Goal: Information Seeking & Learning: Learn about a topic

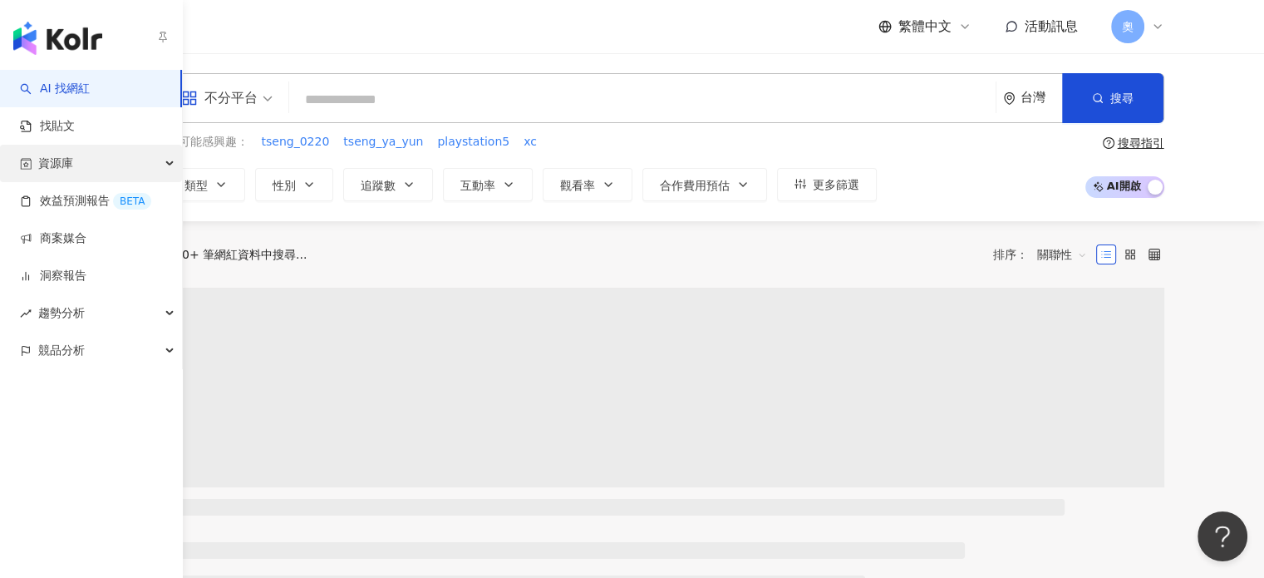
click at [76, 163] on div "資源庫" at bounding box center [91, 163] width 182 height 37
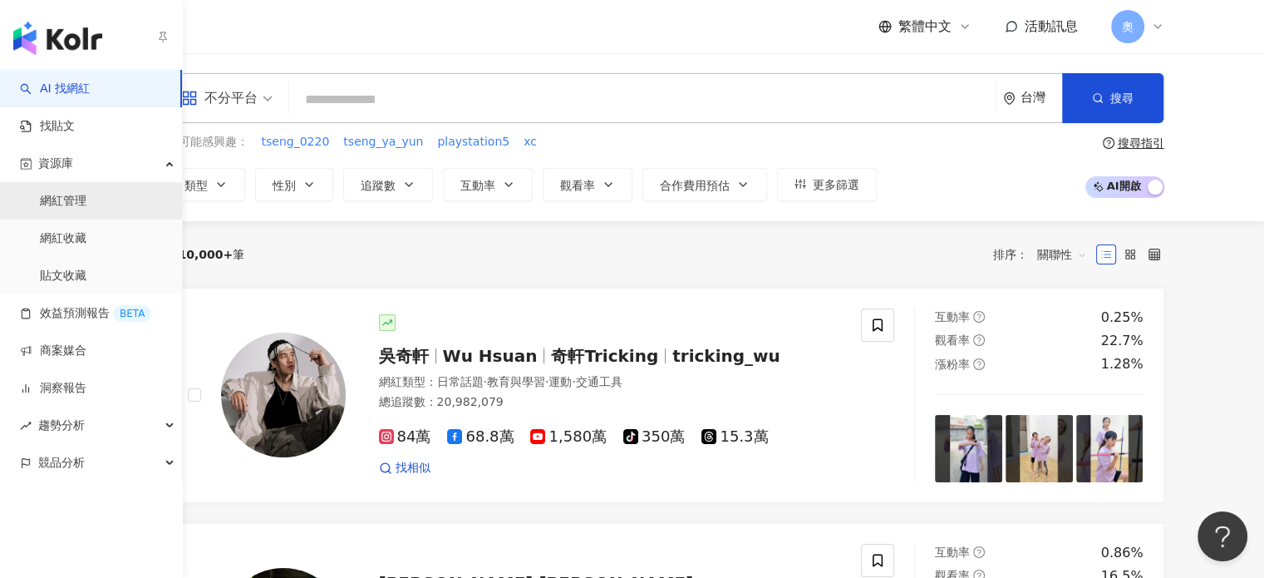
click at [86, 209] on link "網紅管理" at bounding box center [63, 201] width 47 height 17
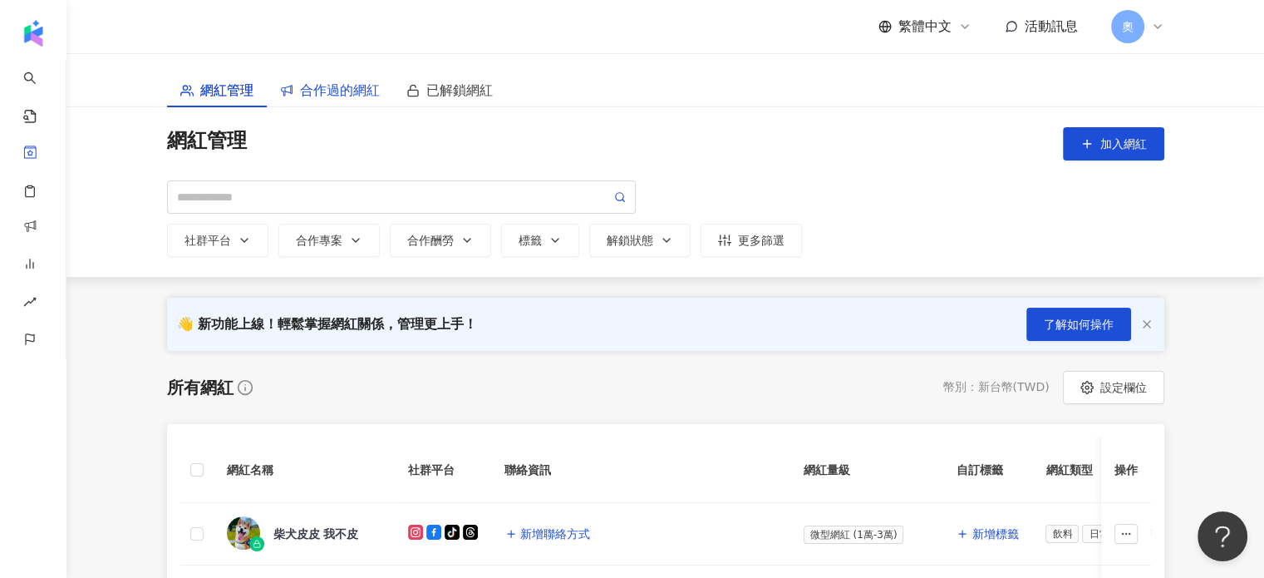
click at [343, 97] on span "合作過的網紅" at bounding box center [340, 90] width 80 height 21
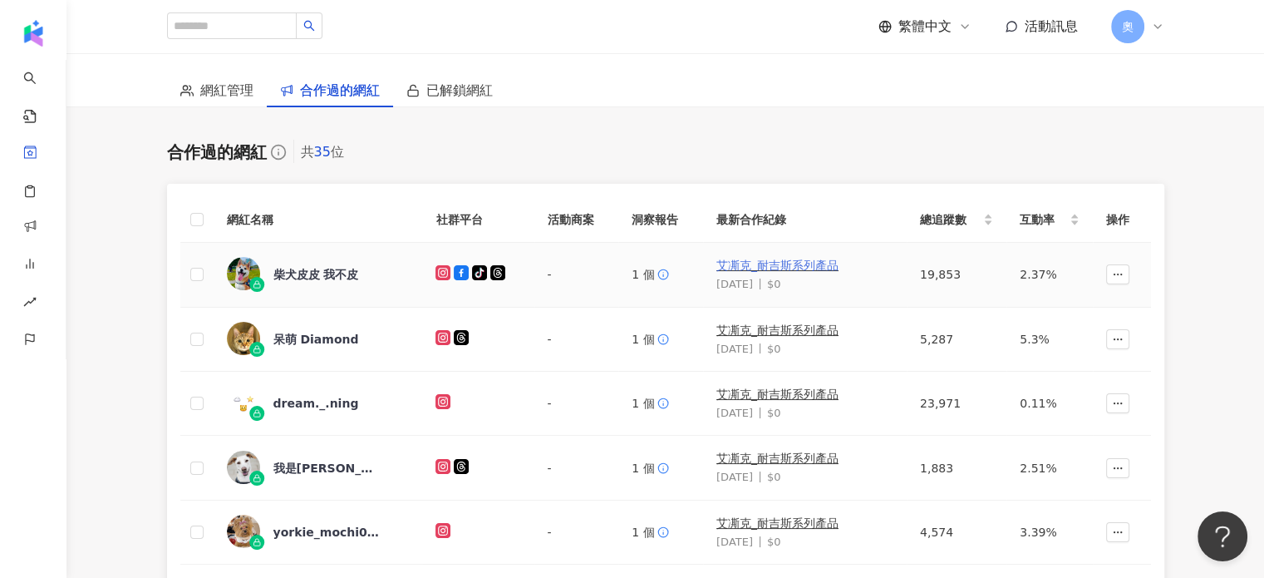
click at [803, 268] on link "艾凘克_耐吉斯系列產品" at bounding box center [777, 264] width 122 height 13
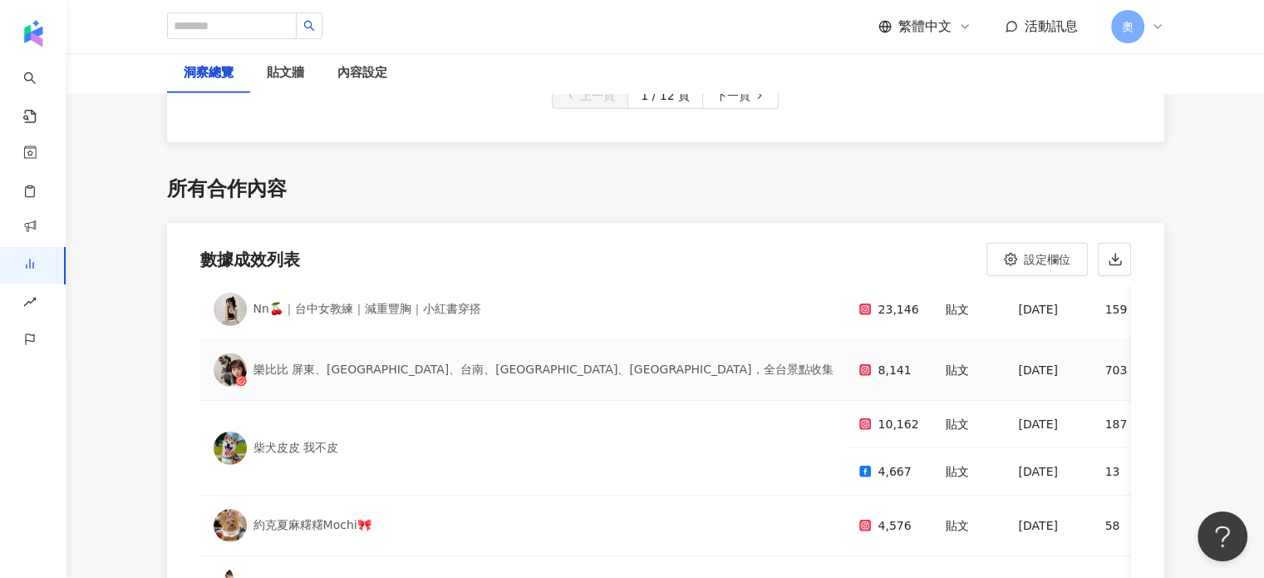
scroll to position [83, 0]
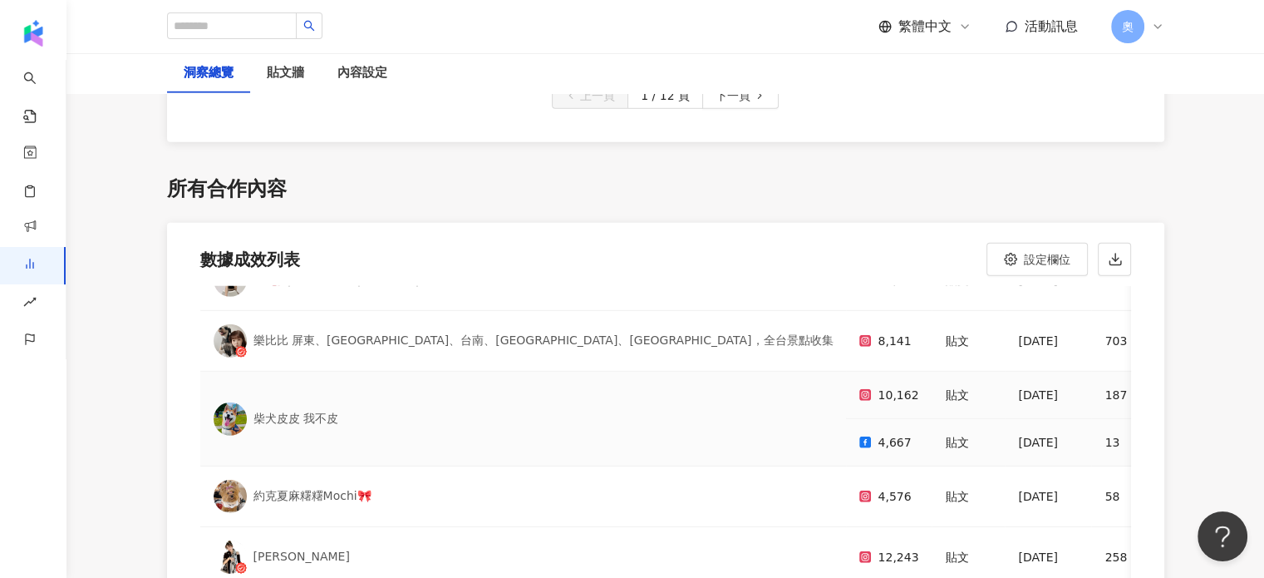
click at [339, 402] on div "柴犬皮皮 我不皮" at bounding box center [524, 418] width 620 height 33
click at [386, 480] on div "約克夏麻糬糬Mochi🎀" at bounding box center [524, 496] width 620 height 33
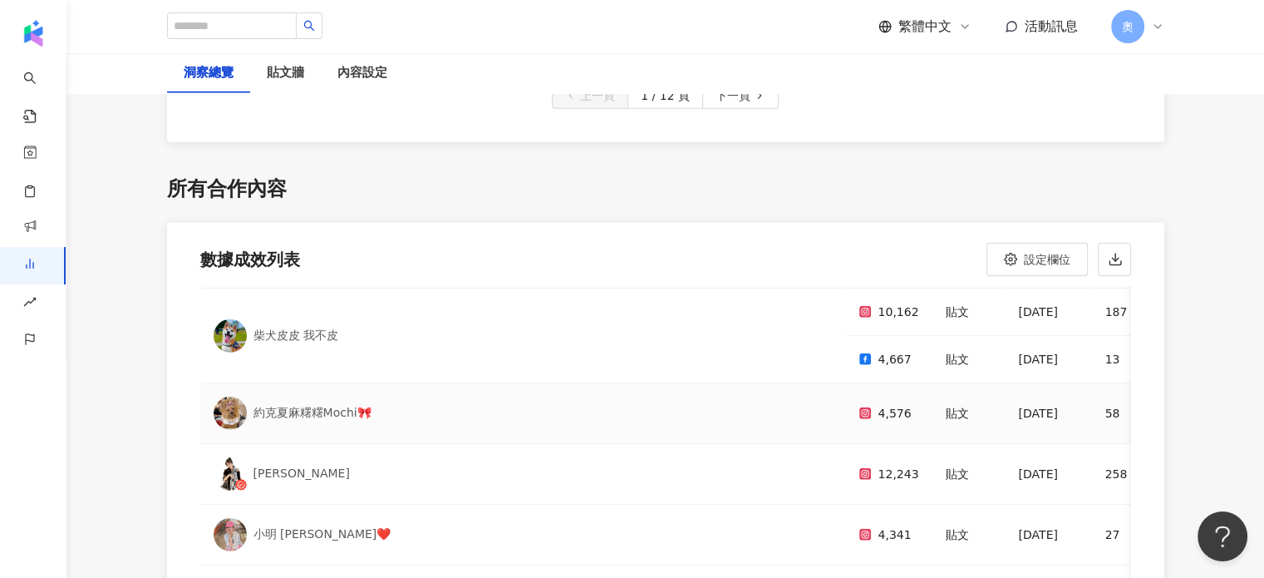
click at [374, 457] on div "[PERSON_NAME]" at bounding box center [524, 473] width 620 height 33
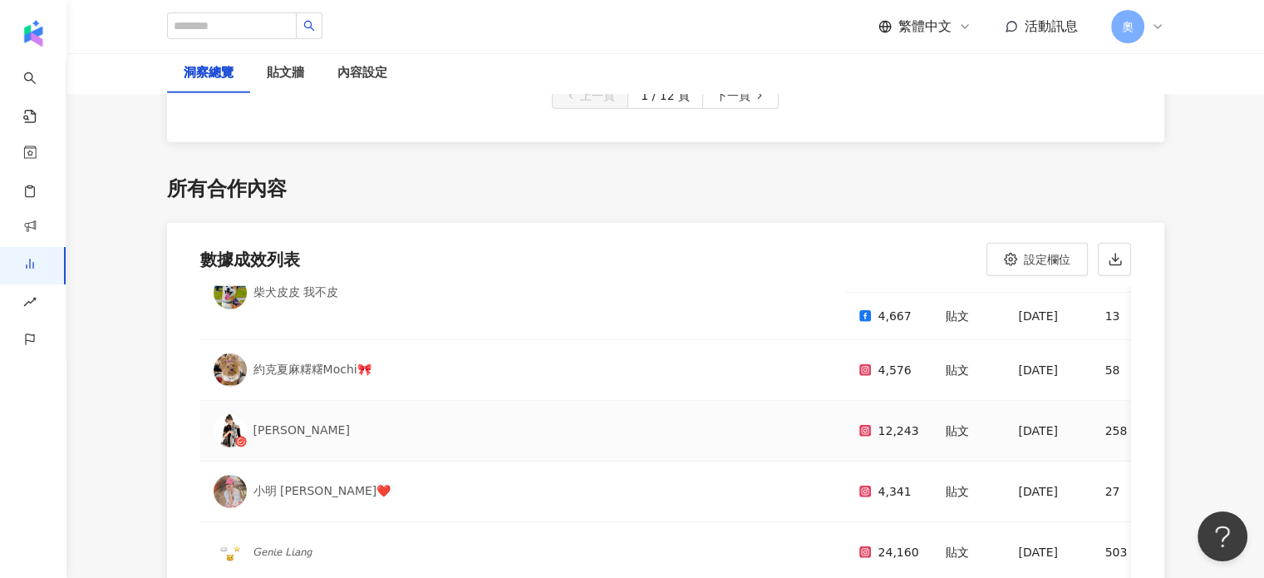
scroll to position [249, 0]
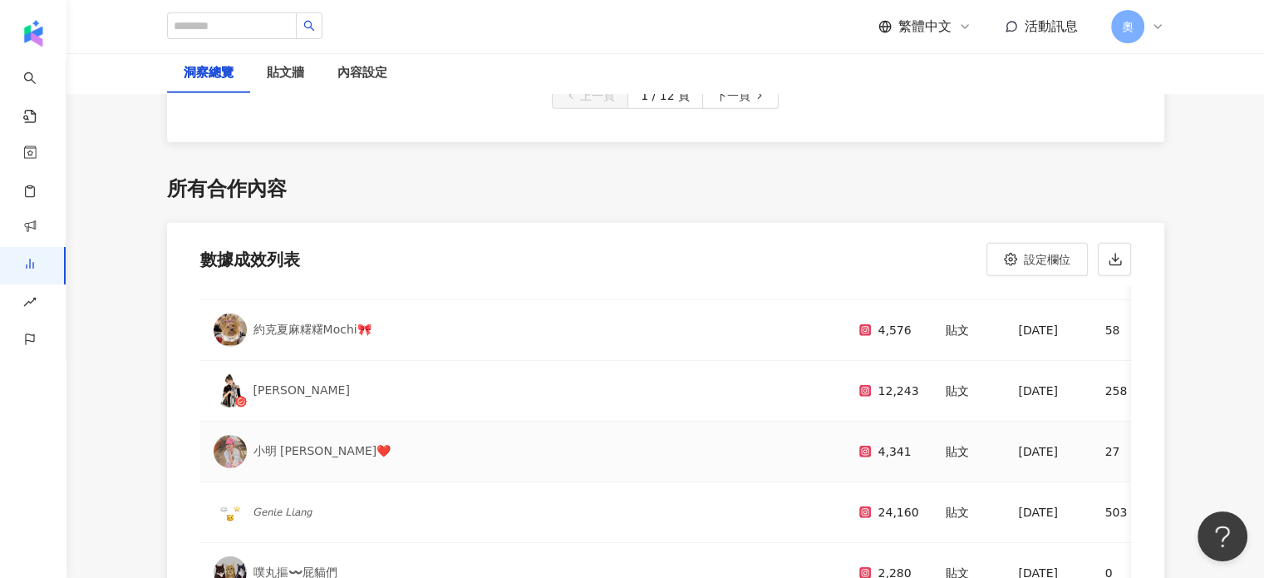
click at [369, 433] on td "小明 [PERSON_NAME]❤️" at bounding box center [523, 451] width 647 height 61
click at [369, 495] on div "𝘎𝘦𝘯𝘪𝘦 𝘓𝘪𝘢𝘯𝘨" at bounding box center [524, 511] width 620 height 33
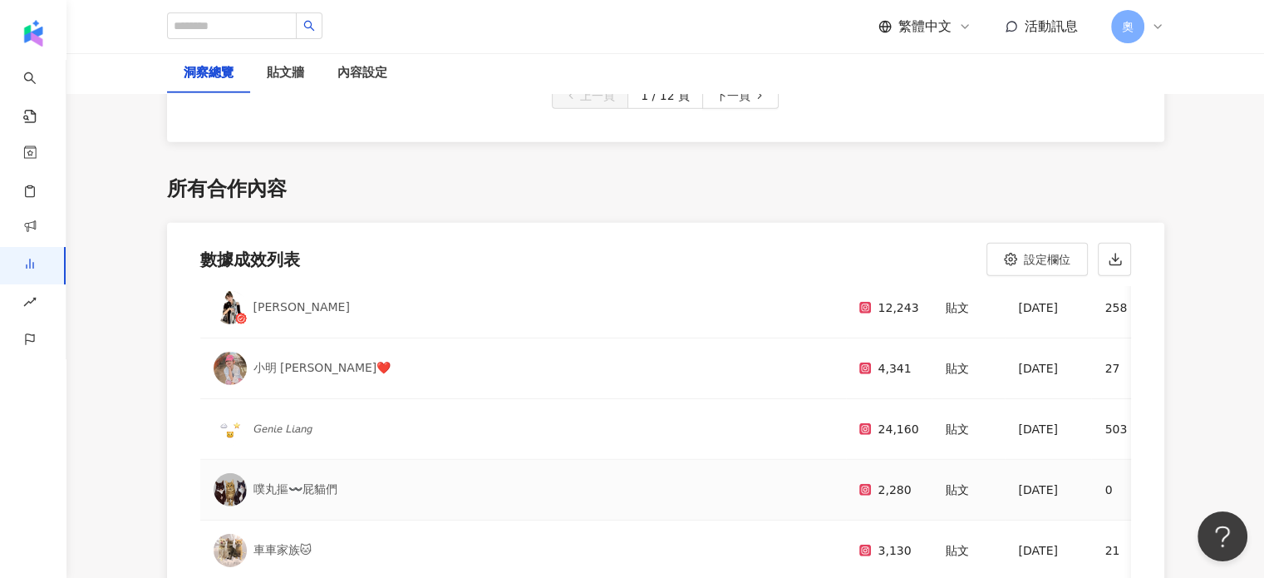
click at [364, 470] on td "噗丸摳〰️屁貓們" at bounding box center [523, 490] width 647 height 61
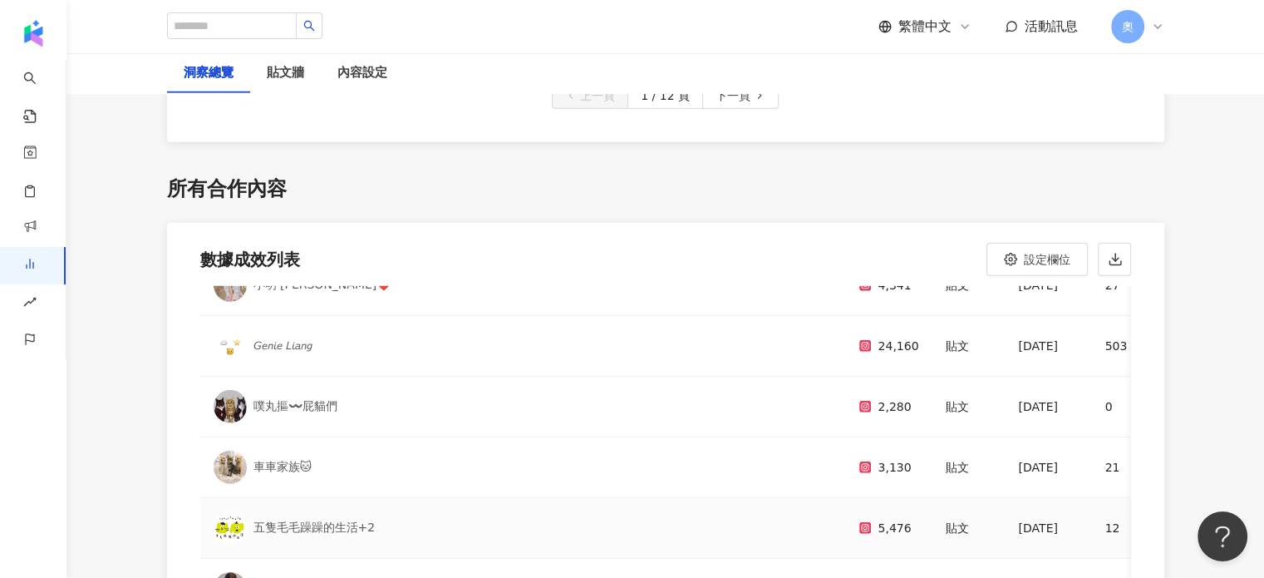
click at [366, 498] on td "五隻毛毛躁躁的生活+2" at bounding box center [523, 528] width 647 height 61
click at [374, 511] on div "五隻毛毛躁躁的生活+2" at bounding box center [524, 527] width 620 height 33
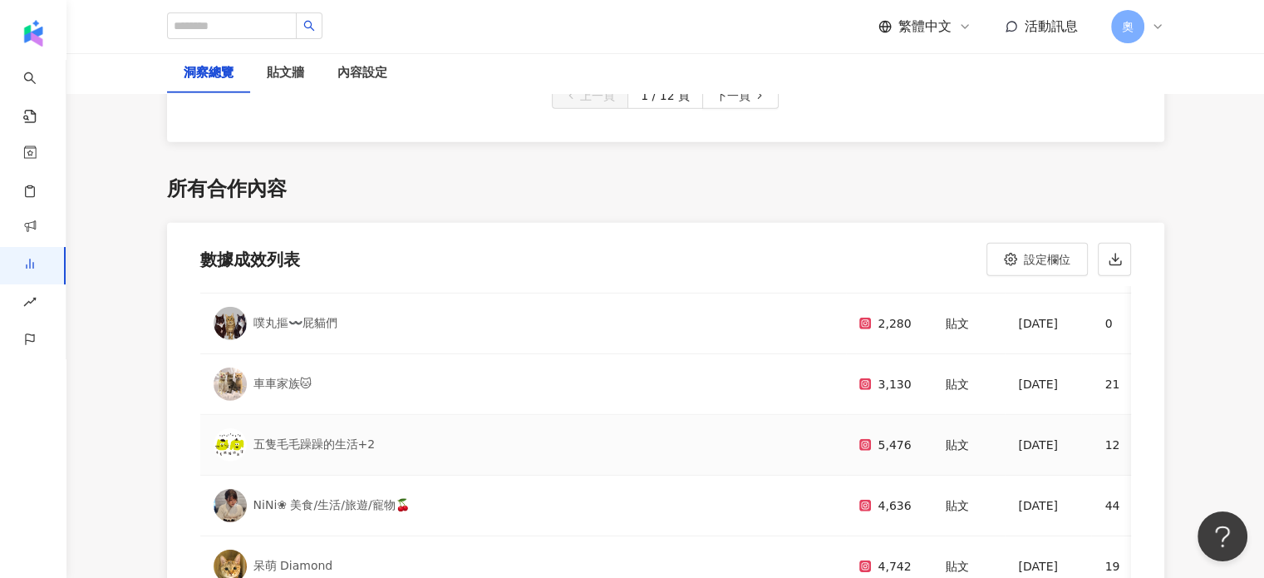
click at [379, 497] on div "NiNi❀ 美食/生活/旅遊/寵物🍒" at bounding box center [331, 505] width 156 height 17
click at [362, 549] on div "呆萌 Diamond" at bounding box center [524, 565] width 620 height 33
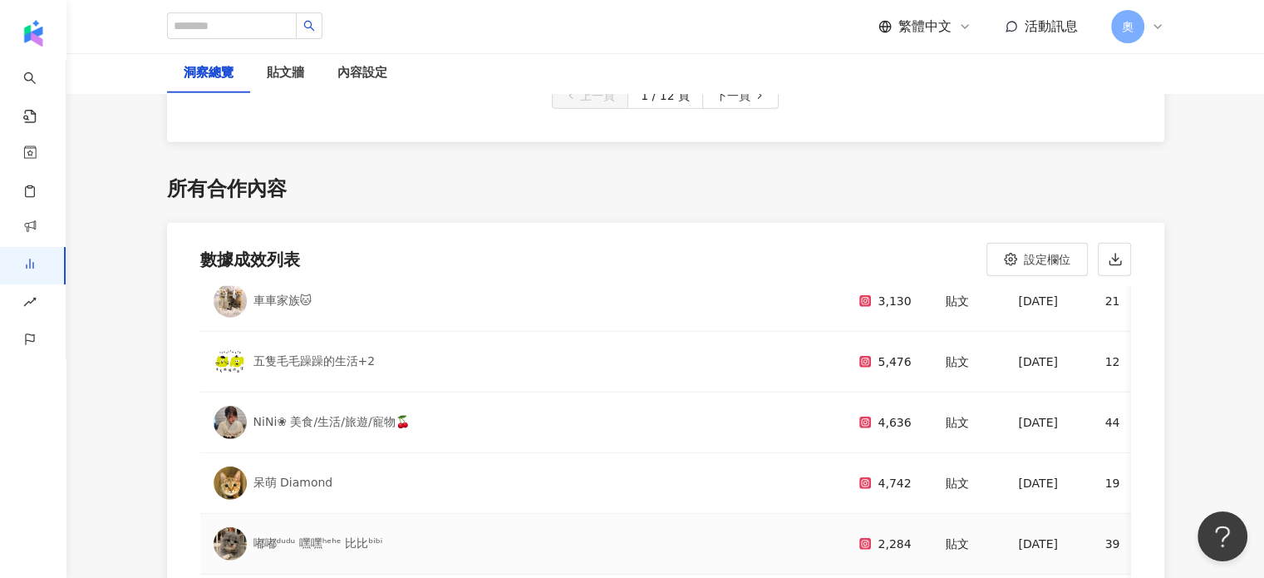
click at [362, 527] on div "嘟嘟ᵈᵘᵈᵘ 嘿嘿ʰᵉʰᵉ 比比ᵇⁱᵇⁱ" at bounding box center [524, 543] width 620 height 33
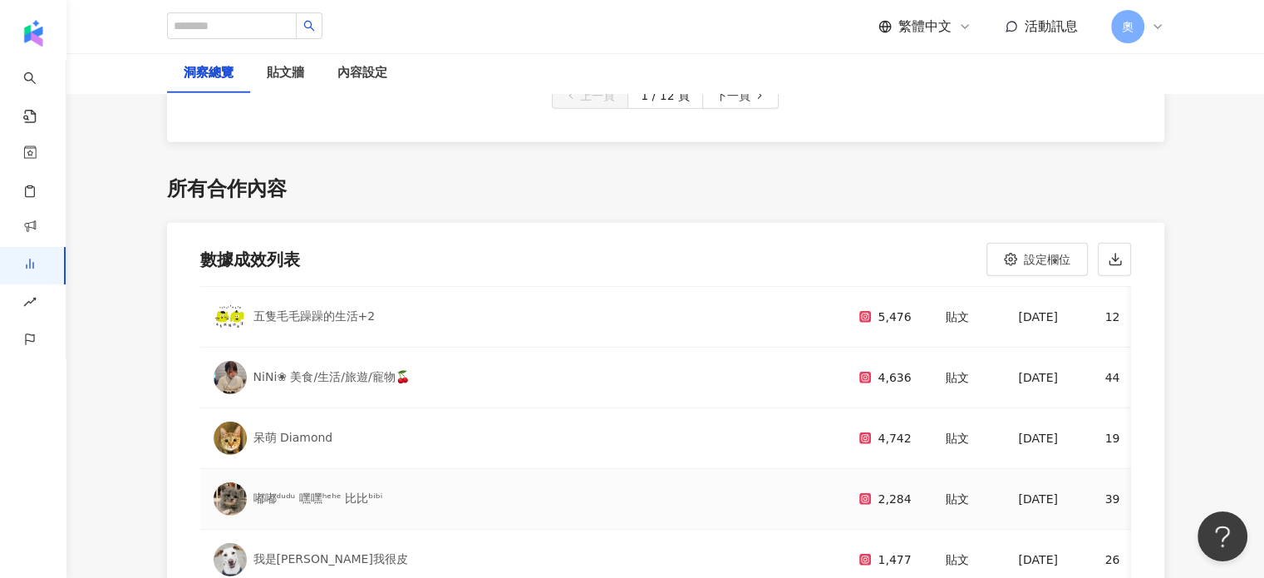
scroll to position [665, 0]
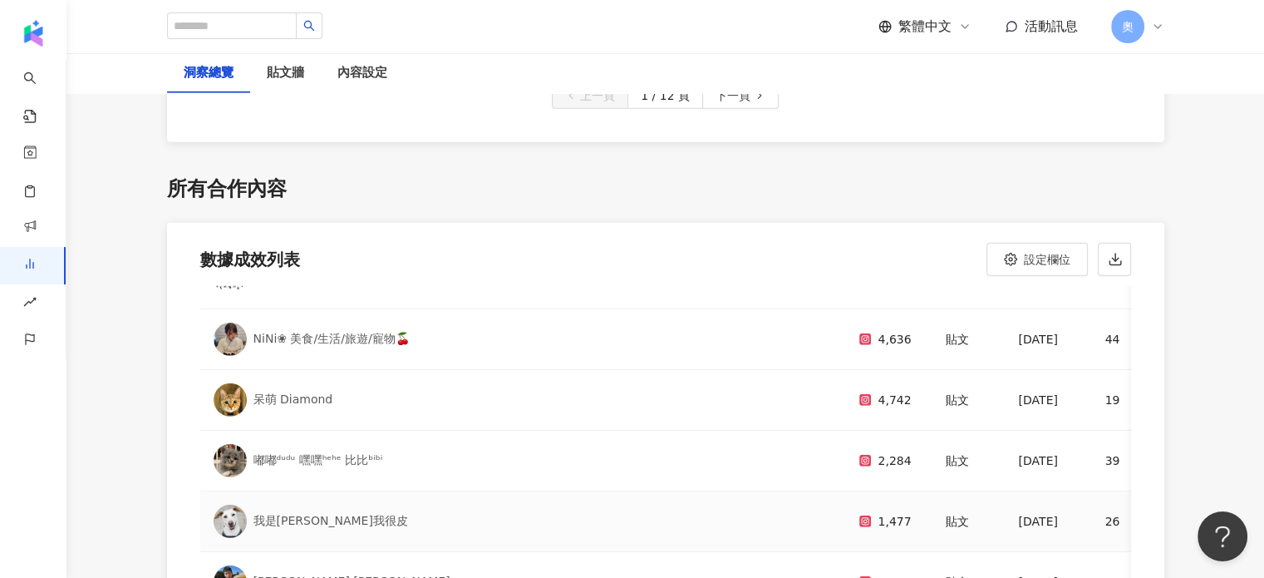
click at [342, 504] on div "我是尼采我很皮" at bounding box center [524, 520] width 620 height 33
click at [334, 565] on div "[PERSON_NAME] [PERSON_NAME]" at bounding box center [524, 581] width 620 height 33
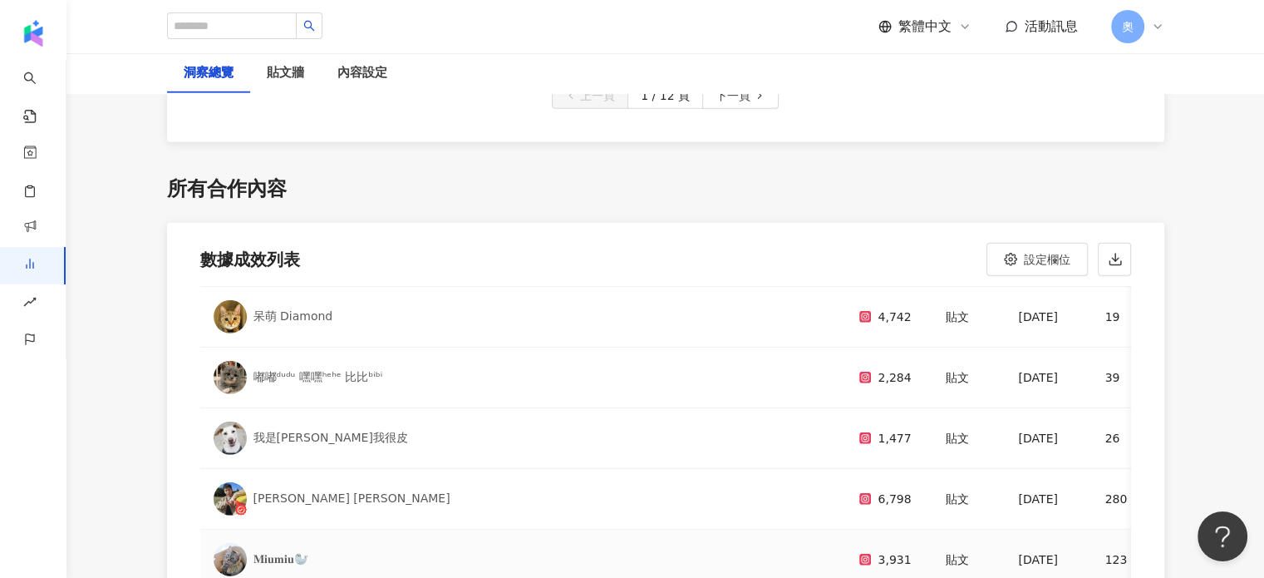
click at [337, 543] on div "𝐌𝐢𝐮𝐦𝐢𝐮🦭" at bounding box center [524, 559] width 620 height 33
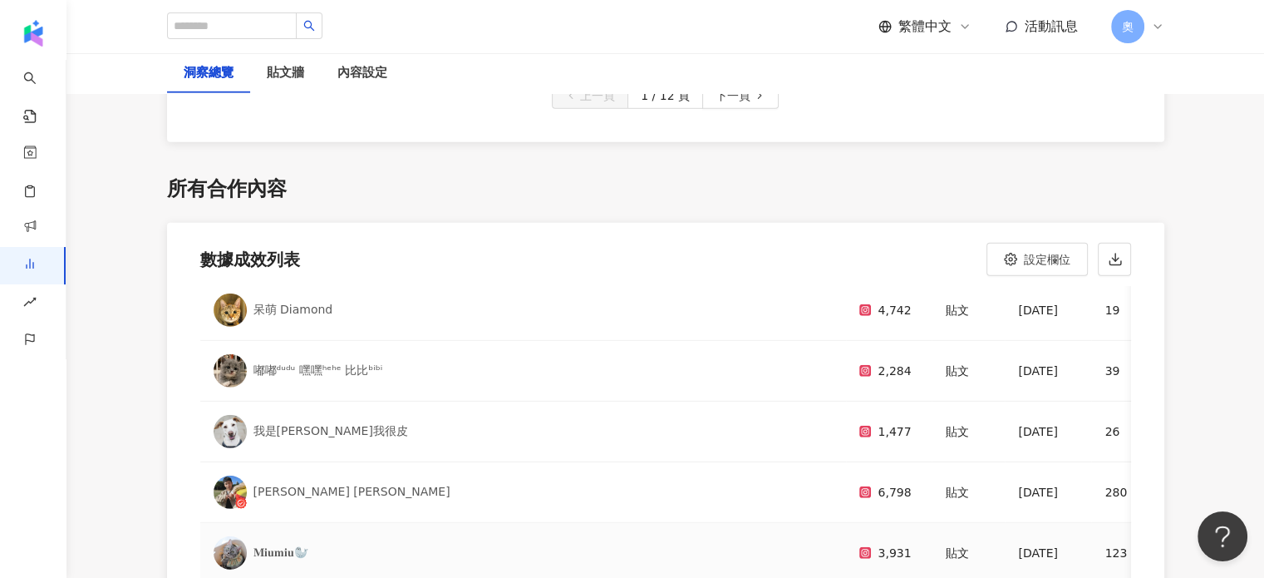
scroll to position [764, 0]
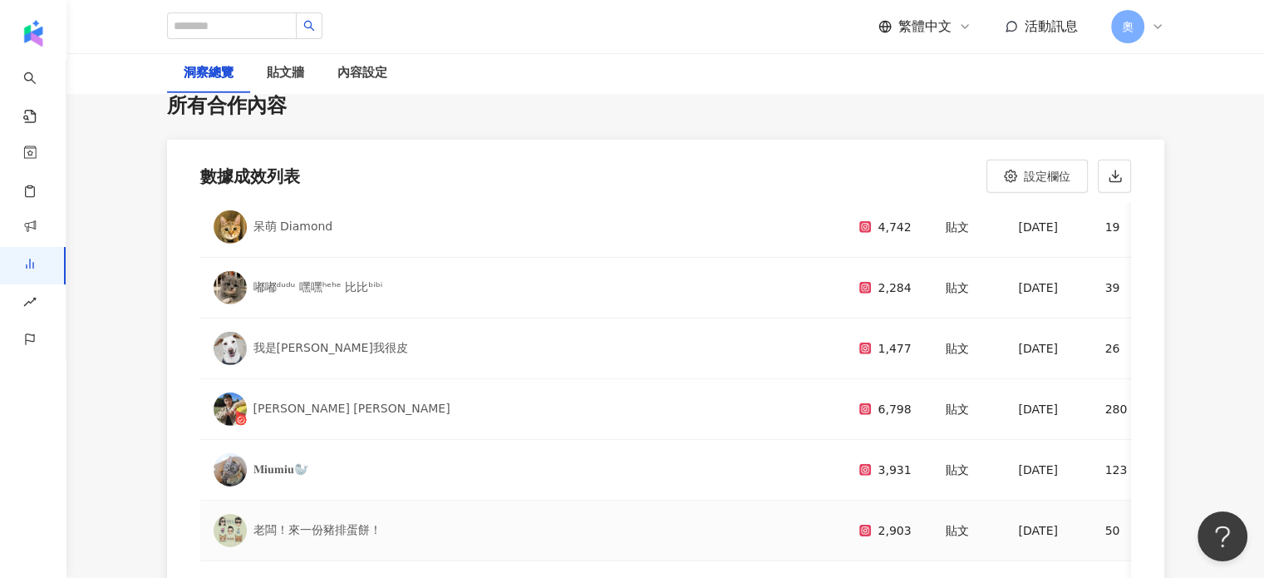
click at [345, 522] on div "老闆！來一份豬排蛋餅！" at bounding box center [317, 530] width 128 height 17
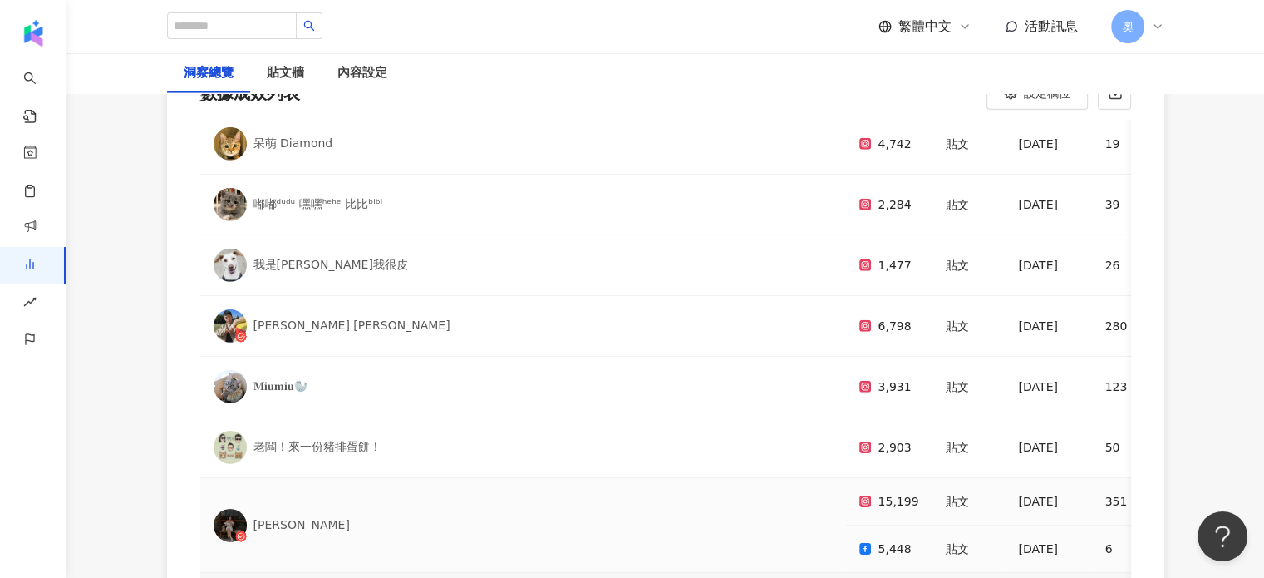
click at [323, 509] on div "[PERSON_NAME]" at bounding box center [524, 525] width 620 height 33
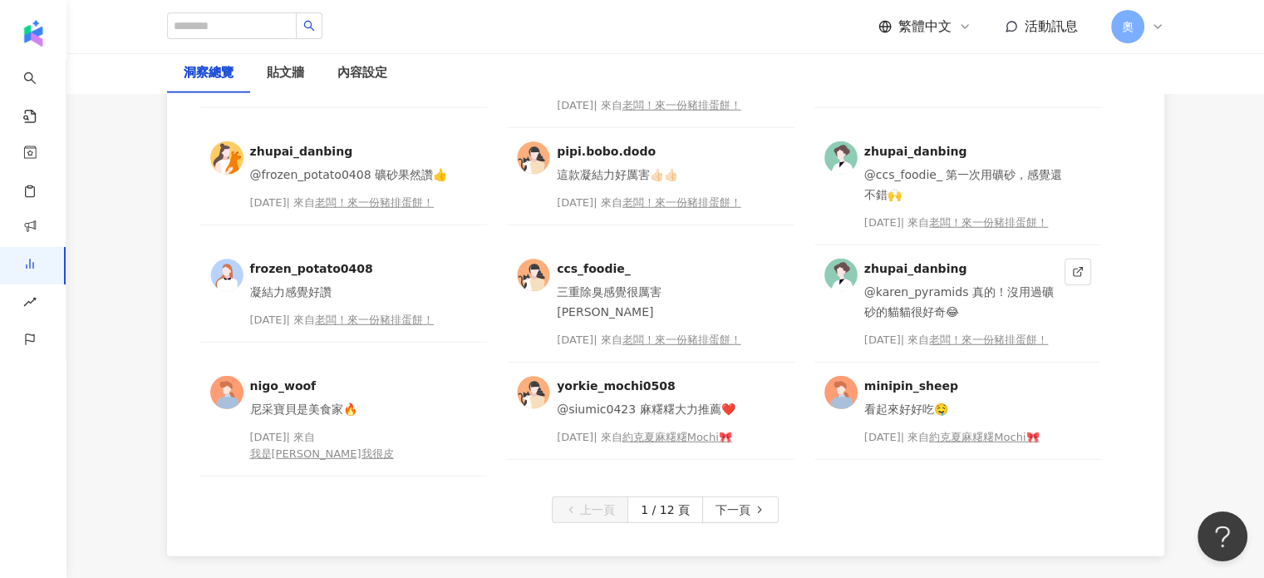
scroll to position [4548, 0]
click at [293, 78] on div "貼文牆" at bounding box center [285, 73] width 37 height 20
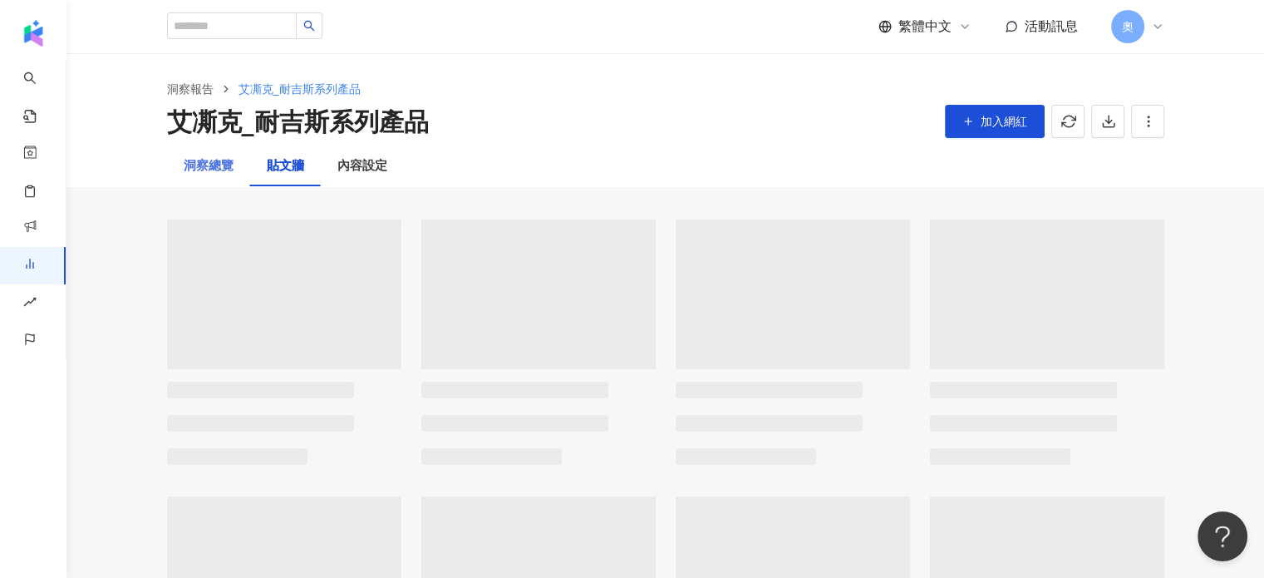
click at [213, 182] on div "洞察總覽" at bounding box center [208, 166] width 83 height 40
click at [212, 173] on div "洞察總覽" at bounding box center [209, 166] width 50 height 20
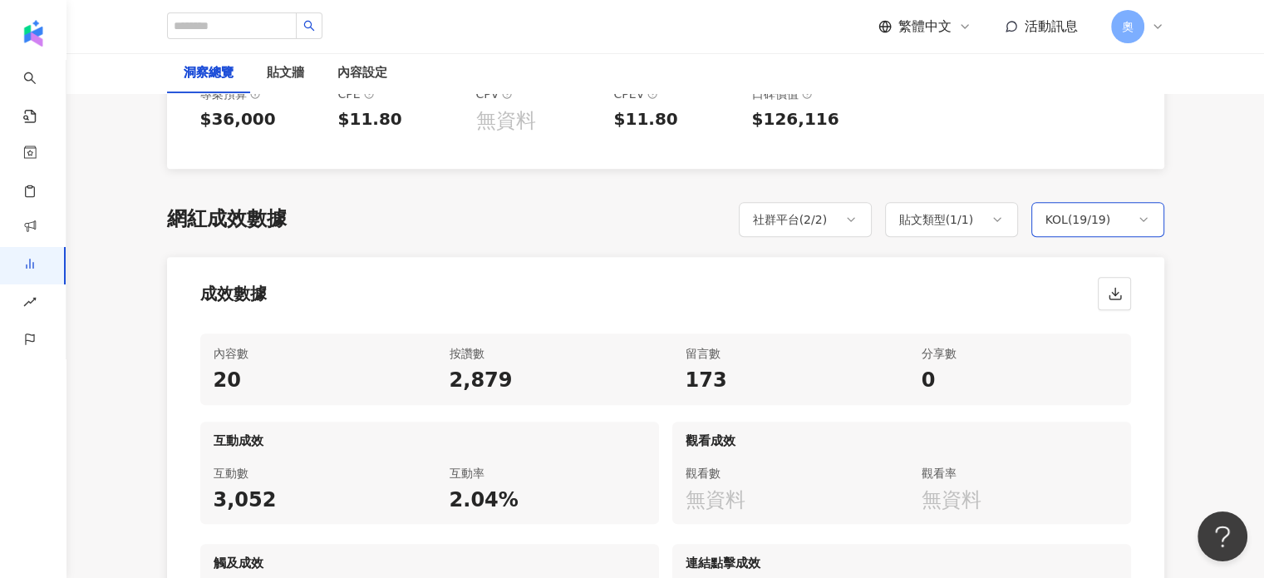
scroll to position [831, 0]
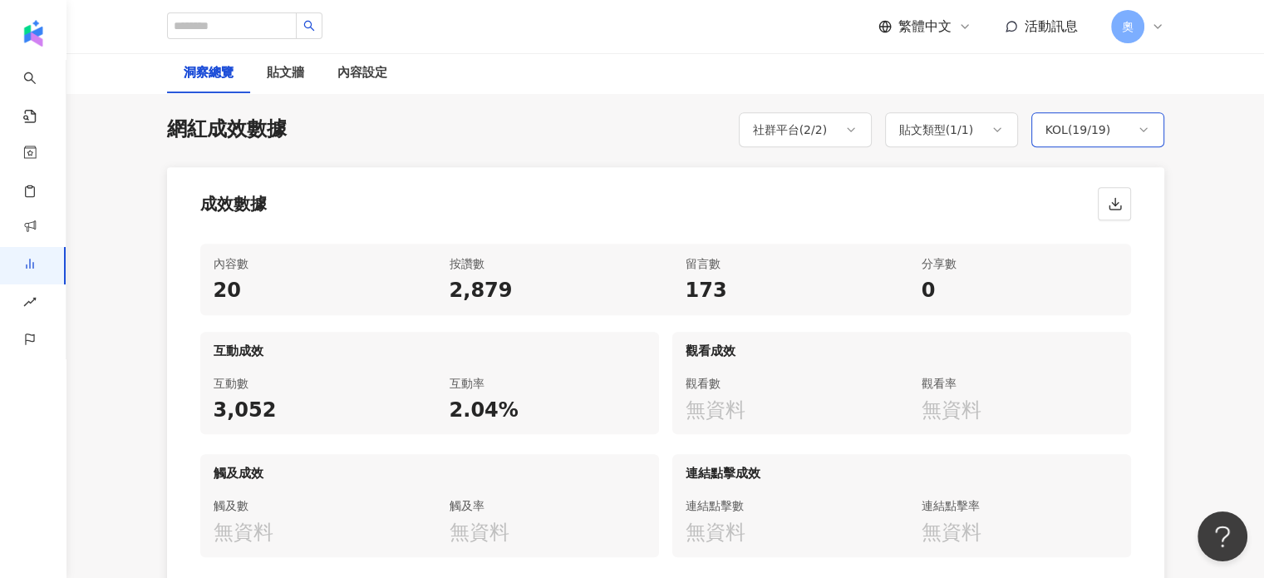
click at [1110, 142] on div "KOL ( 19 / 19 )" at bounding box center [1097, 129] width 133 height 35
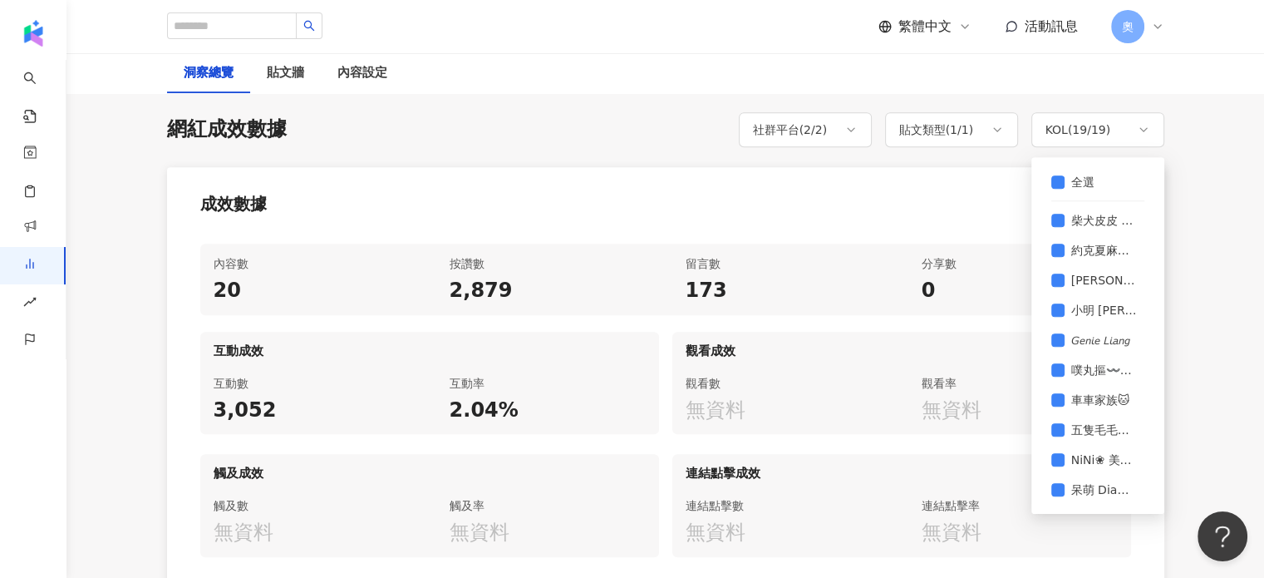
scroll to position [20, 0]
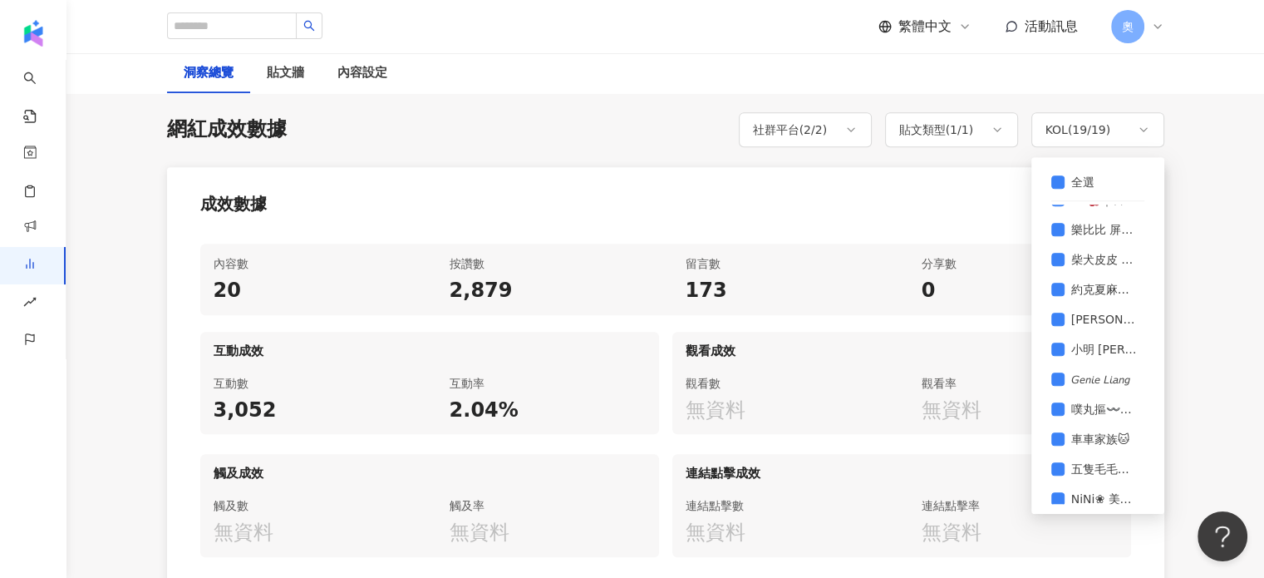
click at [858, 85] on div "洞察總覽 貼文牆 內容設定" at bounding box center [666, 73] width 1064 height 40
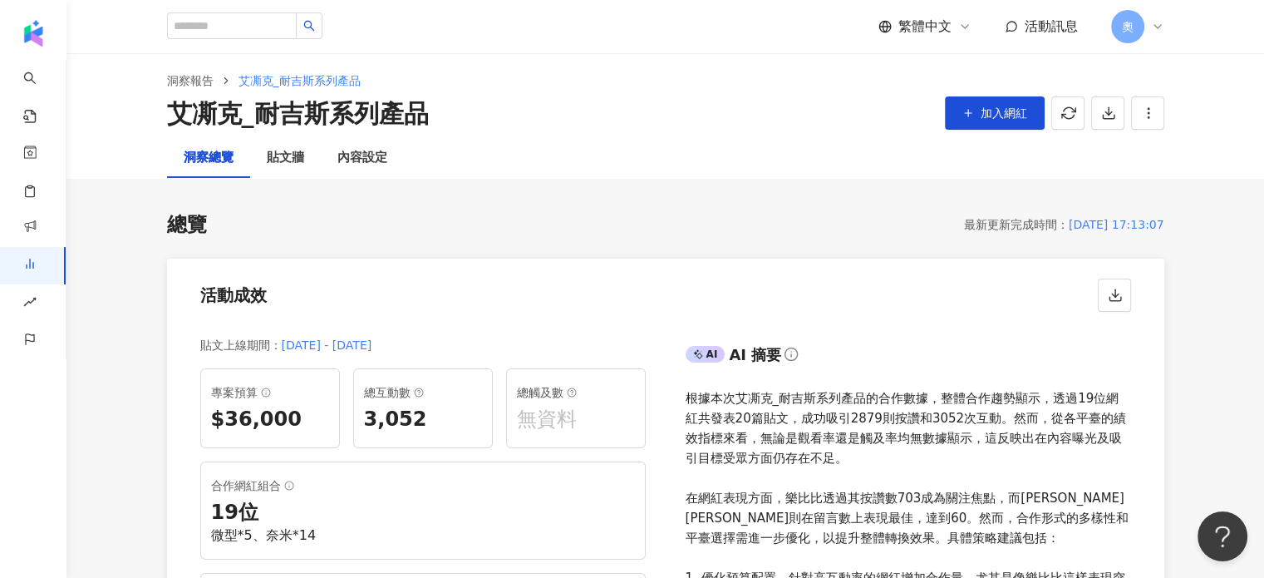
scroll to position [0, 0]
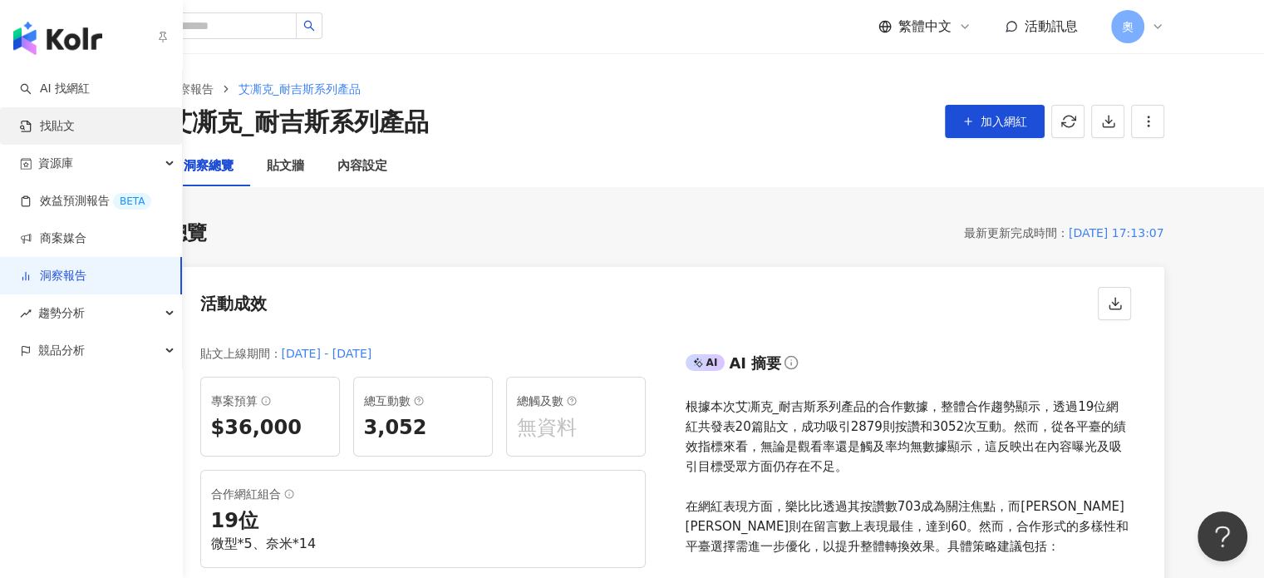
click at [67, 135] on link "找貼文" at bounding box center [47, 126] width 55 height 17
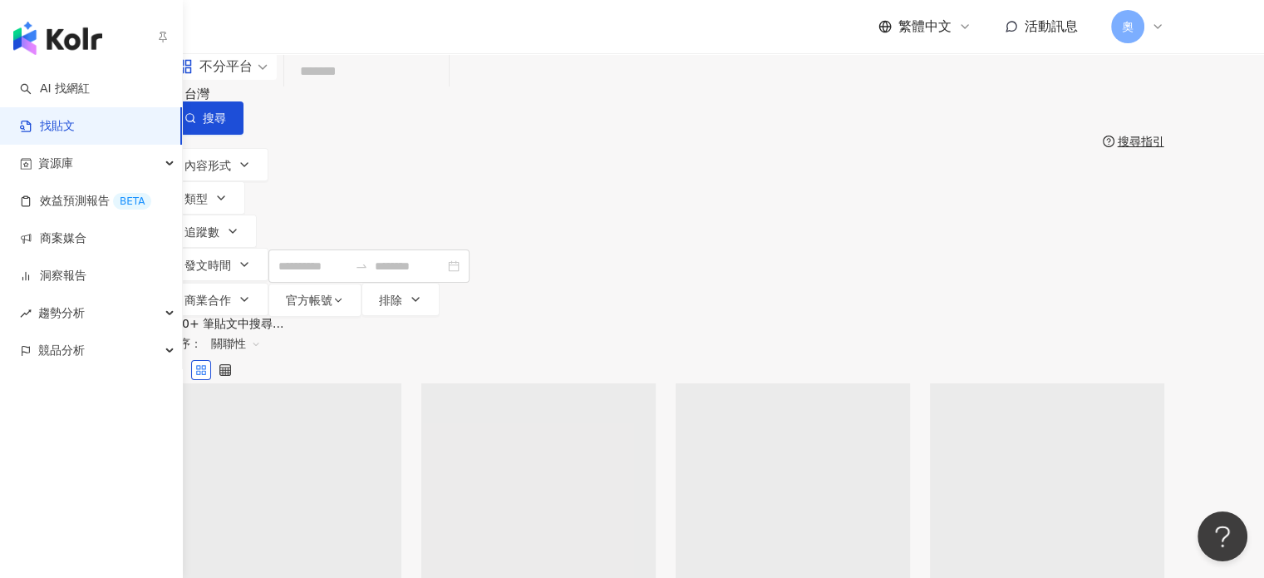
click at [289, 106] on div "不分平台 台灣 搜尋" at bounding box center [665, 93] width 997 height 81
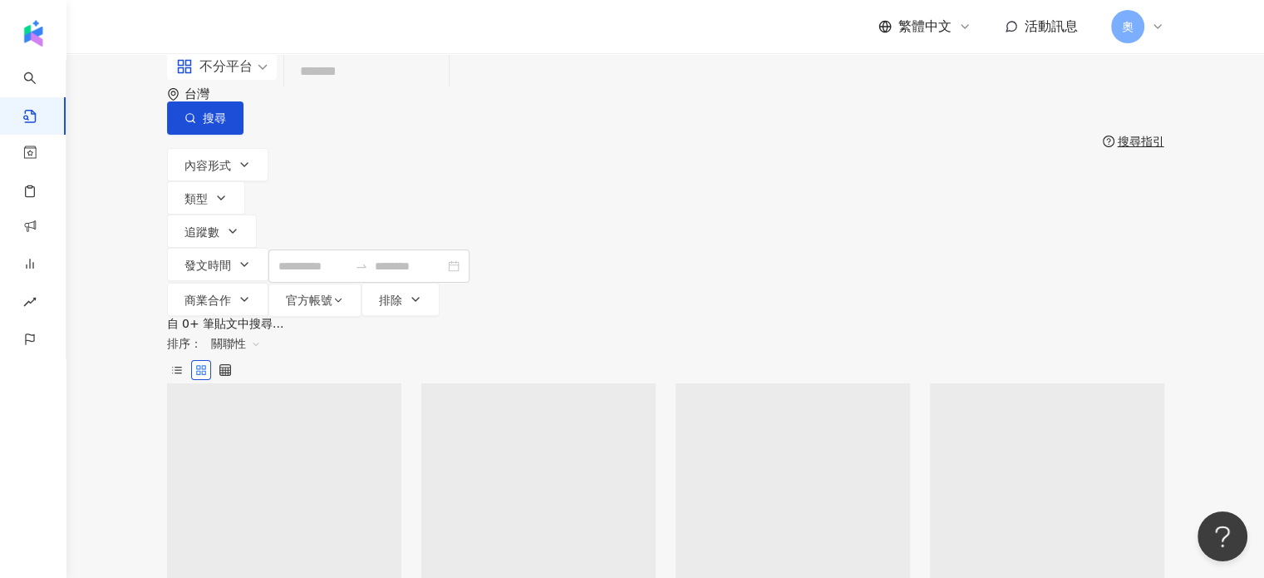
click at [253, 80] on div "不分平台" at bounding box center [214, 66] width 76 height 27
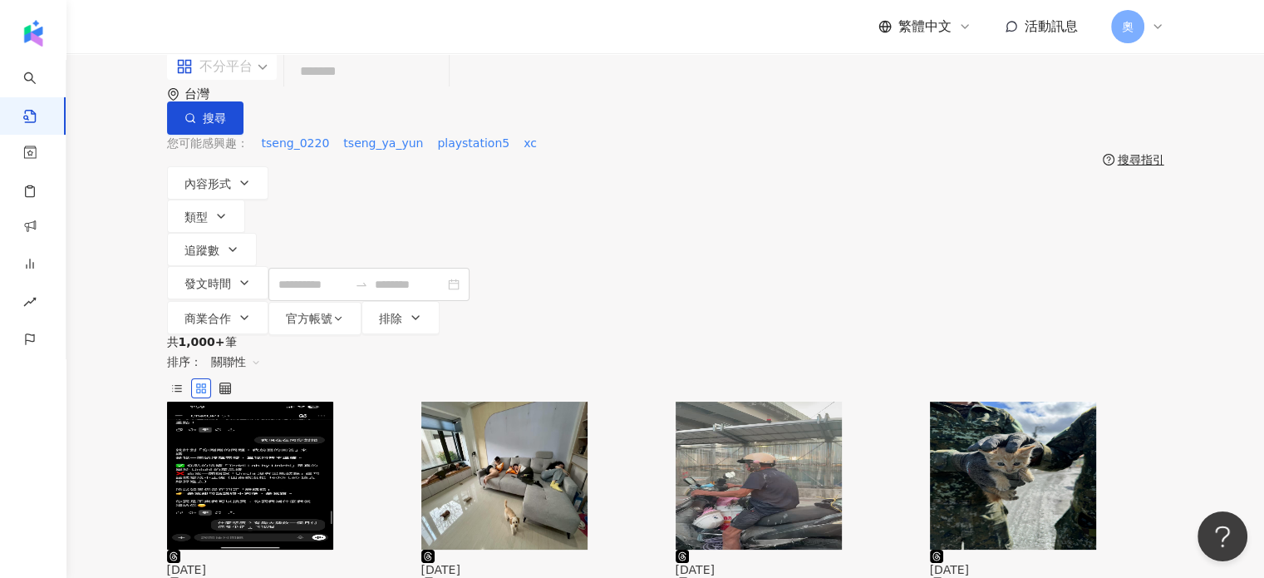
click at [248, 80] on div "不分平台" at bounding box center [214, 66] width 76 height 27
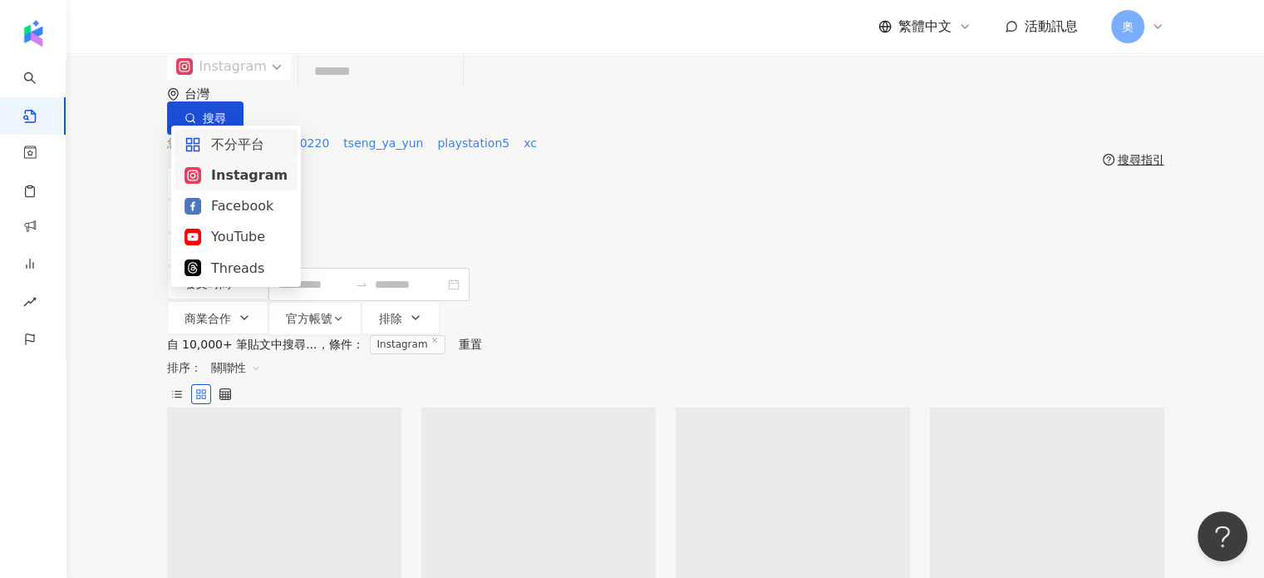
click at [346, 74] on div "Instagram 台灣 搜尋" at bounding box center [665, 93] width 997 height 81
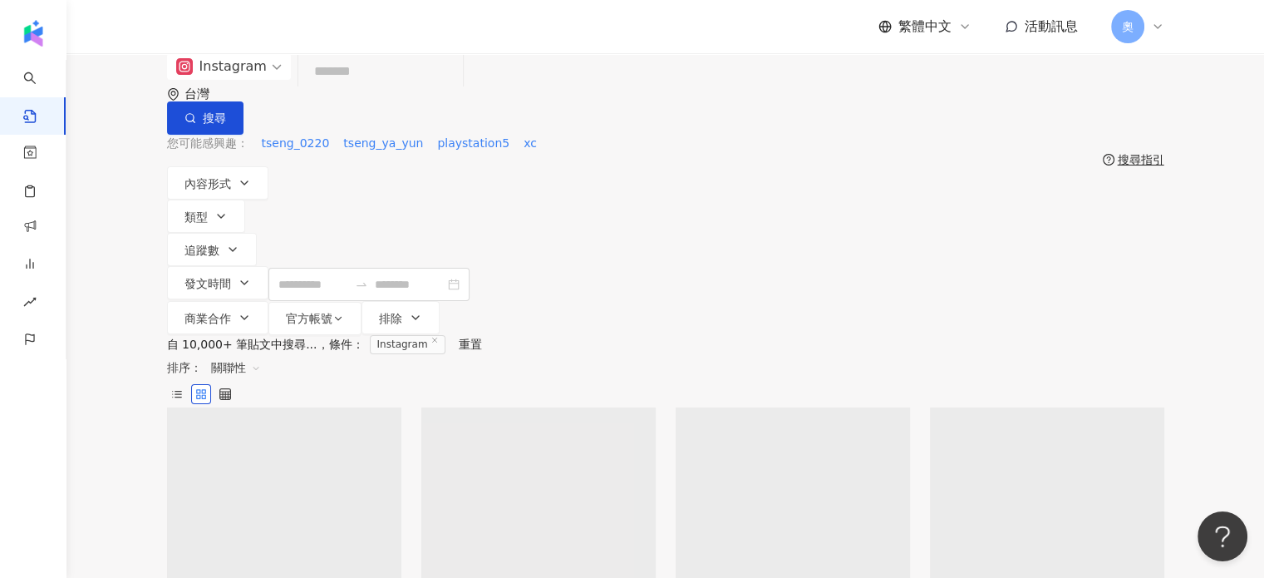
click at [344, 90] on input "search" at bounding box center [380, 72] width 151 height 36
paste input "*******"
type input "*******"
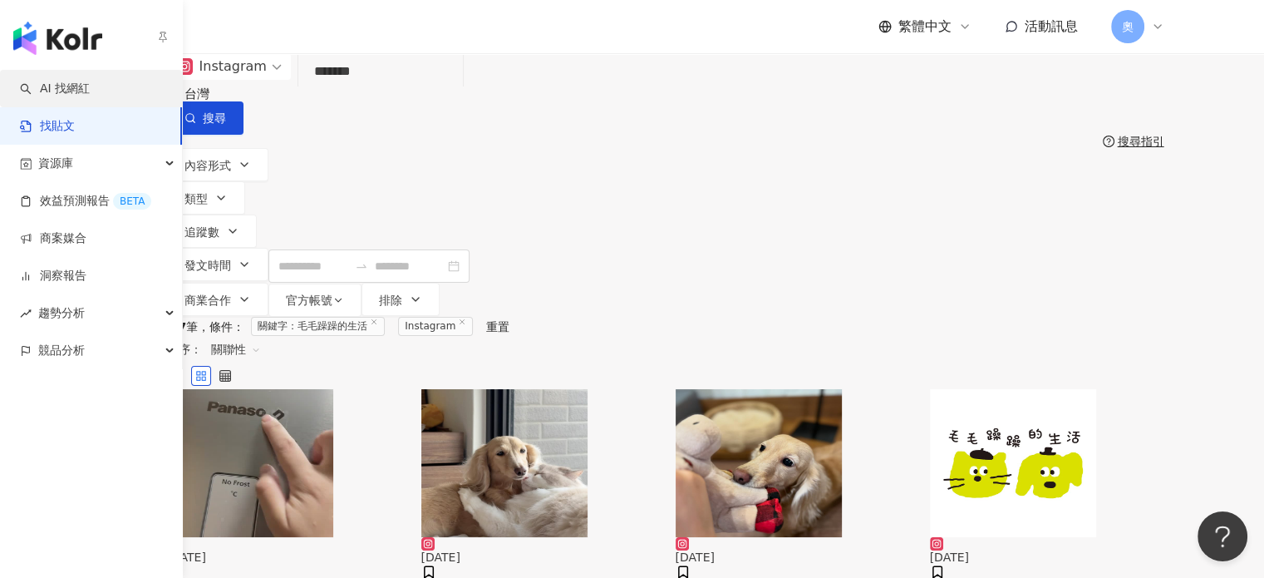
click at [42, 96] on link "AI 找網紅" at bounding box center [55, 89] width 70 height 17
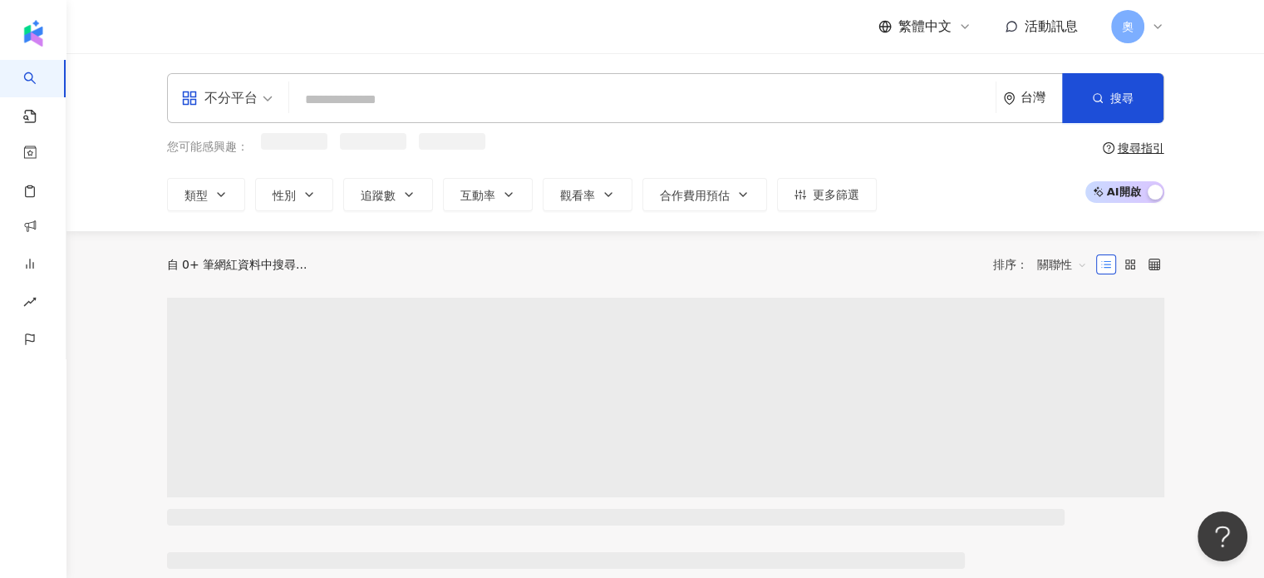
click at [234, 95] on div "不分平台" at bounding box center [219, 98] width 76 height 27
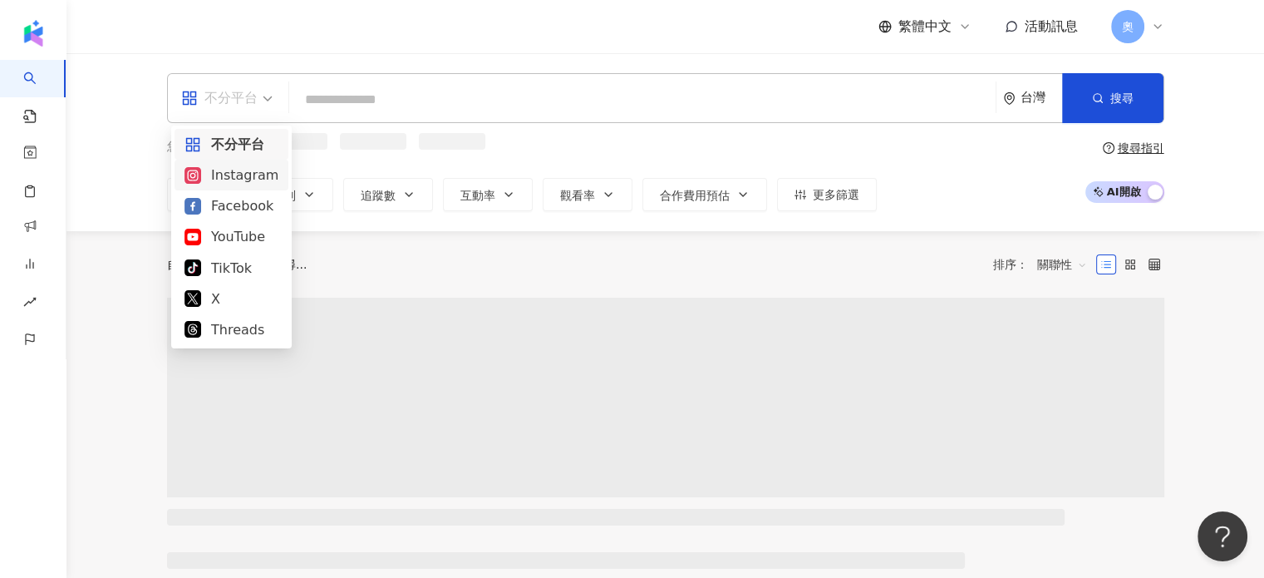
click at [248, 175] on div "Instagram" at bounding box center [232, 175] width 94 height 21
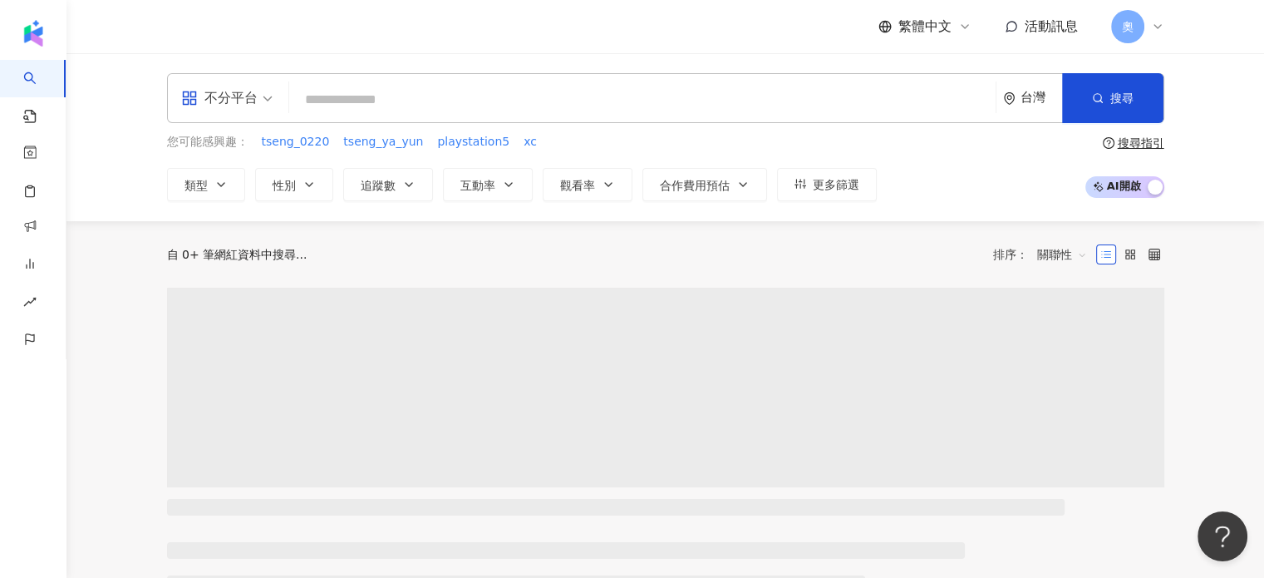
click at [376, 111] on input "search" at bounding box center [642, 100] width 693 height 32
paste input "*******"
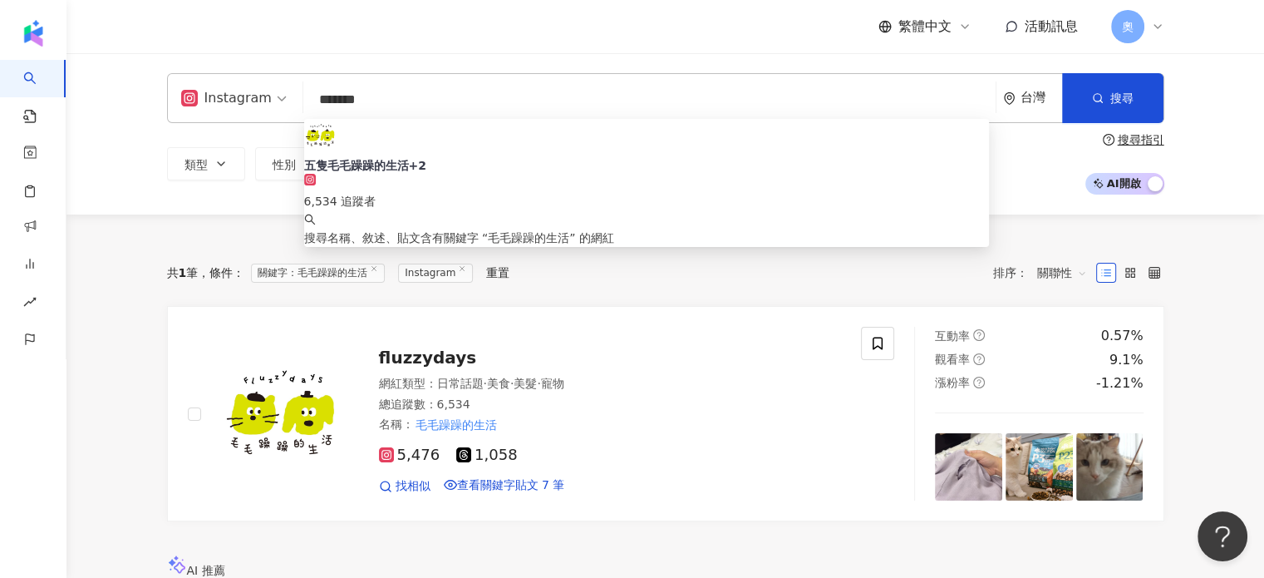
drag, startPoint x: 459, startPoint y: 92, endPoint x: 153, endPoint y: 110, distance: 306.3
click at [153, 113] on div "Instagram ******* 台灣 搜尋 7388a8cc-2739-4db5-936c-7bb452ac2ee4 五隻毛毛躁躁的生活+2 6,534 …" at bounding box center [666, 133] width 1064 height 121
paste input "***"
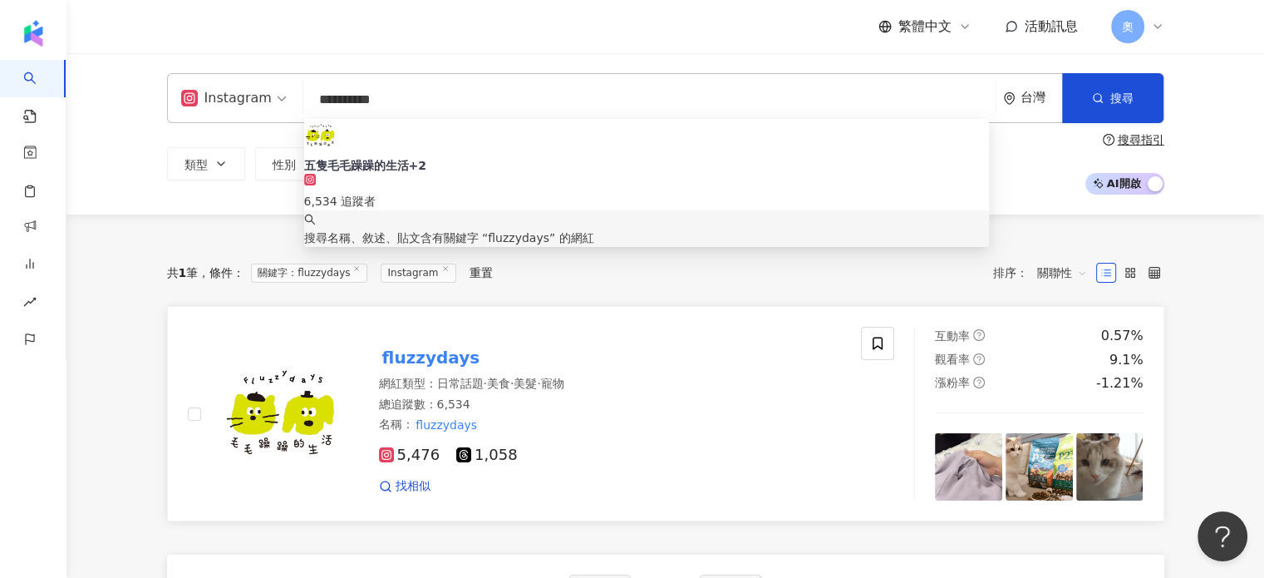
click at [481, 369] on div "fluzzydays" at bounding box center [610, 357] width 463 height 23
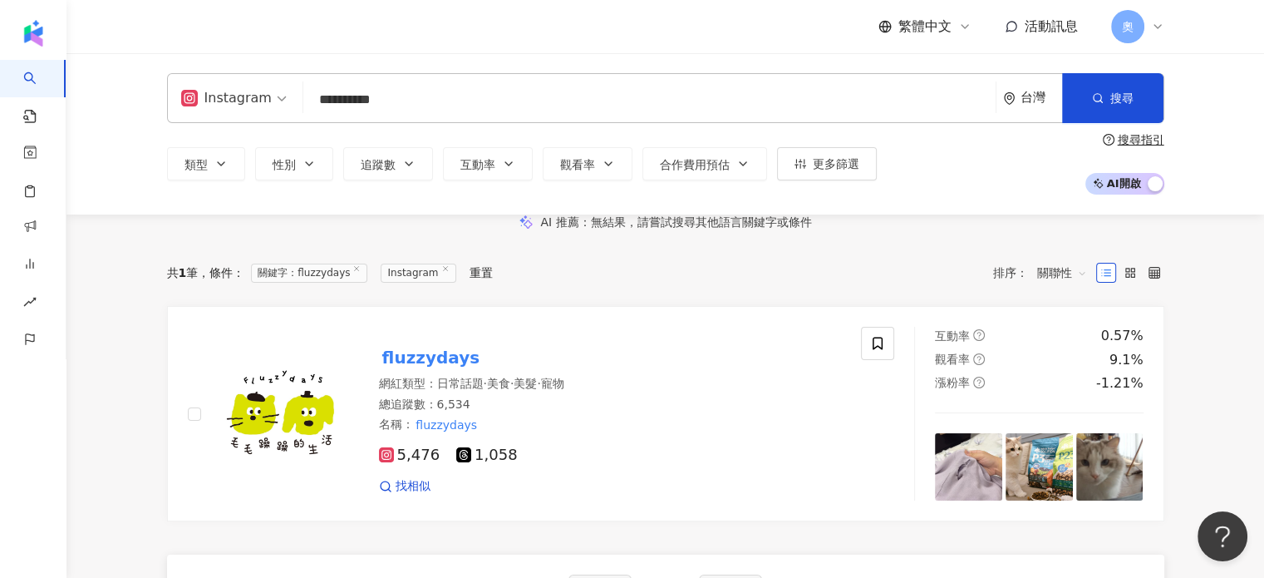
drag, startPoint x: 375, startPoint y: 109, endPoint x: 130, endPoint y: 105, distance: 244.4
click at [130, 105] on div "**********" at bounding box center [665, 133] width 1198 height 161
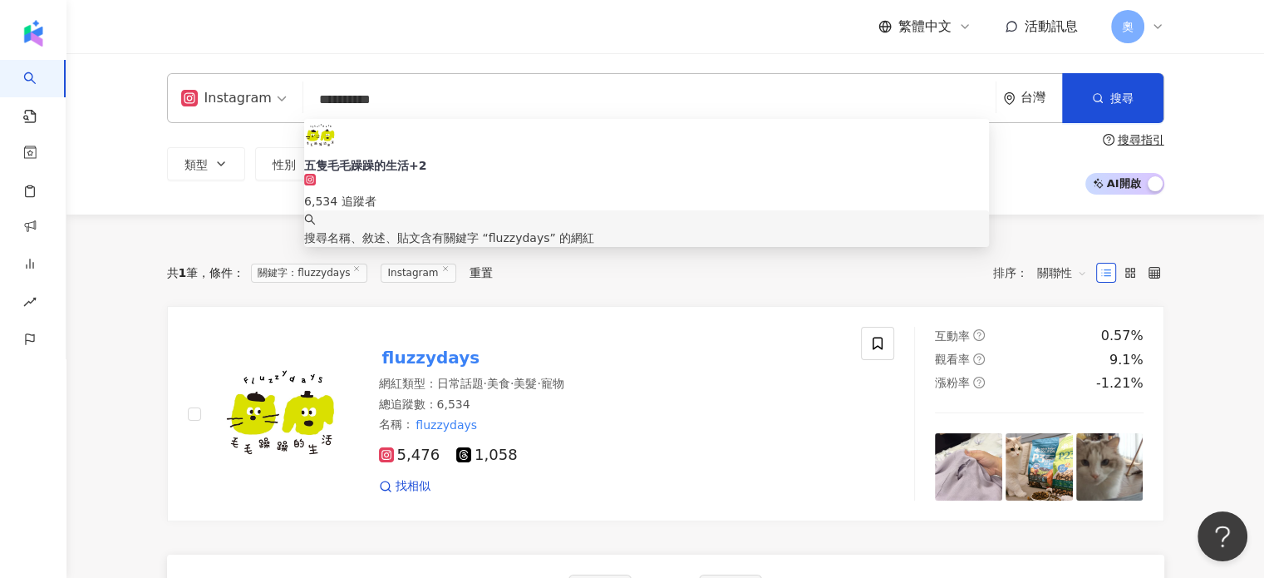
paste input "*"
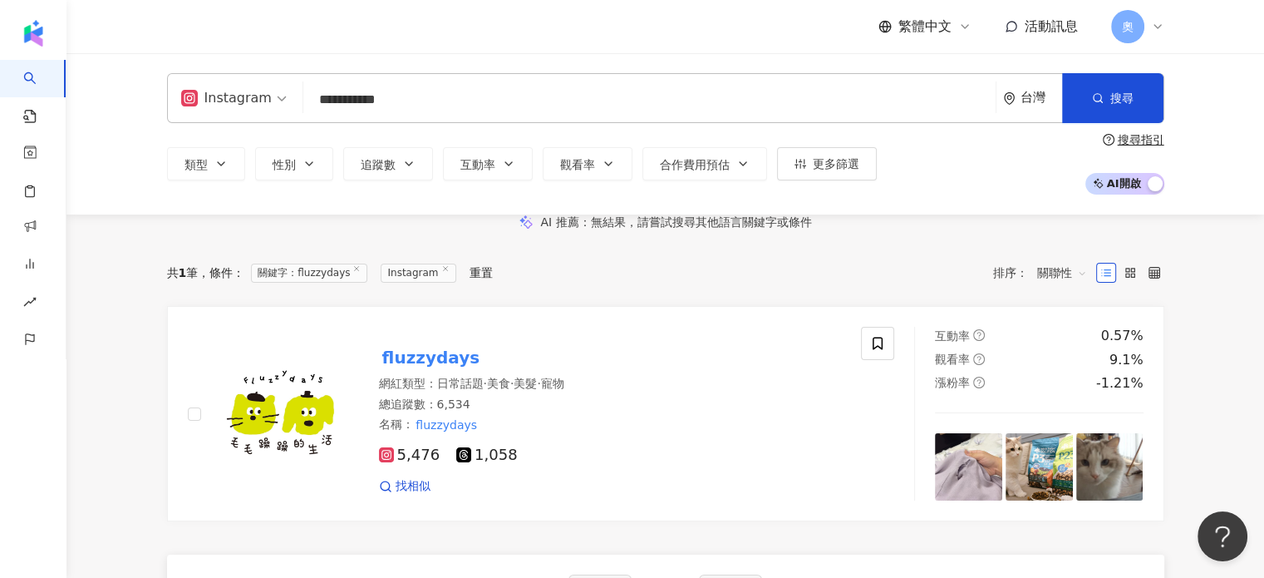
type input "**********"
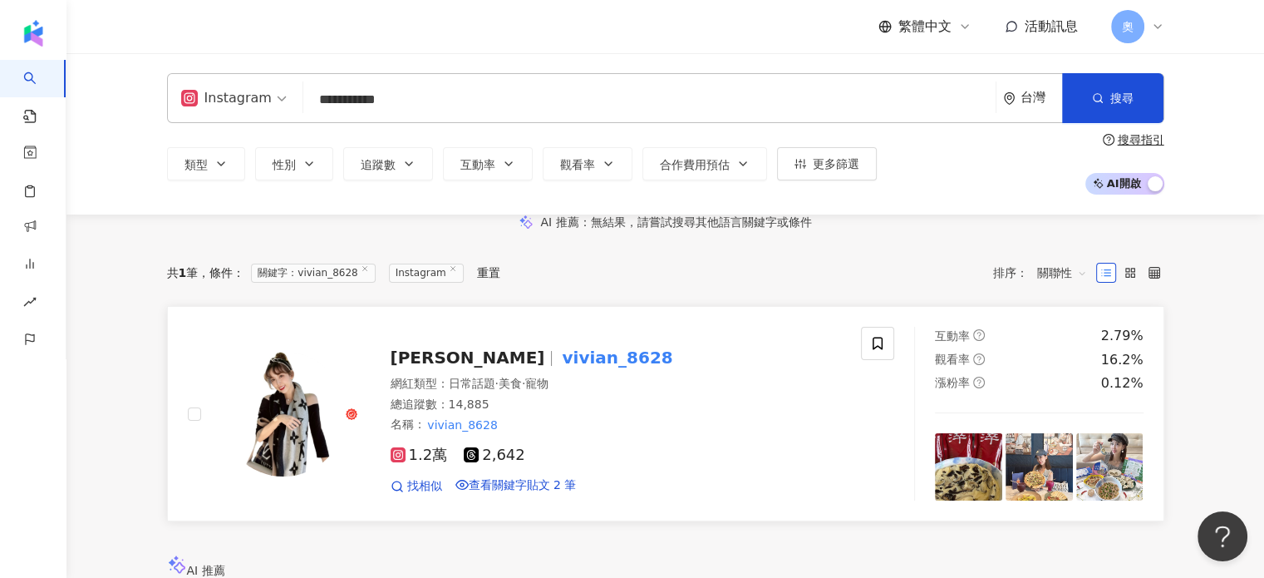
click at [573, 369] on div "vivian vivian_8628" at bounding box center [616, 357] width 451 height 23
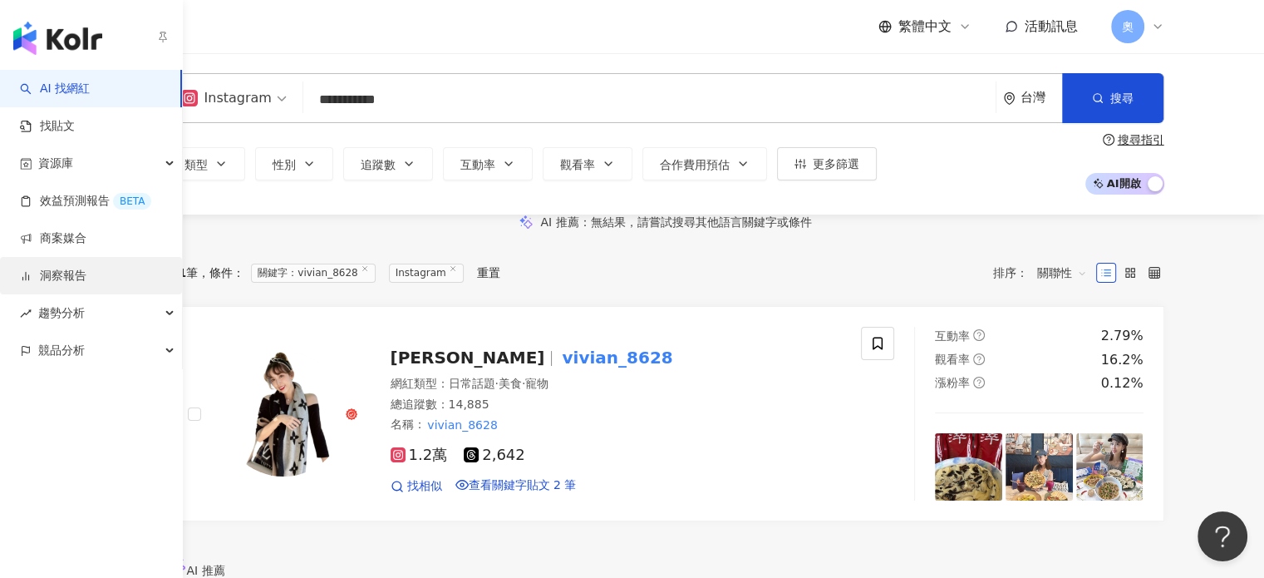
click at [52, 268] on link "洞察報告" at bounding box center [53, 276] width 66 height 17
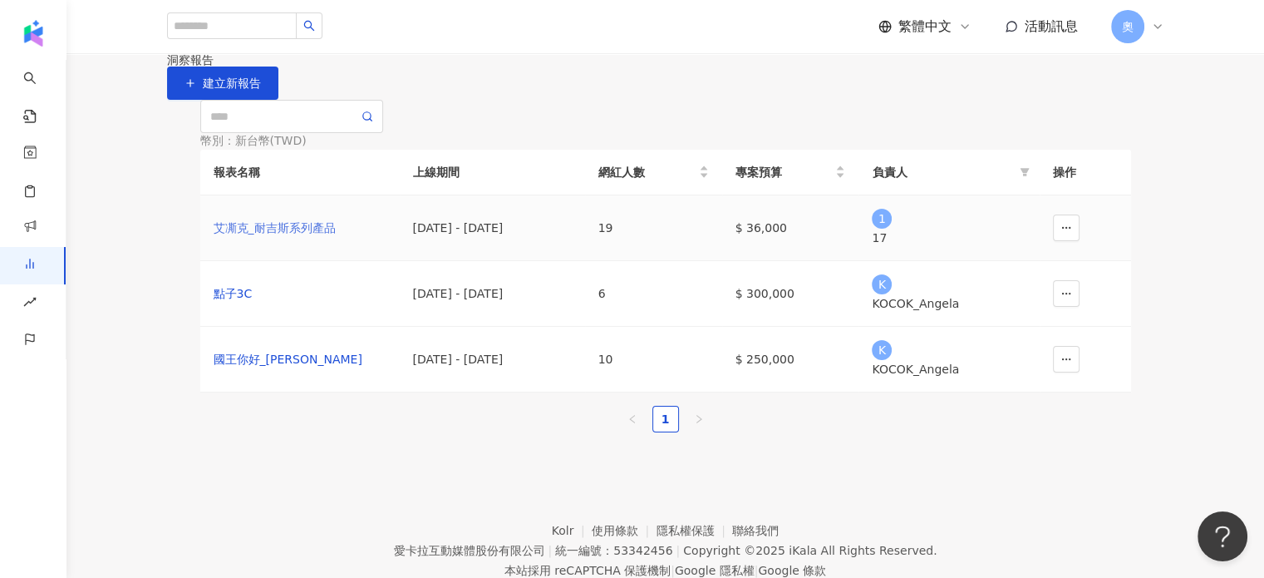
click at [261, 237] on div "艾凘克_耐吉斯系列產品" at bounding box center [300, 228] width 173 height 18
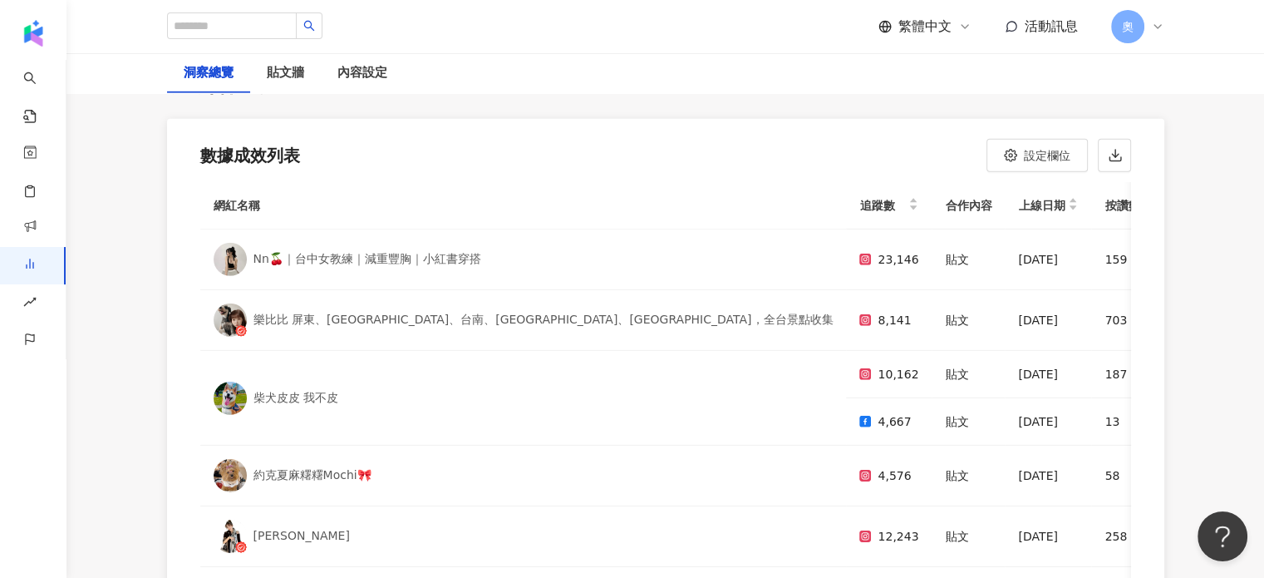
scroll to position [5233, 0]
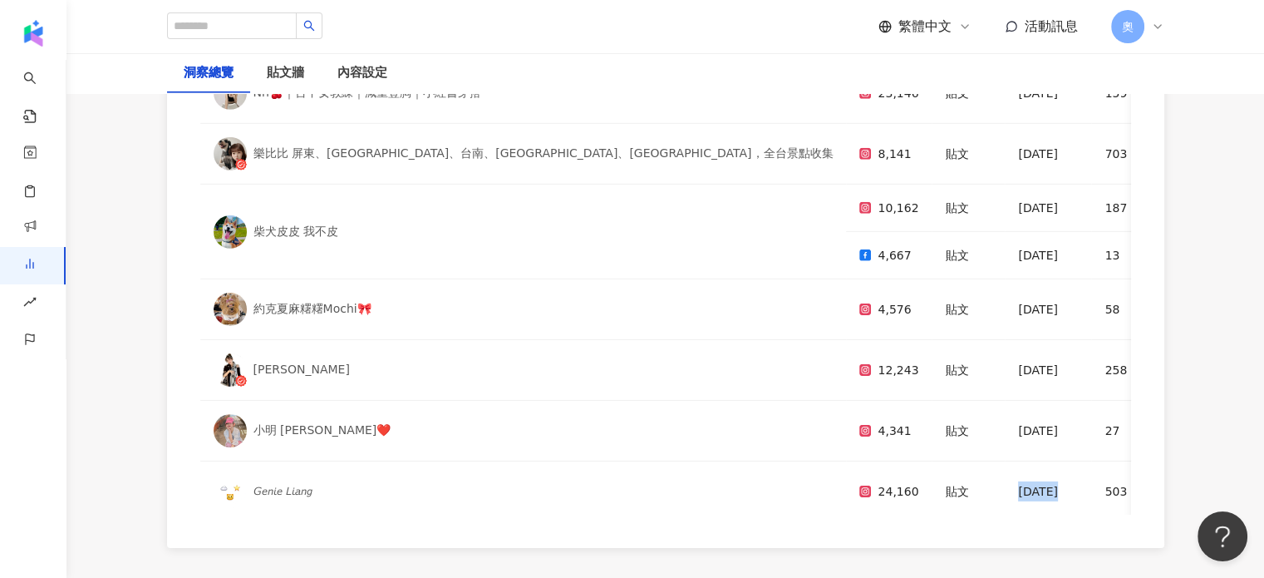
drag, startPoint x: 695, startPoint y: 479, endPoint x: 751, endPoint y: 475, distance: 56.6
click at [751, 475] on div "網紅名稱 追蹤數 合作內容 上線日期 按讚數 留言數 分享數 互動數 互動率 觀看數 觀看率 觸及數 觸及率 連結點擊數 連結點擊率 正面留言數 負面留言數 …" at bounding box center [665, 282] width 997 height 532
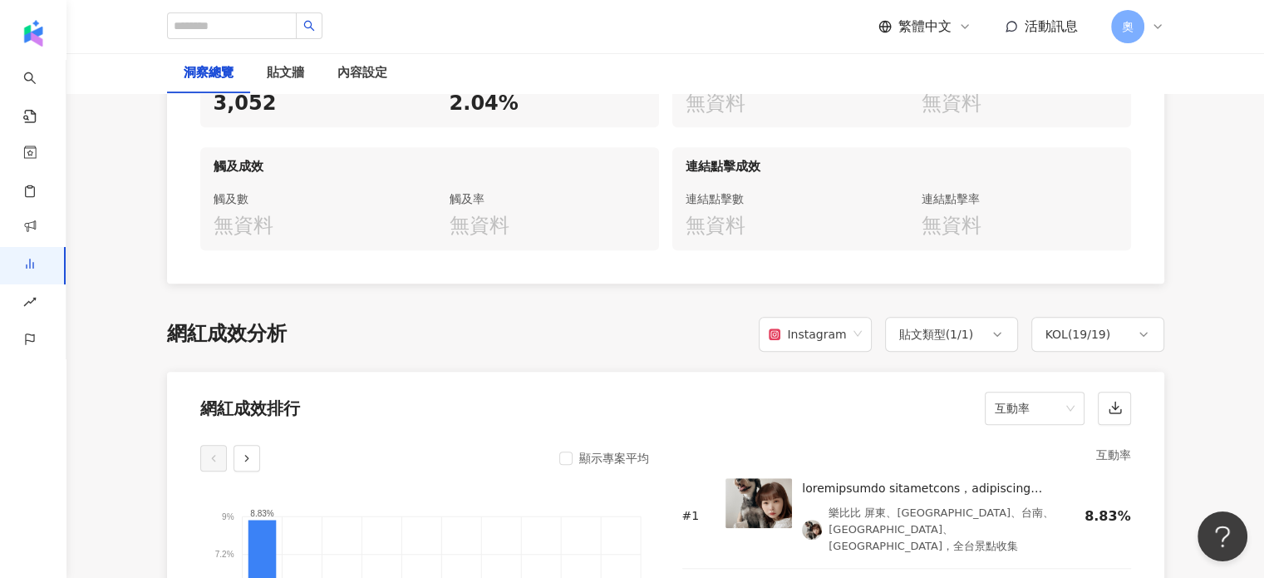
scroll to position [1116, 0]
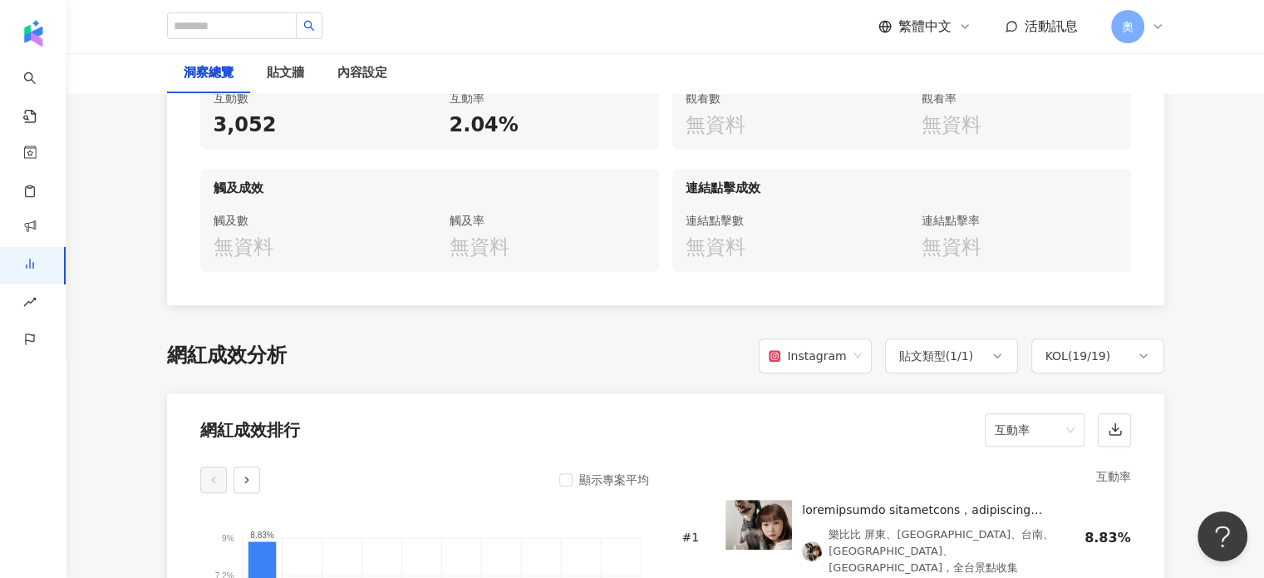
drag, startPoint x: 498, startPoint y: 334, endPoint x: 623, endPoint y: 17, distance: 341.4
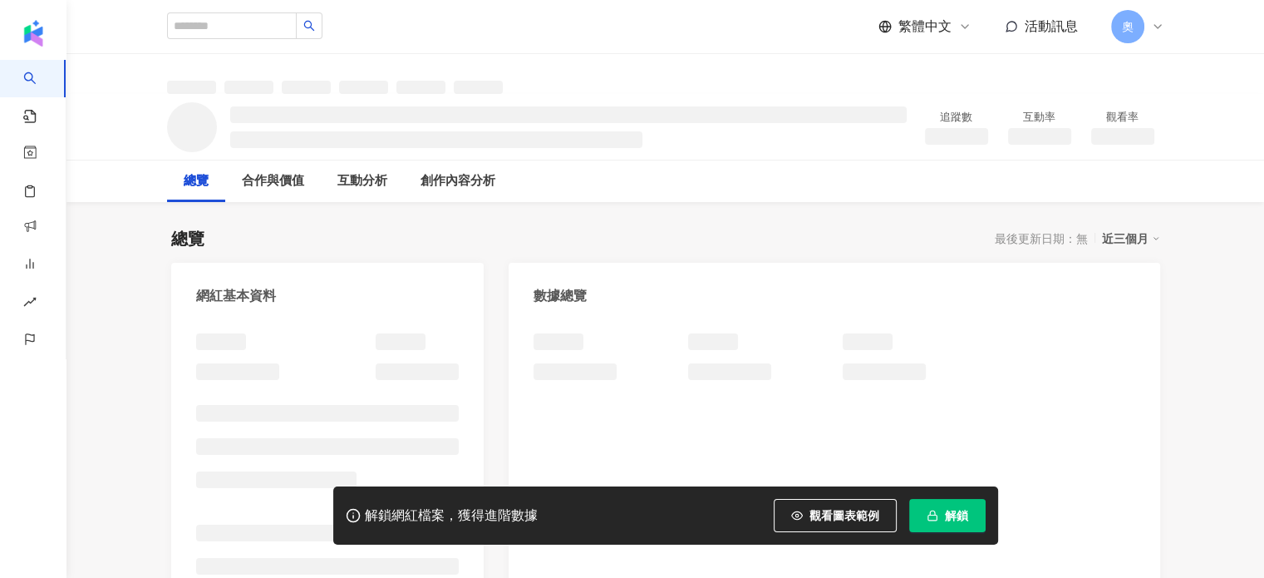
click at [947, 524] on button "解鎖" at bounding box center [947, 515] width 76 height 33
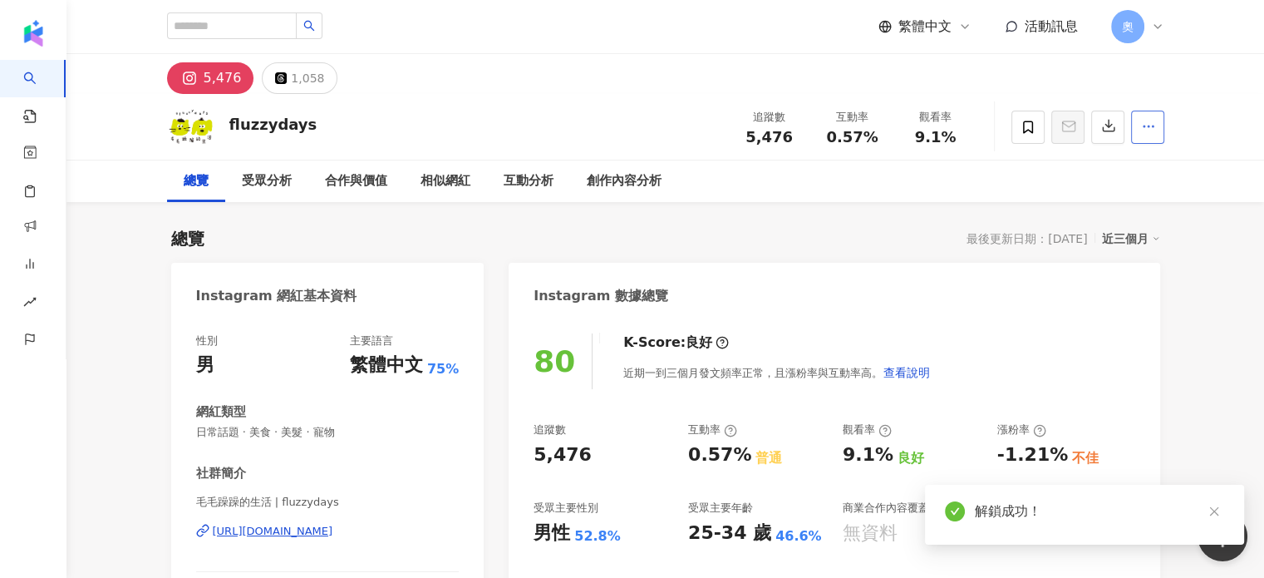
click at [1142, 128] on icon "button" at bounding box center [1148, 126] width 15 height 15
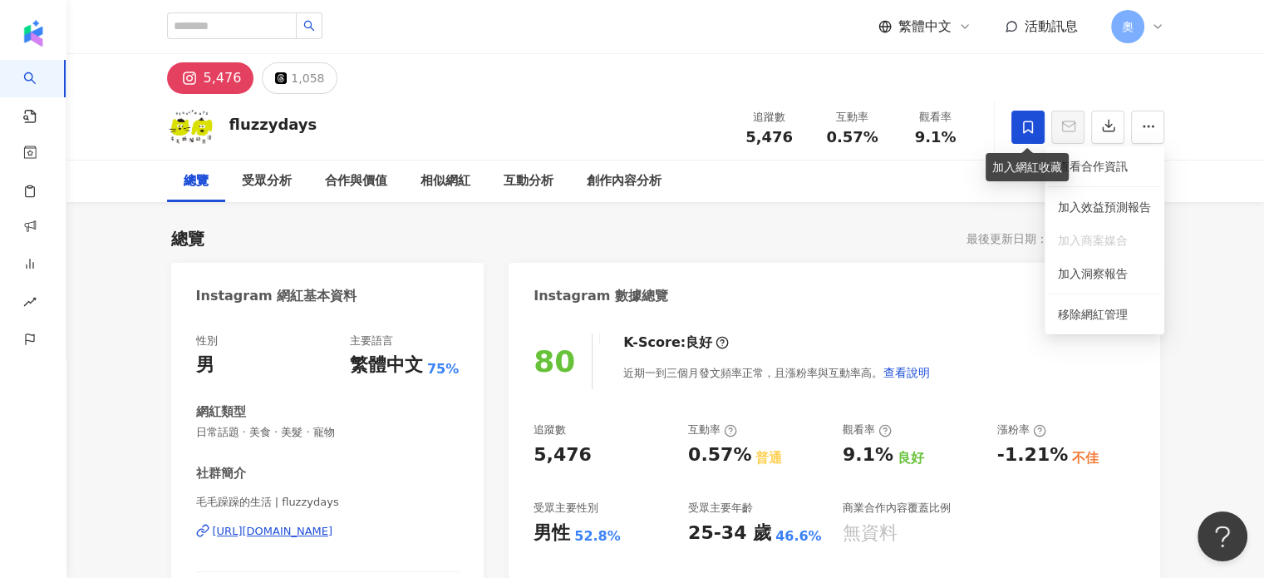
click at [1034, 128] on icon at bounding box center [1028, 127] width 15 height 15
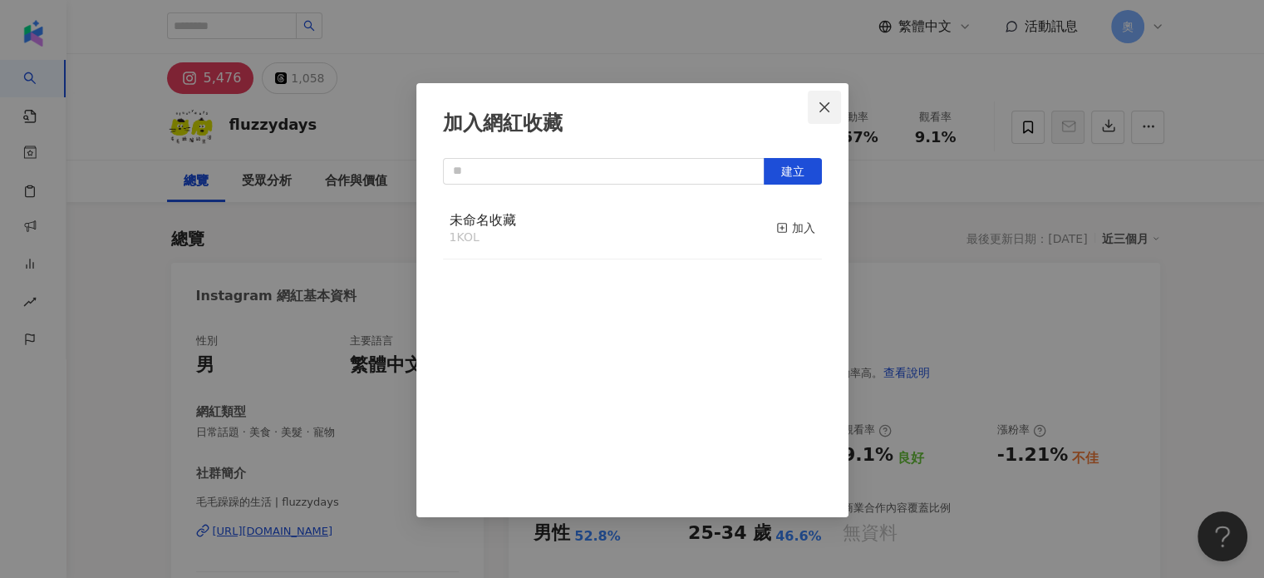
click at [835, 111] on span "Close" at bounding box center [824, 107] width 33 height 13
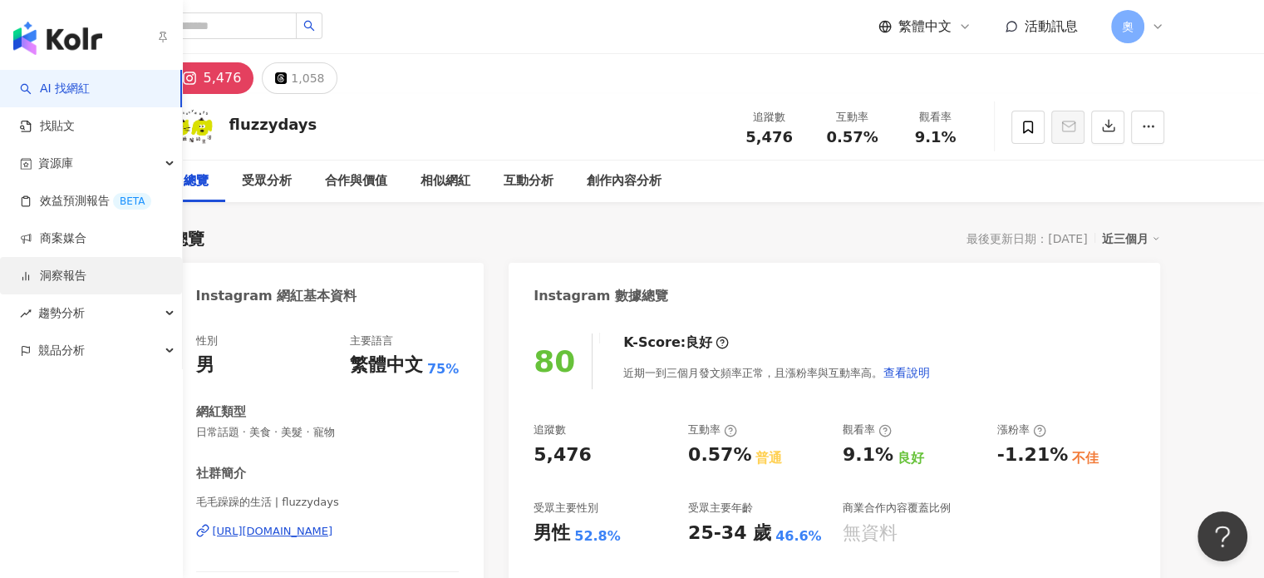
click at [67, 278] on link "洞察報告" at bounding box center [53, 276] width 66 height 17
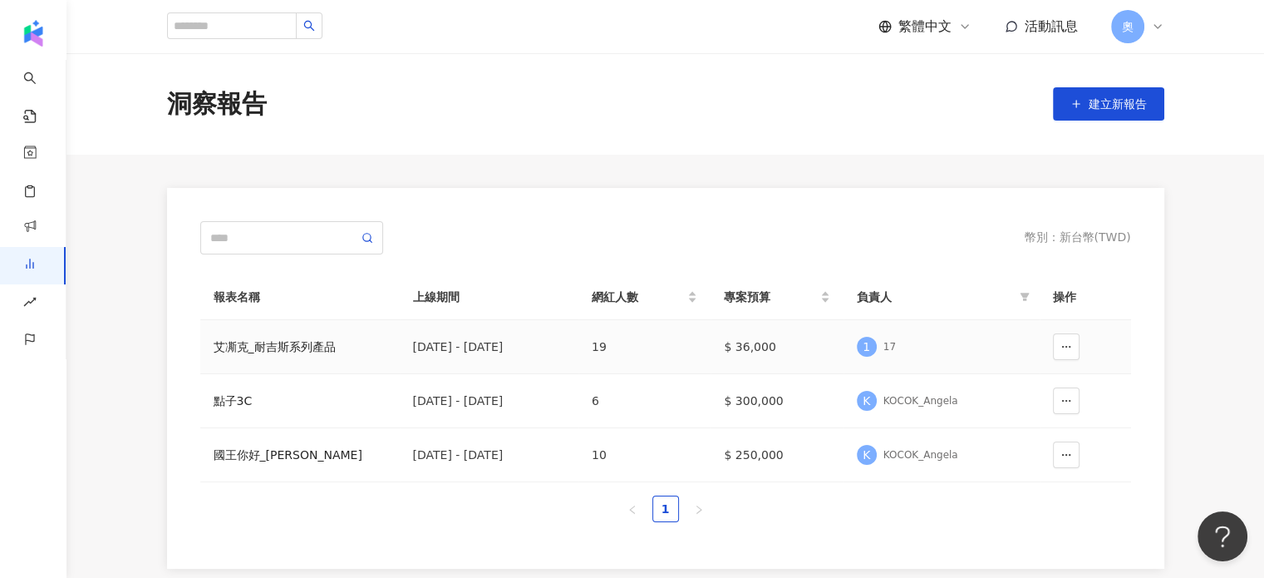
click at [658, 339] on td "19" at bounding box center [644, 347] width 132 height 54
click at [462, 347] on div "[DATE] - [DATE]" at bounding box center [489, 346] width 153 height 18
click at [286, 347] on div "艾凘克_耐吉斯系列產品" at bounding box center [300, 346] width 173 height 18
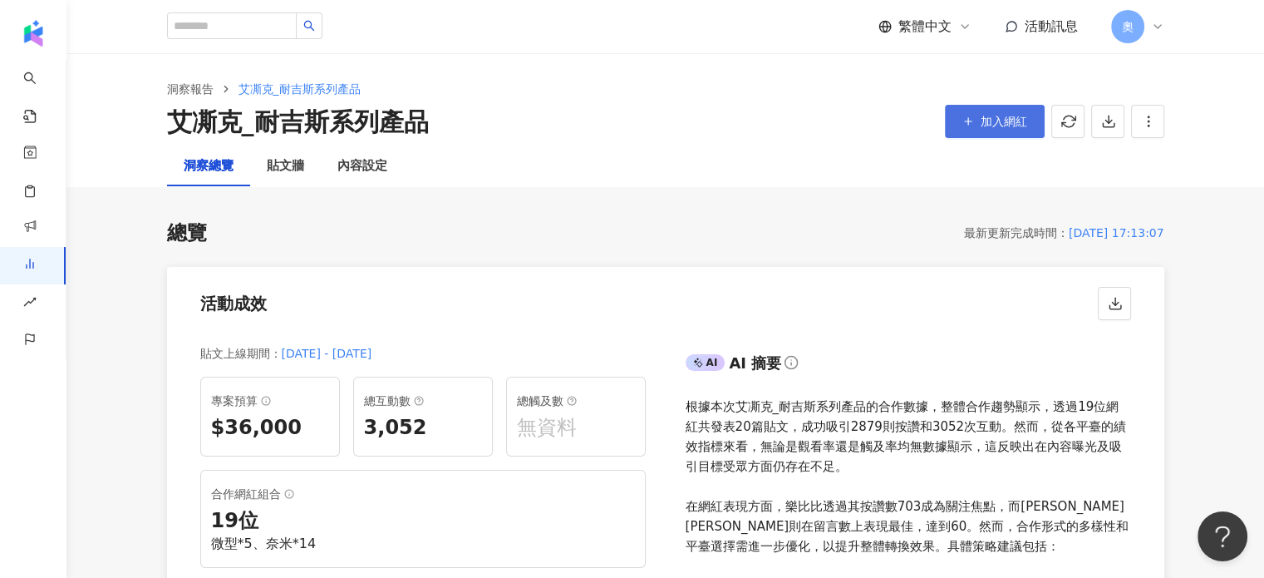
click at [1002, 132] on button "加入網紅" at bounding box center [995, 121] width 100 height 33
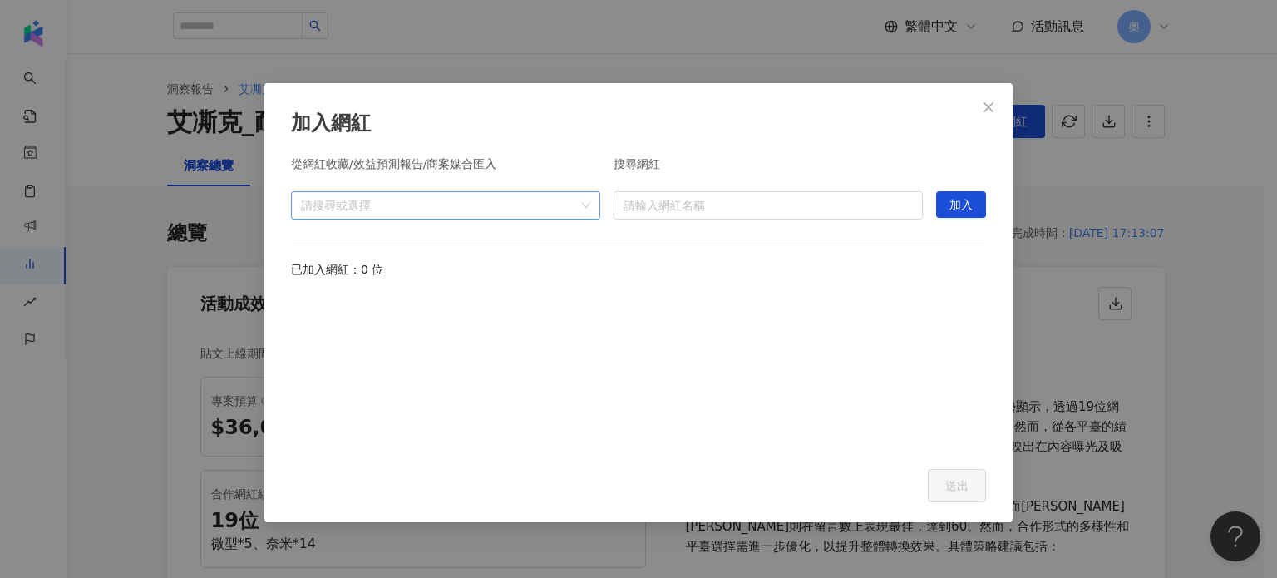
click at [445, 192] on div "請搜尋或選擇" at bounding box center [445, 205] width 309 height 28
paste input "**********"
type input "**********"
drag, startPoint x: 475, startPoint y: 208, endPoint x: 189, endPoint y: 207, distance: 286.7
click at [186, 208] on div "加入網紅 從網紅收藏/效益預測報告/商案媒合匯入 請搜尋或選擇 搜尋網紅 請輸入網紅名稱 加入 已加入網紅：0 位 Cancel 送出" at bounding box center [638, 289] width 1277 height 578
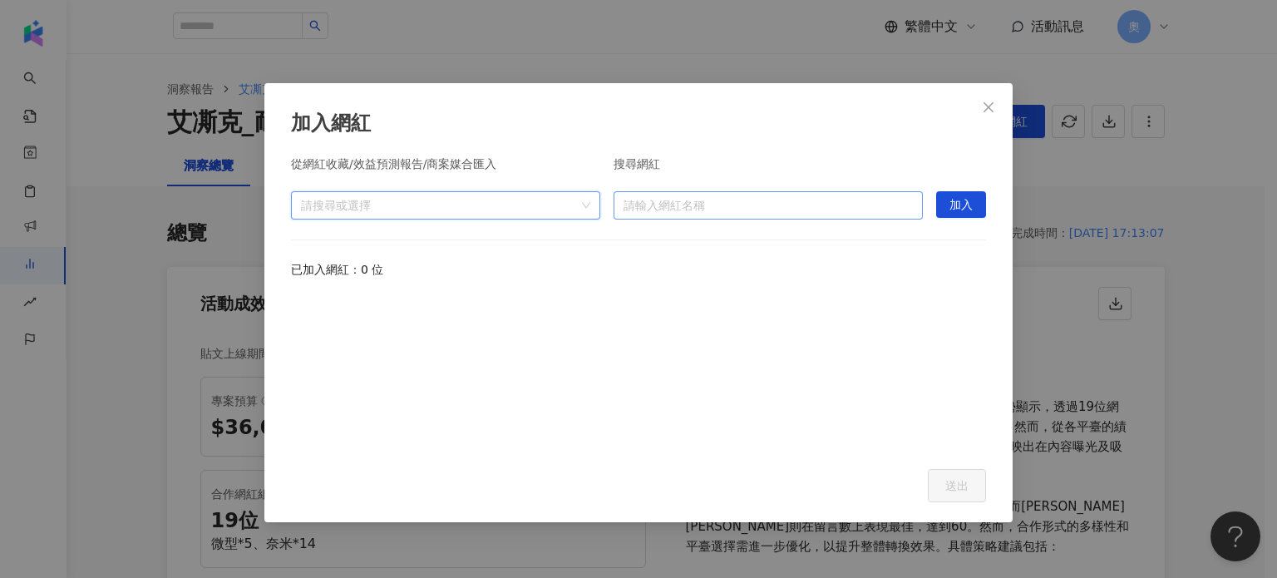
click at [873, 209] on input "search" at bounding box center [767, 205] width 289 height 27
paste input "**********"
type input "**********"
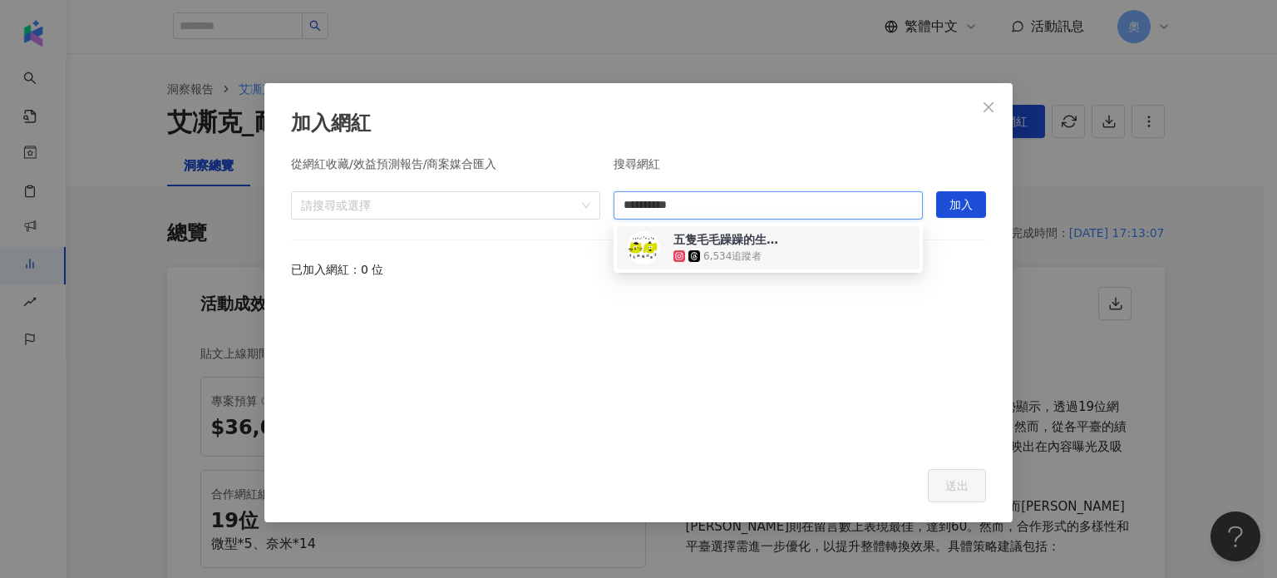
click at [707, 240] on div "五隻毛毛躁躁的生活+2" at bounding box center [727, 239] width 108 height 17
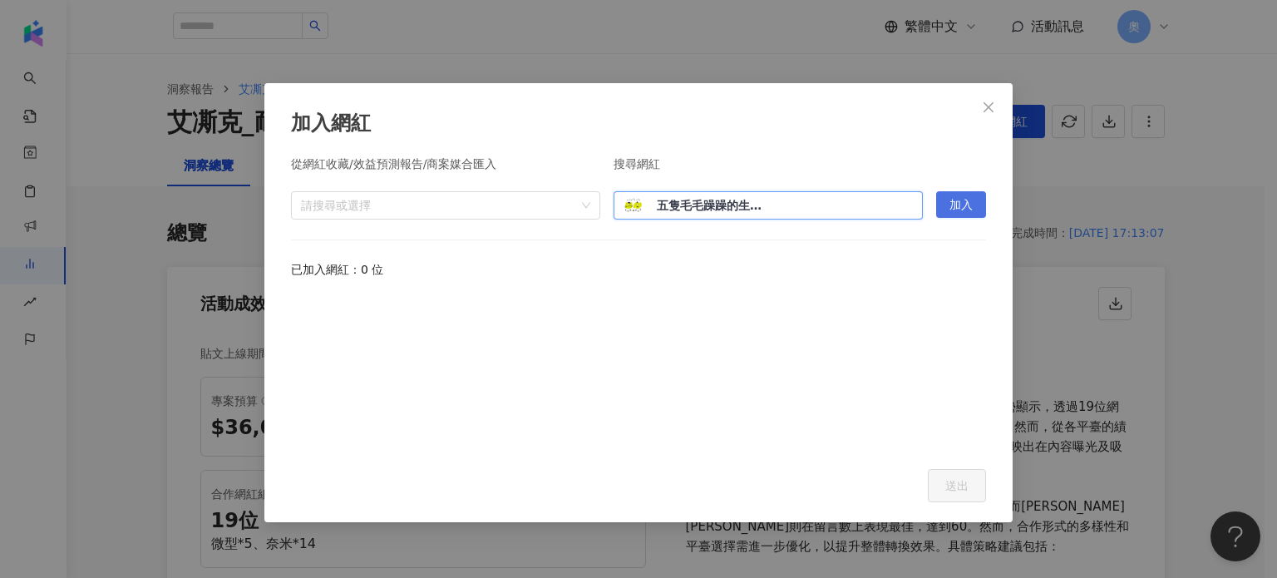
click at [947, 204] on button "加入" at bounding box center [961, 204] width 50 height 27
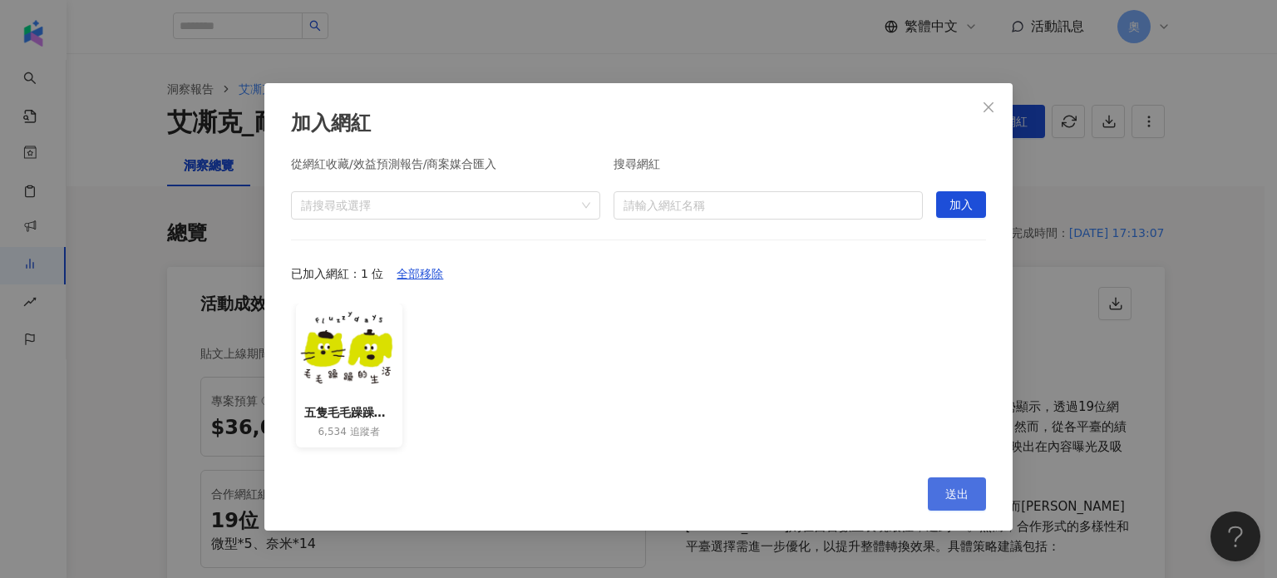
click at [955, 494] on span "送出" at bounding box center [956, 493] width 23 height 13
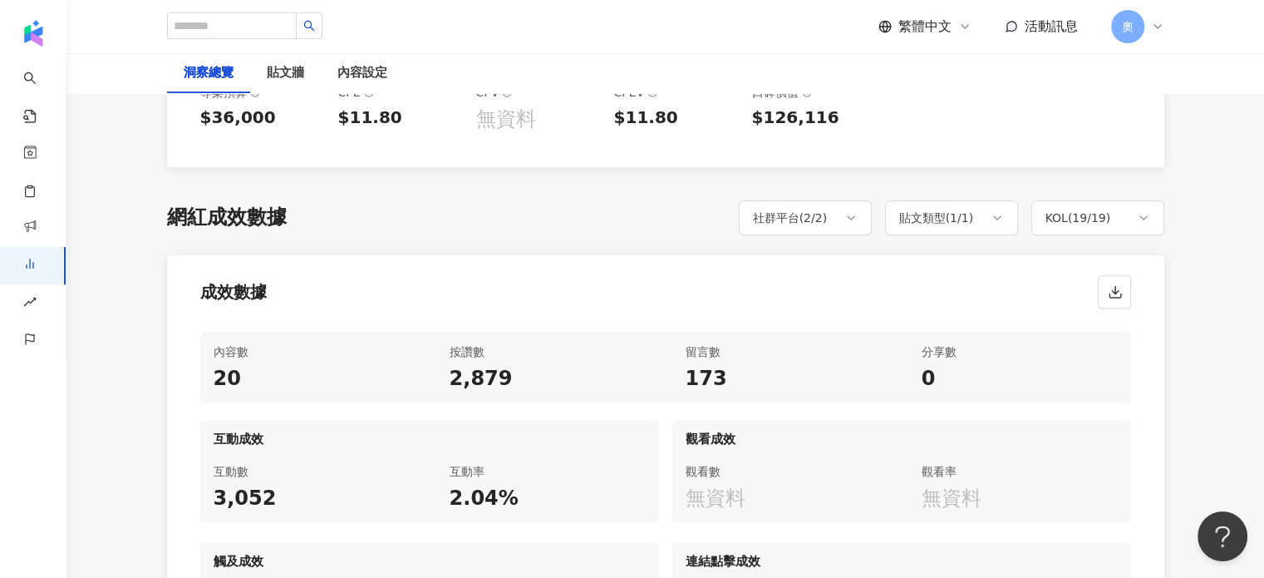
scroll to position [748, 0]
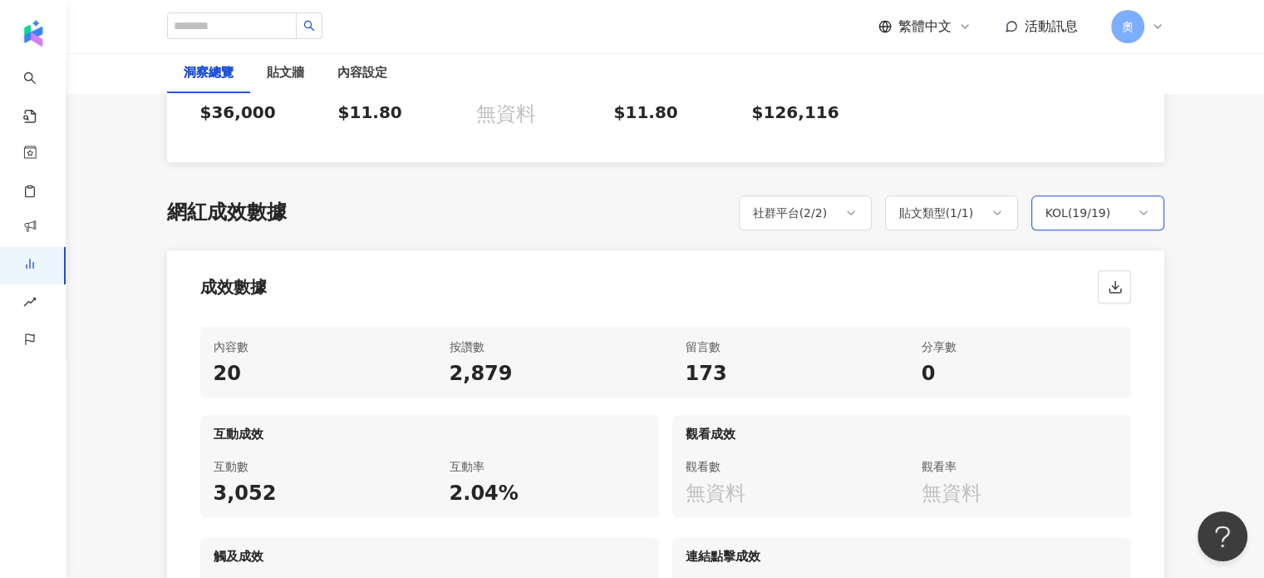
click at [1101, 215] on div "KOL ( 19 / 19 )" at bounding box center [1079, 213] width 66 height 20
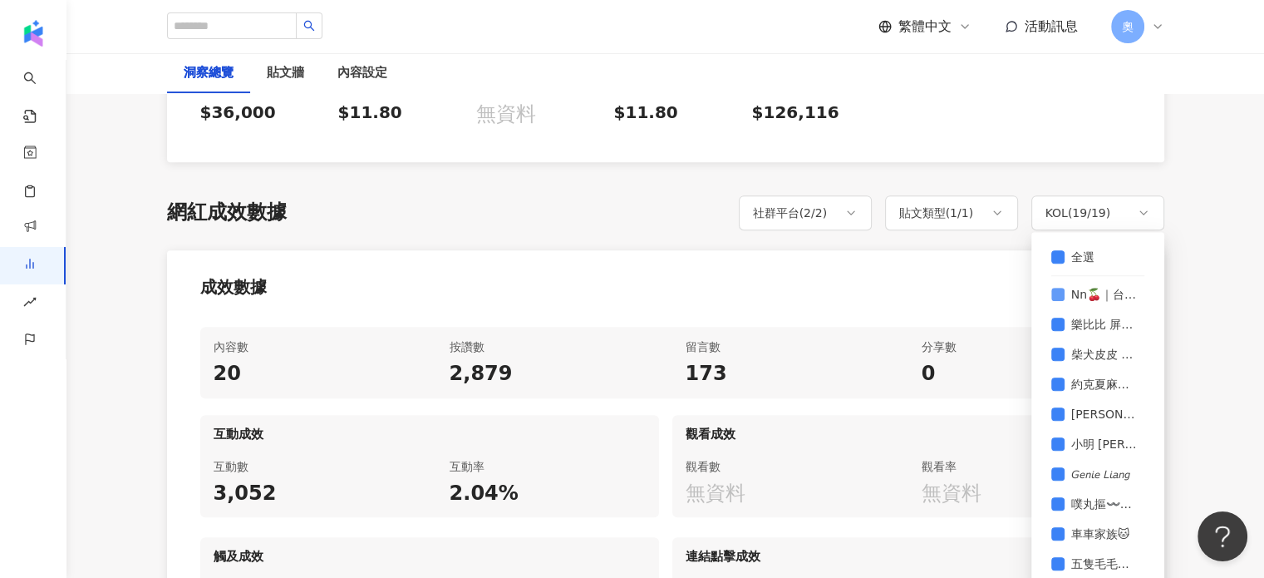
click at [1088, 297] on span "Nn🍒｜台中女教練｜減重豐胸｜小紅書穿搭" at bounding box center [1105, 294] width 80 height 18
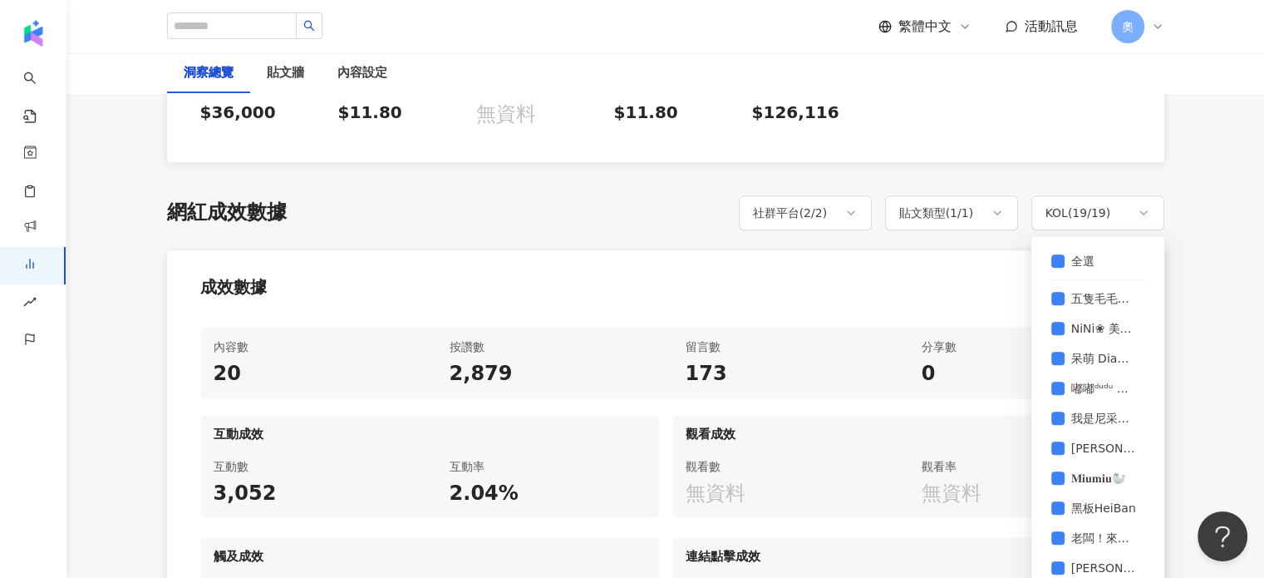
scroll to position [831, 0]
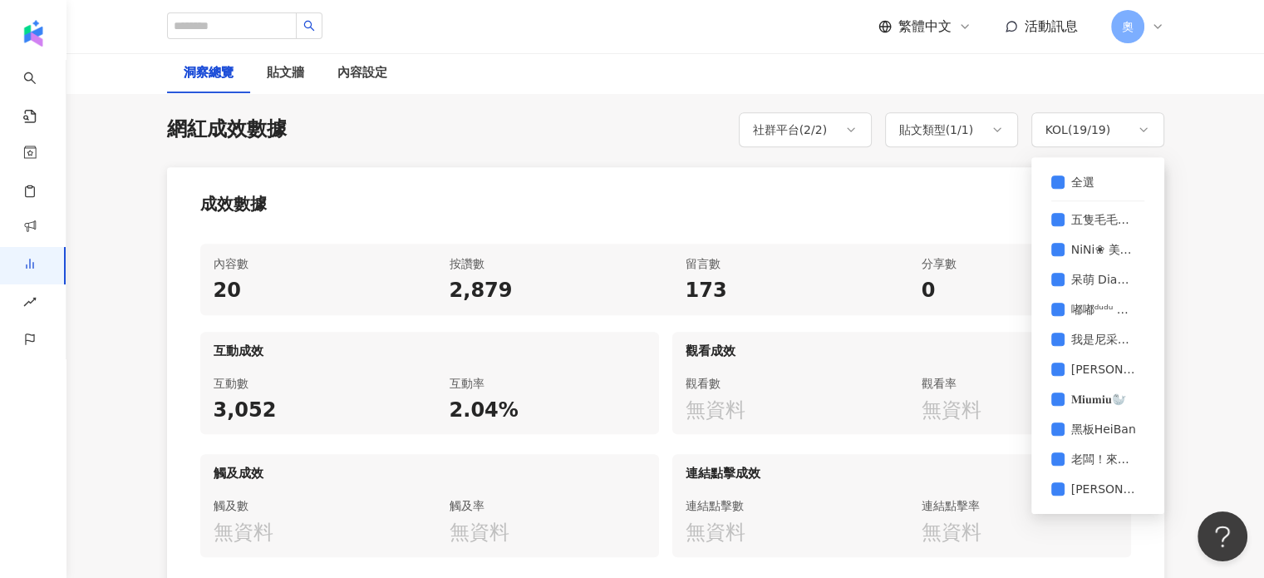
click at [871, 221] on div "成效數據" at bounding box center [665, 198] width 997 height 63
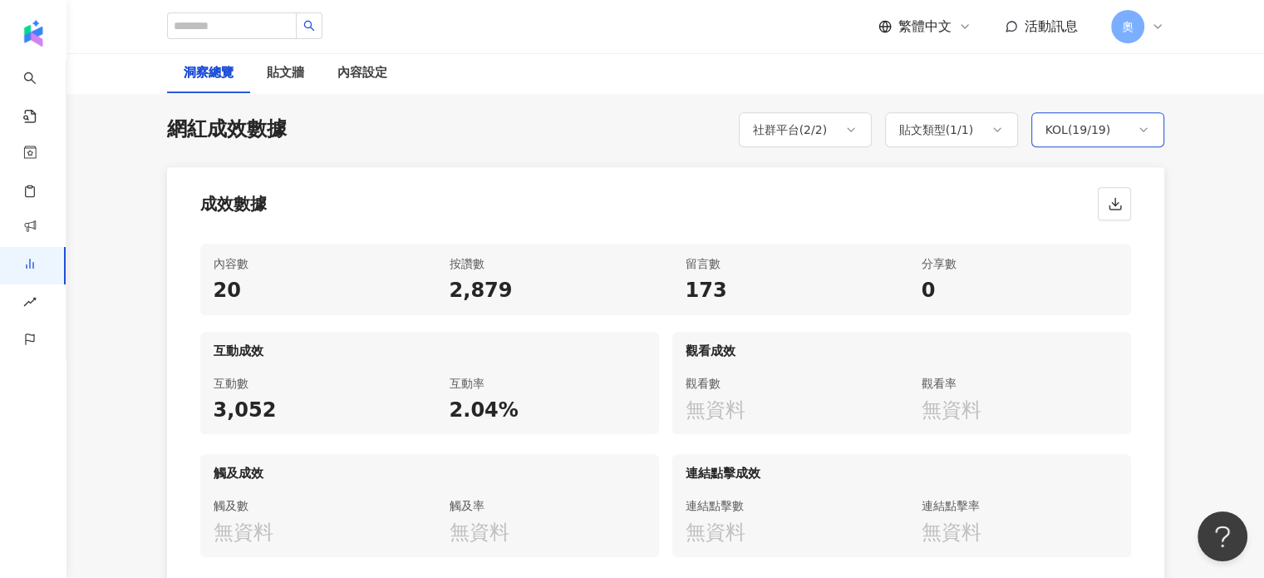
click at [1099, 140] on div "KOL ( 19 / 19 )" at bounding box center [1097, 129] width 133 height 35
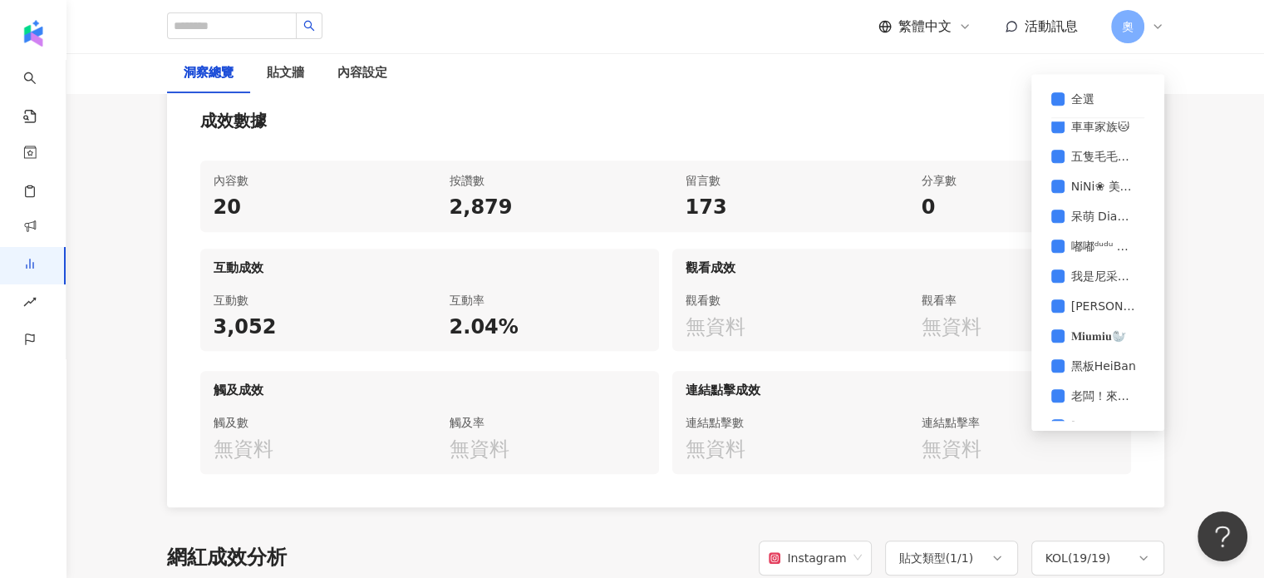
scroll to position [269, 0]
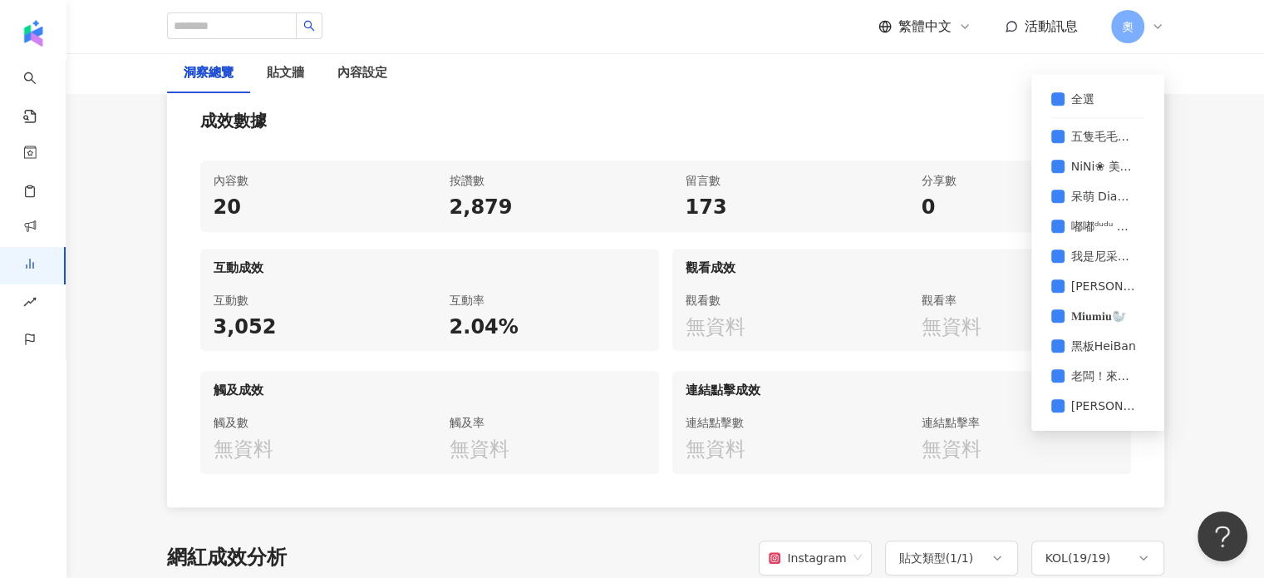
click at [1127, 91] on div "全選 Nn🍒｜台中女教練｜減重豐胸｜小紅書穿搭 樂比比 屏東、高雄、台南、嘉義、雲林，全台景點收集 柴犬皮皮 我不皮 約克夏麻糬糬Mochi🎀 [PERSON…" at bounding box center [1097, 252] width 113 height 337
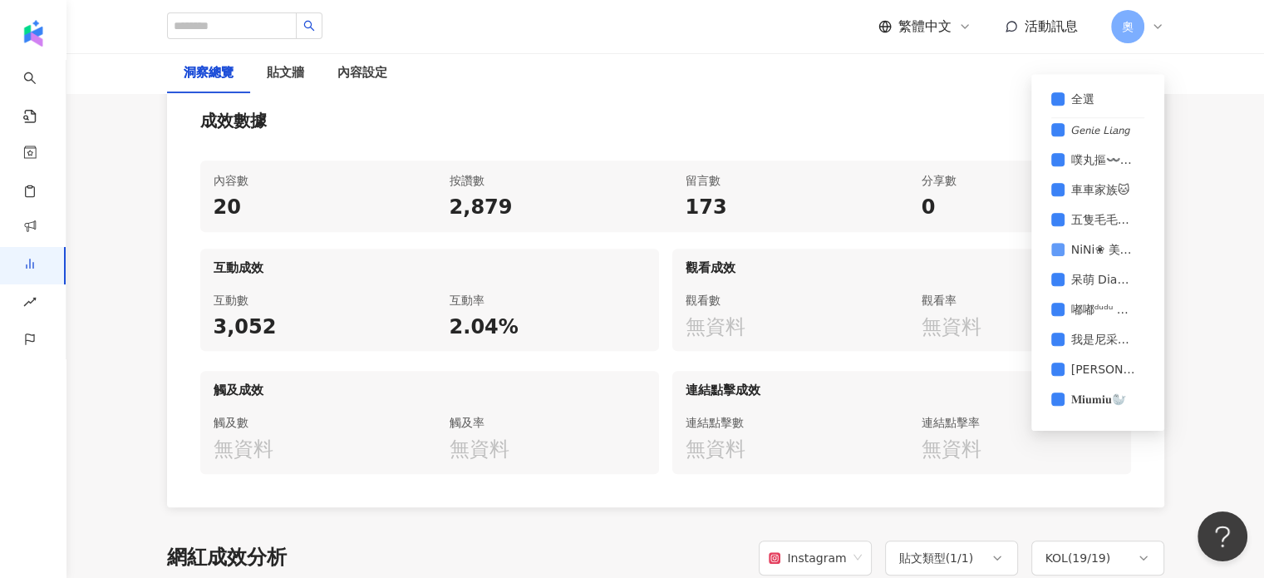
scroll to position [103, 0]
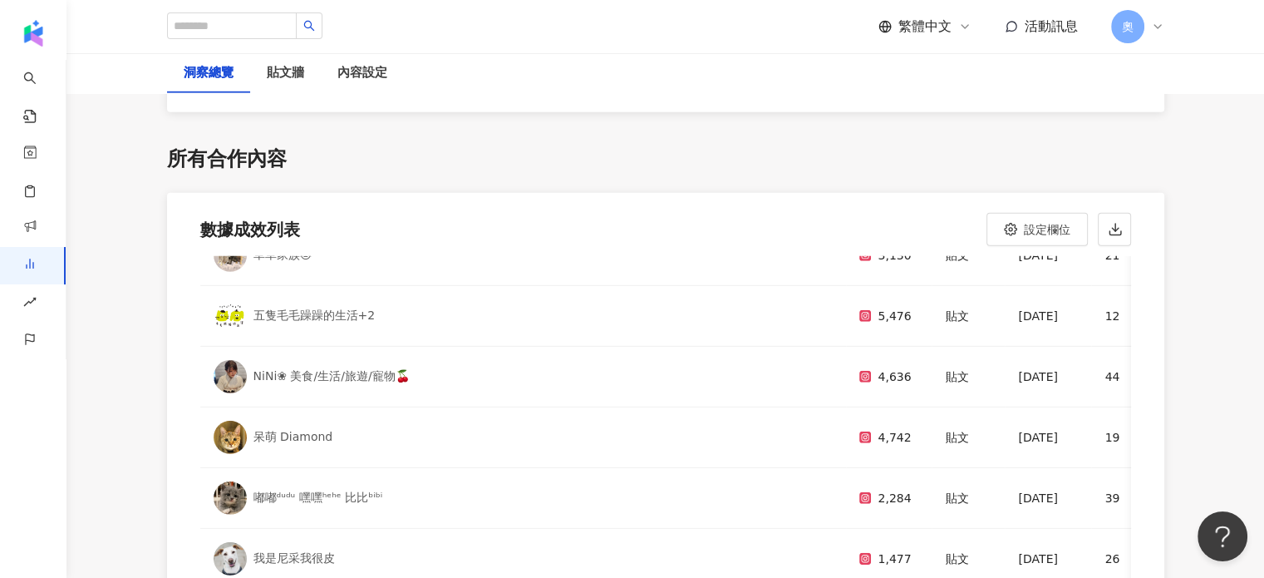
scroll to position [4969, 0]
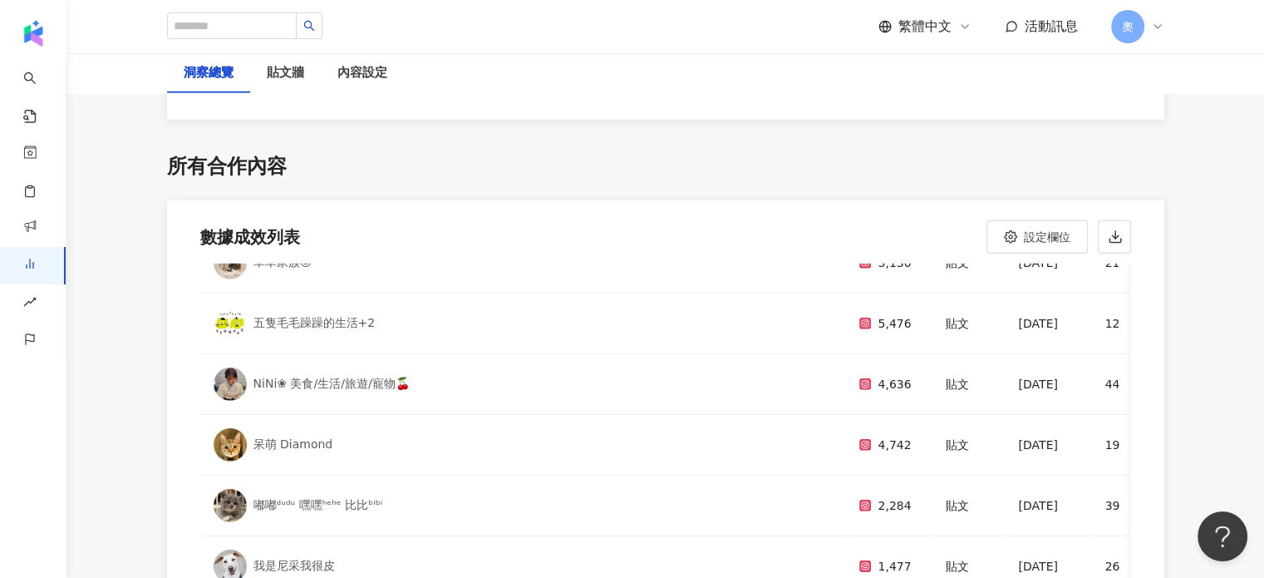
drag, startPoint x: 1108, startPoint y: 219, endPoint x: 936, endPoint y: 349, distance: 215.9
click at [1108, 229] on icon "button" at bounding box center [1115, 236] width 15 height 15
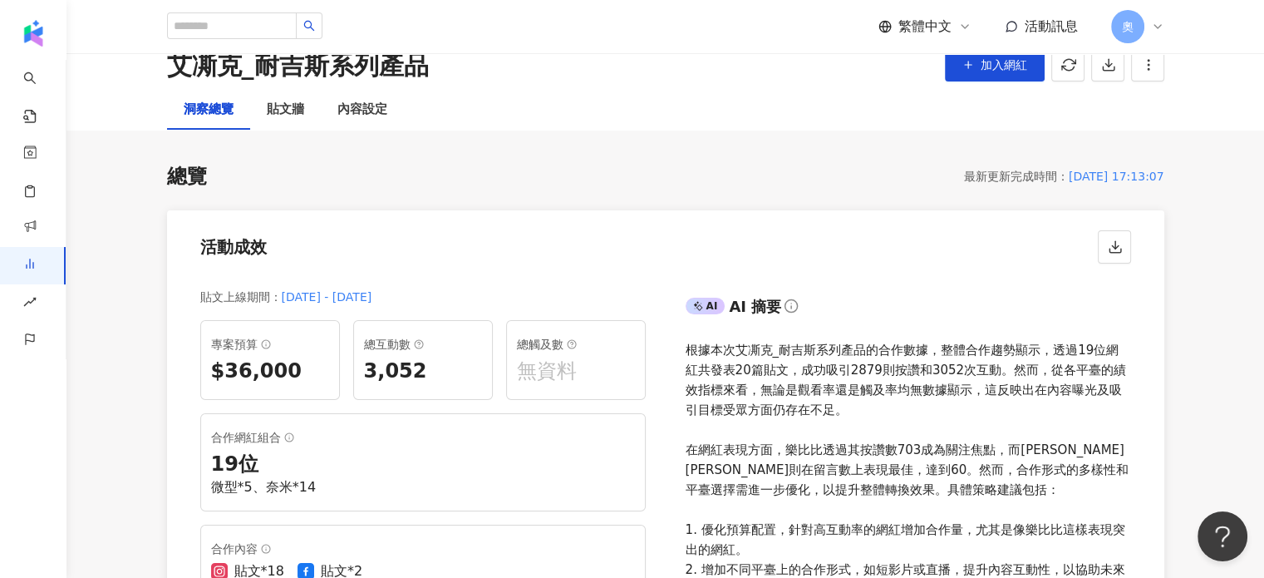
scroll to position [0, 0]
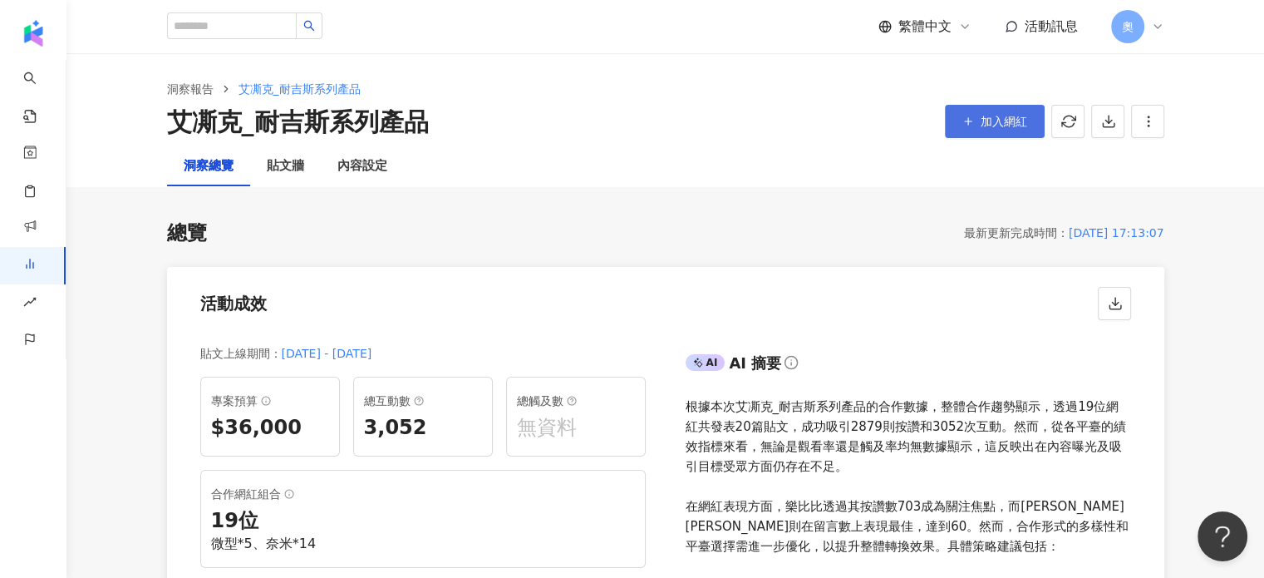
click at [1033, 125] on button "加入網紅" at bounding box center [995, 121] width 100 height 33
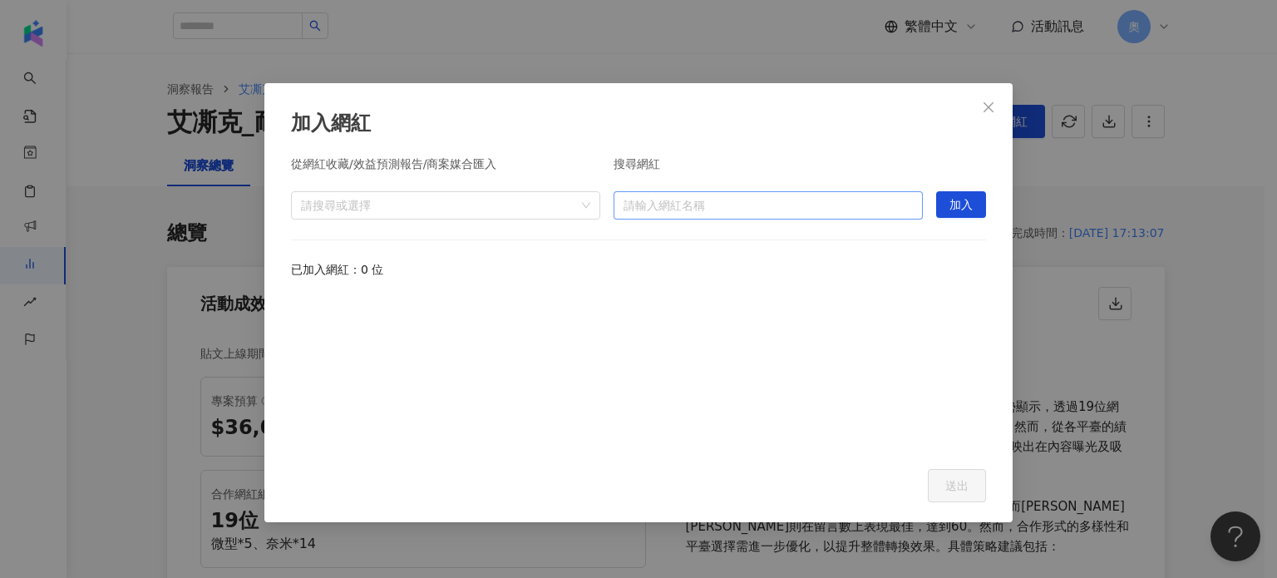
click at [838, 202] on input "search" at bounding box center [767, 205] width 289 height 27
paste input "**********"
type input "**********"
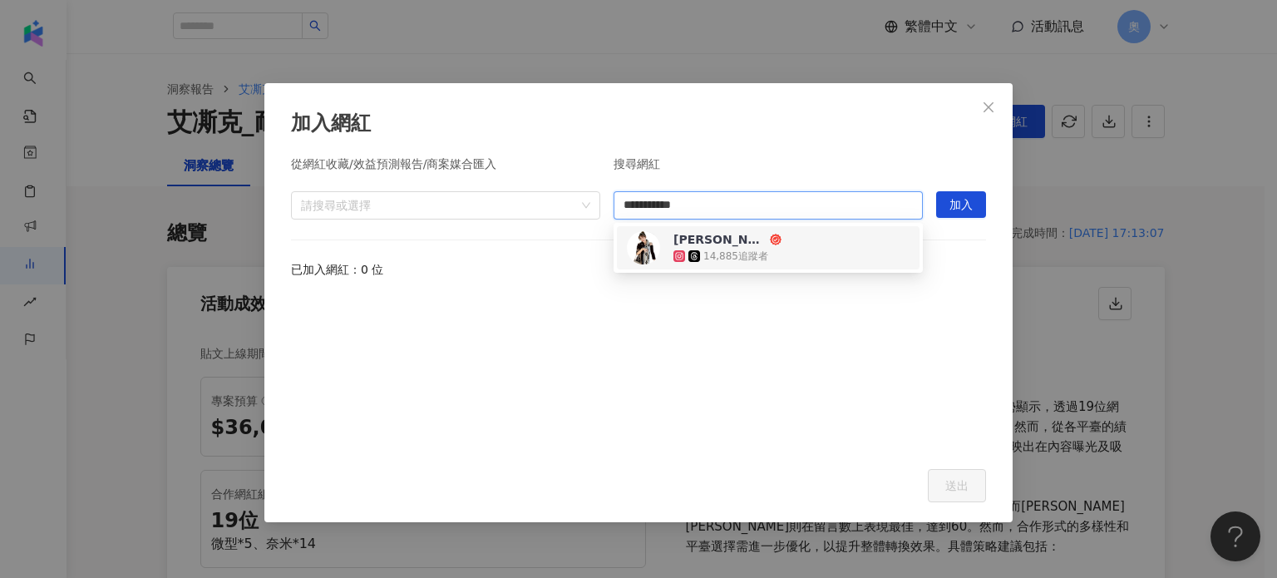
click at [818, 252] on div "[PERSON_NAME] 14,885 追蹤者" at bounding box center [768, 247] width 283 height 33
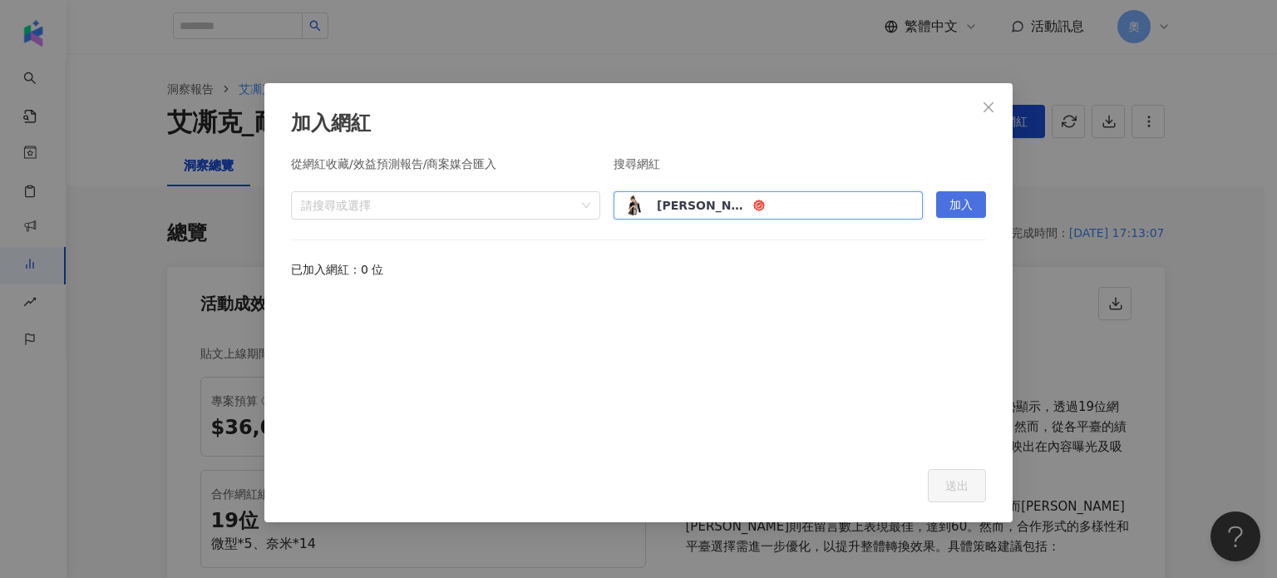
click at [982, 205] on button "加入" at bounding box center [961, 204] width 50 height 27
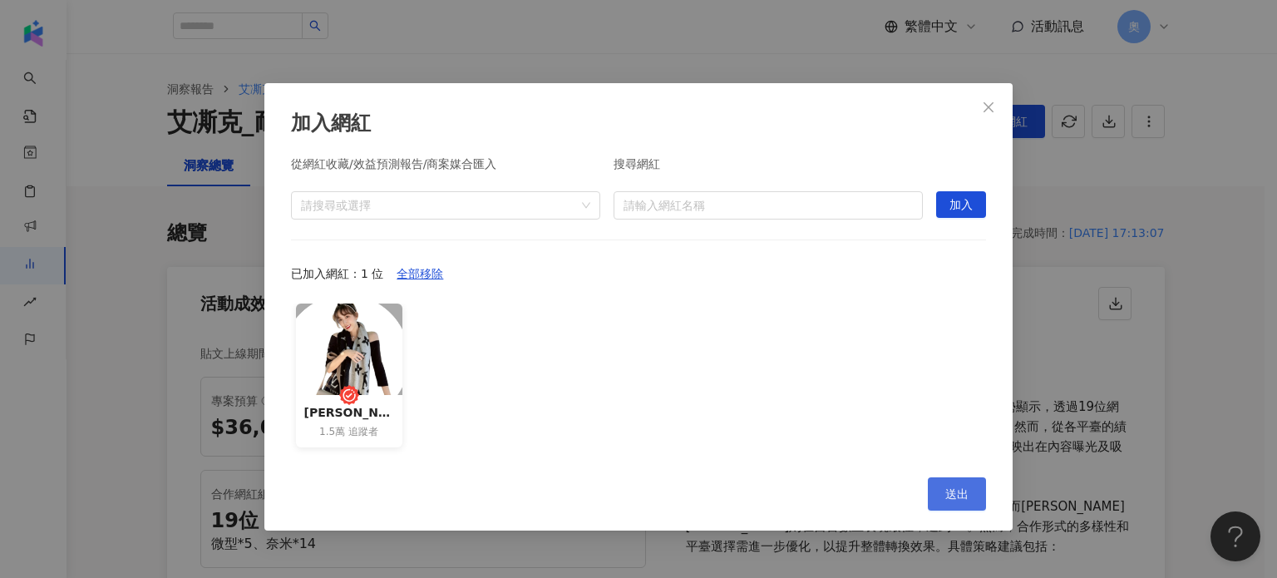
click at [966, 500] on span "送出" at bounding box center [956, 493] width 23 height 13
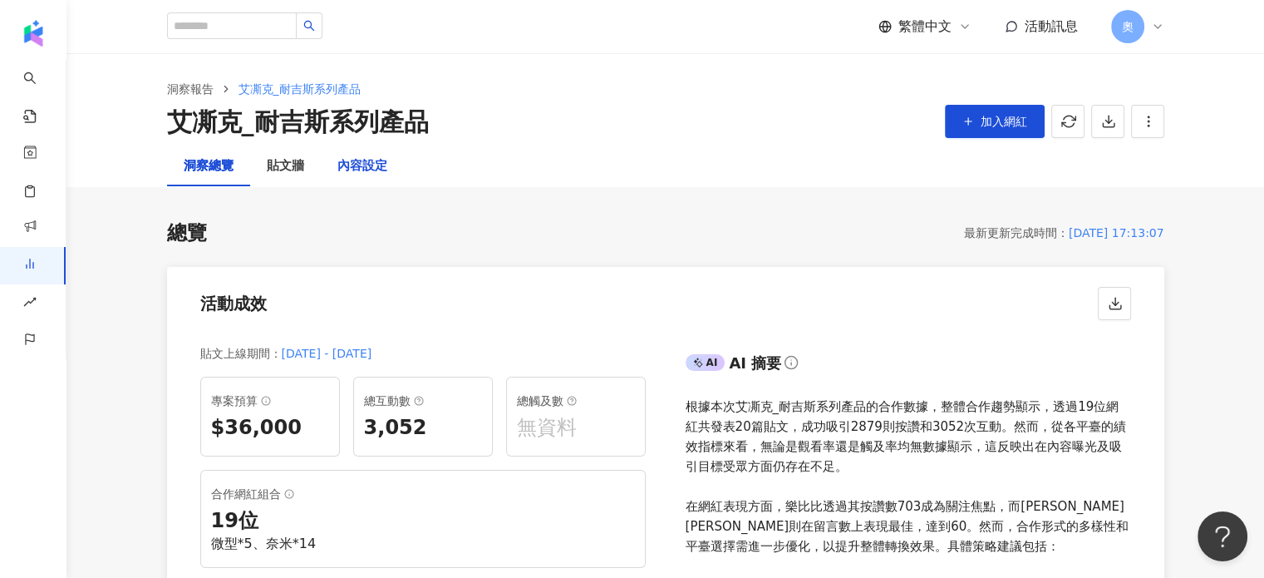
click at [352, 166] on div "內容設定" at bounding box center [362, 166] width 50 height 20
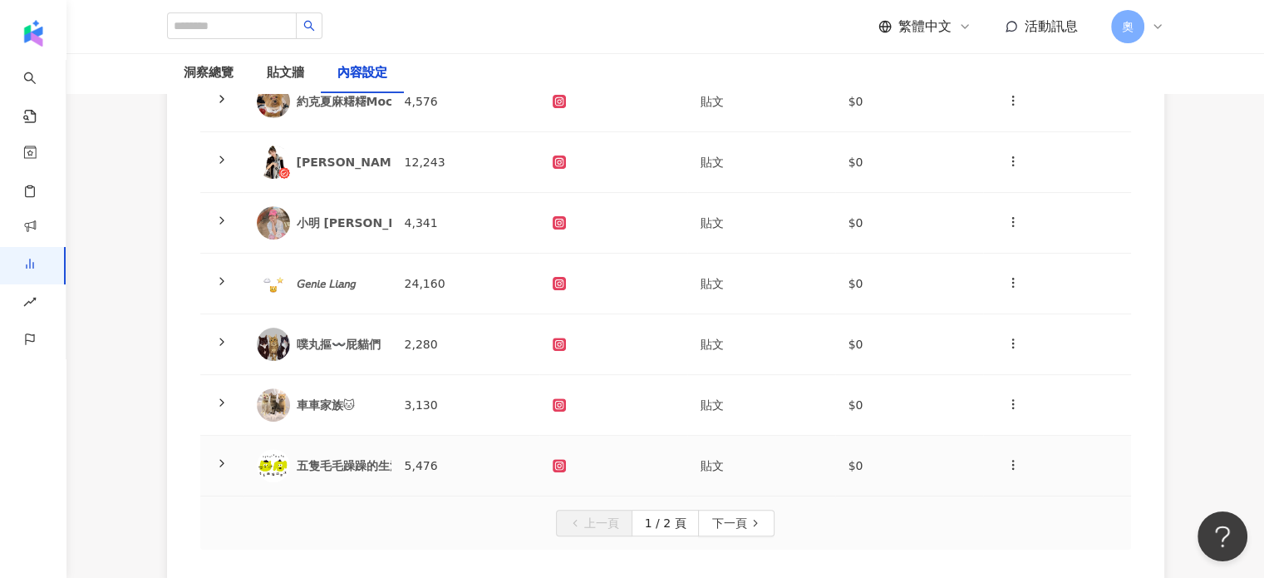
scroll to position [499, 0]
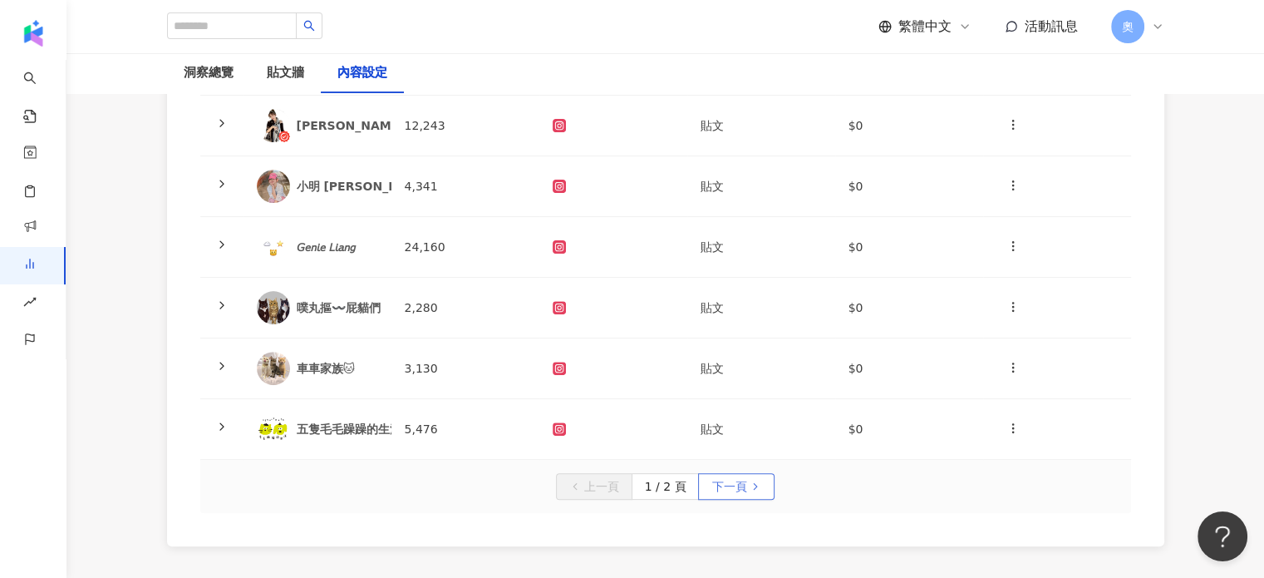
click at [745, 490] on button "下一頁" at bounding box center [736, 486] width 76 height 27
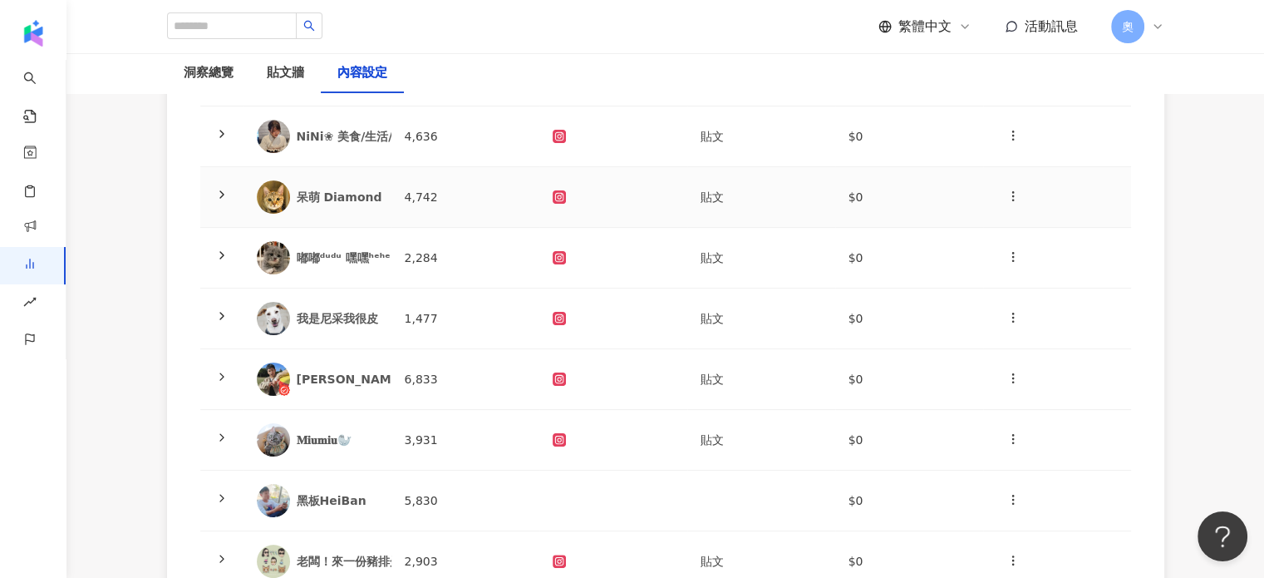
scroll to position [249, 0]
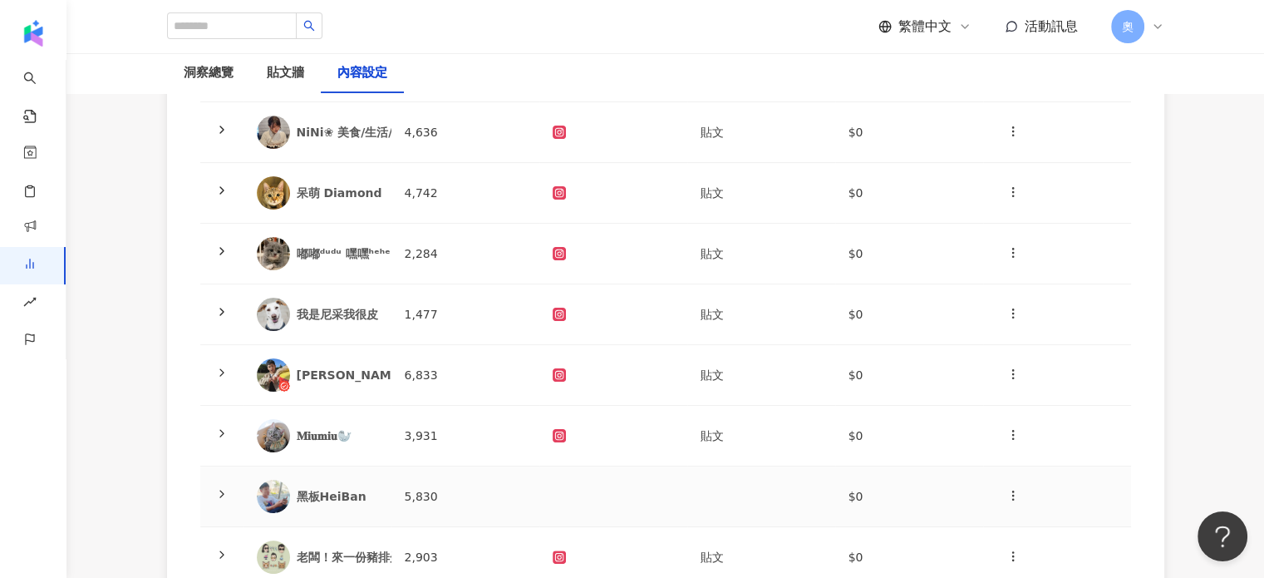
click at [346, 501] on div "黑板HeiBan" at bounding box center [337, 496] width 81 height 17
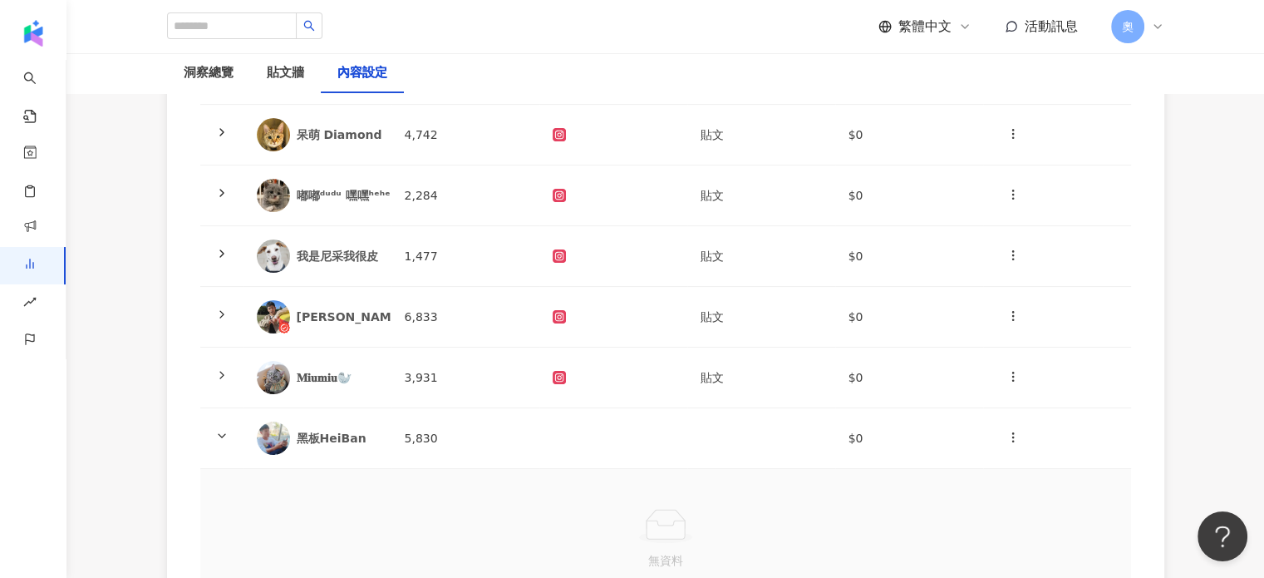
scroll to position [499, 0]
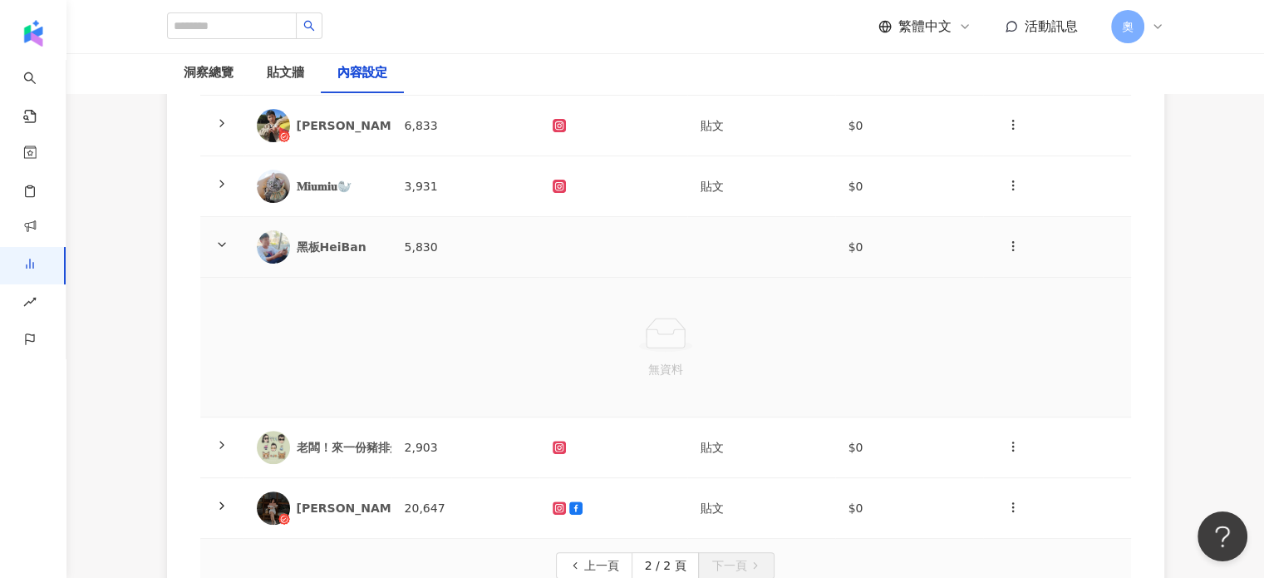
click at [318, 245] on div "黑板HeiBan" at bounding box center [337, 247] width 81 height 17
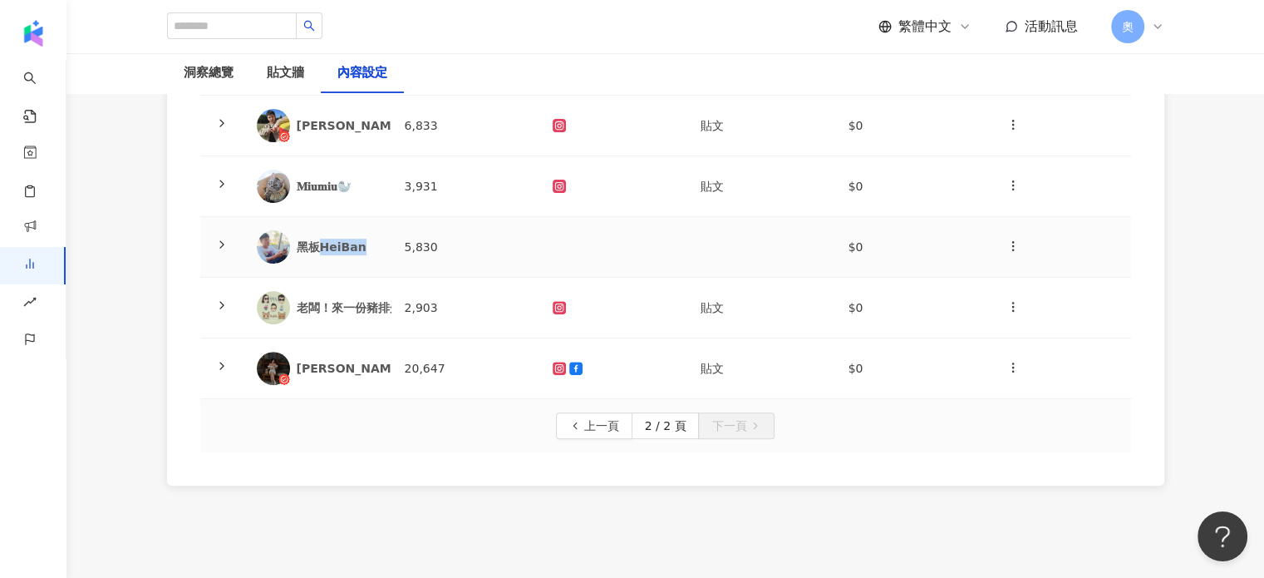
click at [318, 245] on div "黑板HeiBan" at bounding box center [337, 247] width 81 height 17
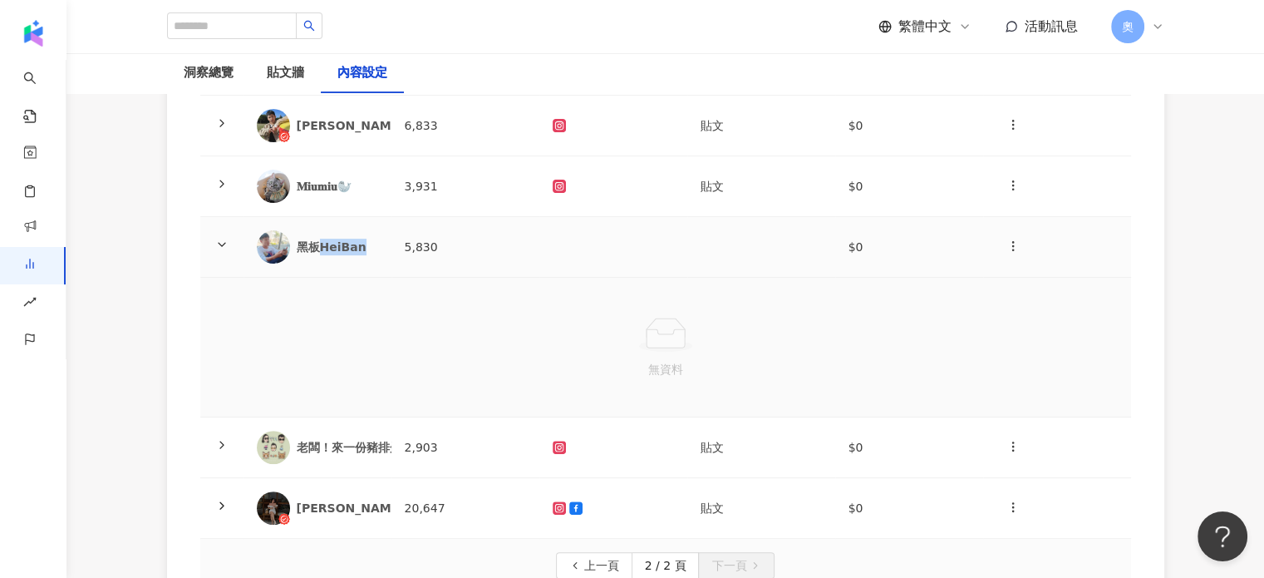
click at [318, 245] on div "黑板HeiBan" at bounding box center [337, 247] width 81 height 17
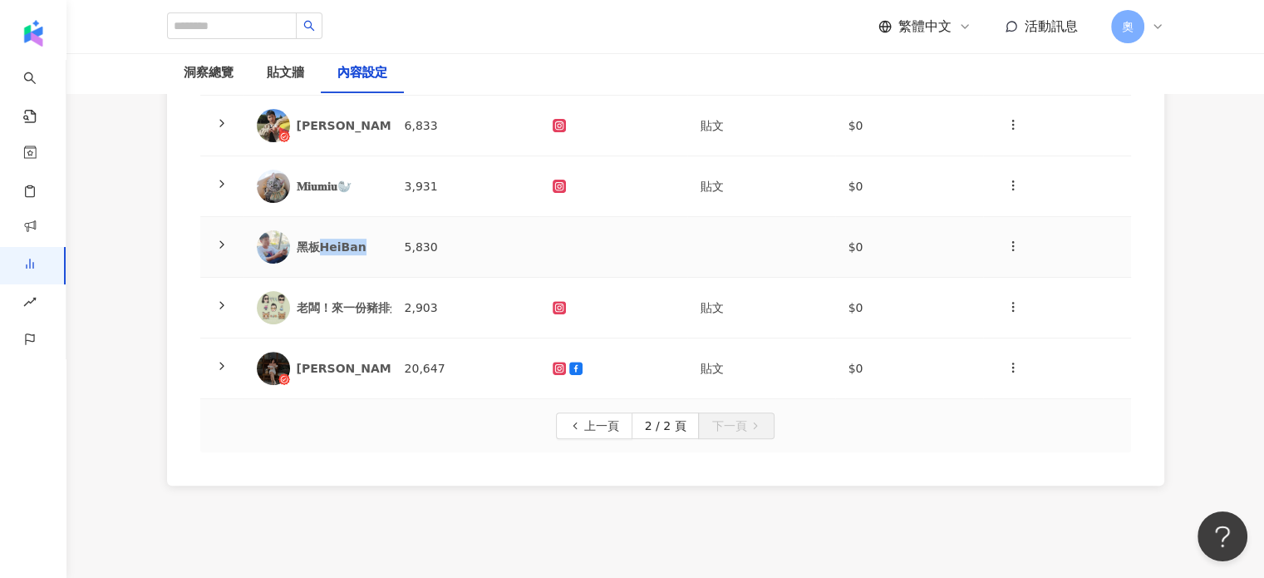
click at [318, 245] on div "黑板HeiBan" at bounding box center [337, 247] width 81 height 17
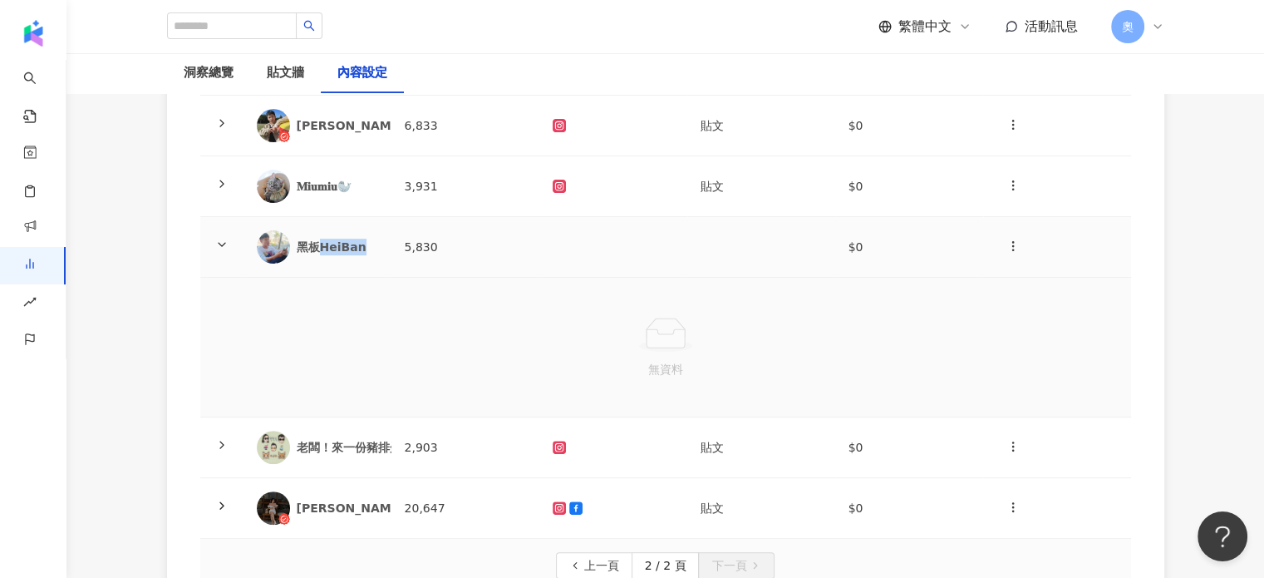
click at [287, 245] on img at bounding box center [273, 246] width 33 height 33
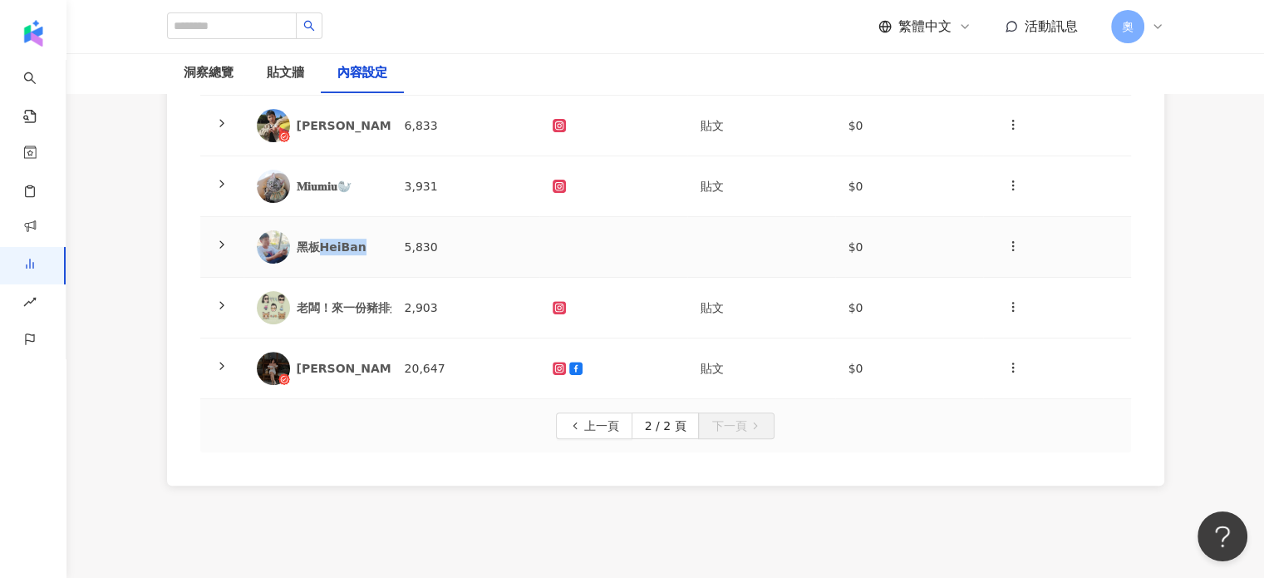
click at [370, 239] on div "黑板HeiBan" at bounding box center [337, 247] width 81 height 17
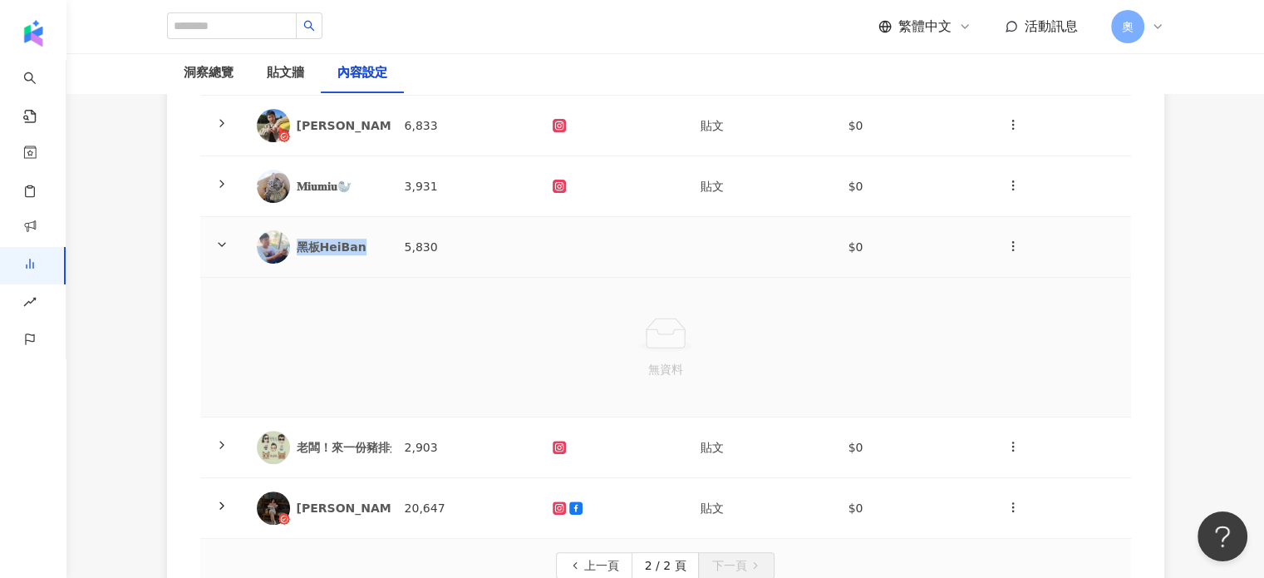
drag, startPoint x: 376, startPoint y: 248, endPoint x: 295, endPoint y: 244, distance: 80.8
click at [295, 244] on div "黑板HeiBan" at bounding box center [317, 246] width 121 height 33
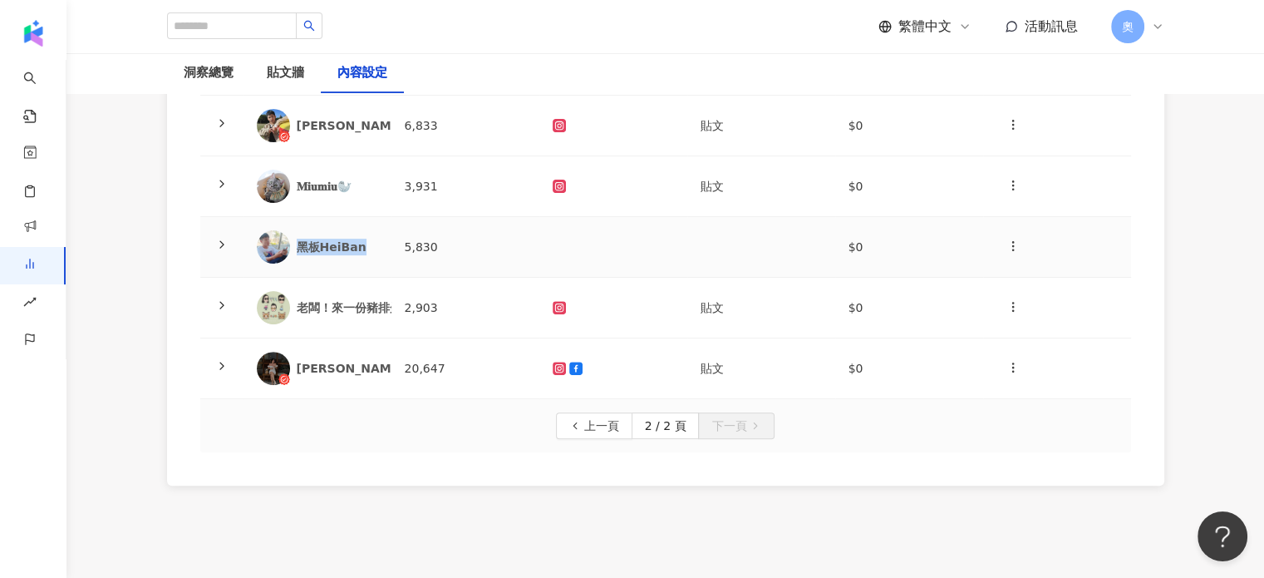
copy div "黑板HeiBan"
drag, startPoint x: 263, startPoint y: 36, endPoint x: 273, endPoint y: 27, distance: 12.4
click at [265, 33] on input "search" at bounding box center [232, 25] width 130 height 27
click at [273, 27] on input "search" at bounding box center [232, 25] width 130 height 27
paste input "********"
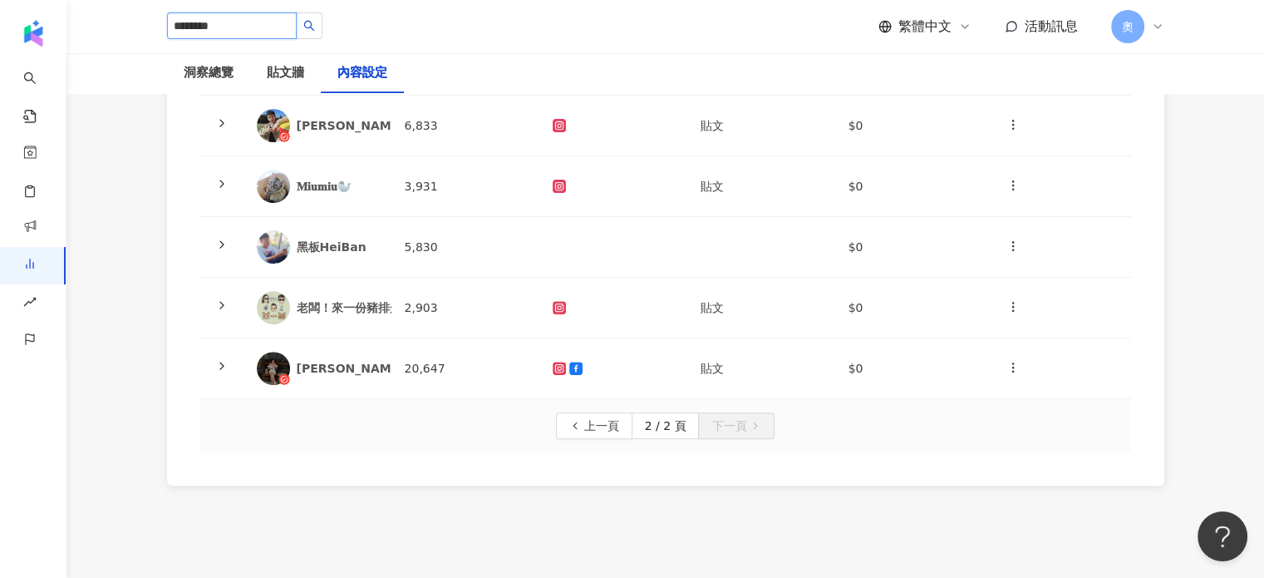
type input "********"
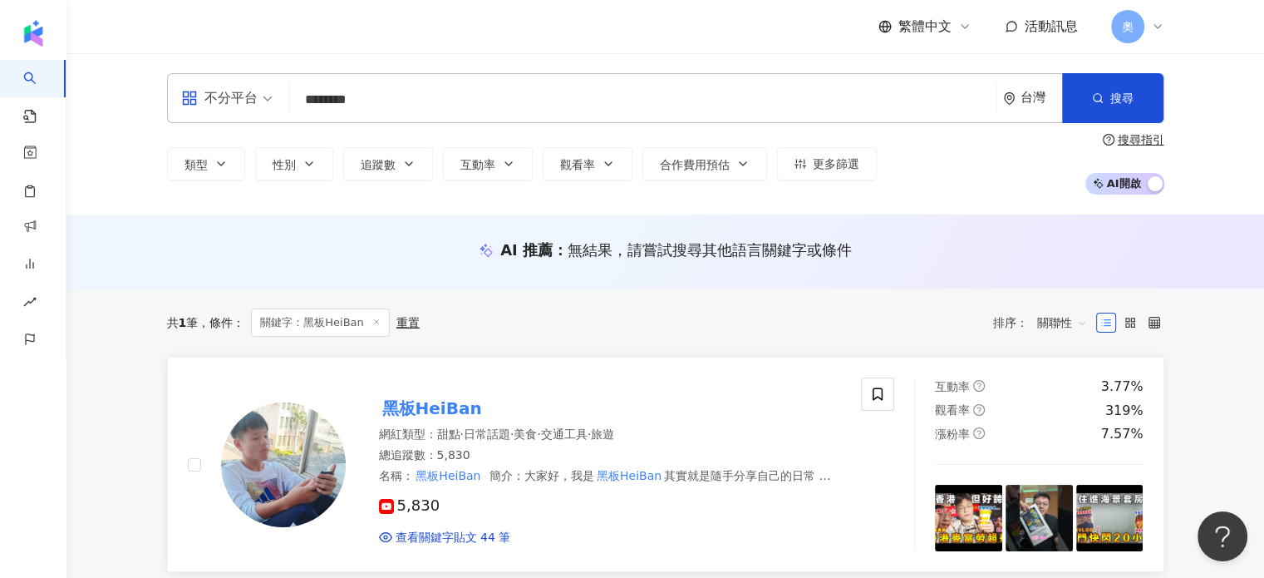
click at [420, 411] on mark "黑板HeiBan" at bounding box center [432, 408] width 106 height 27
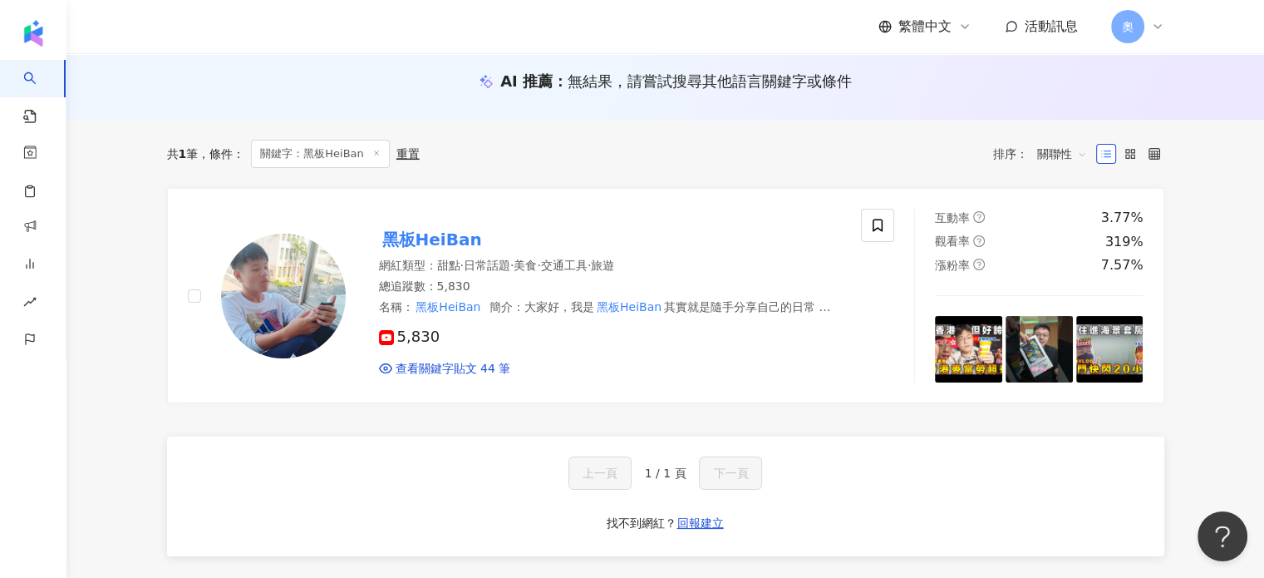
scroll to position [416, 0]
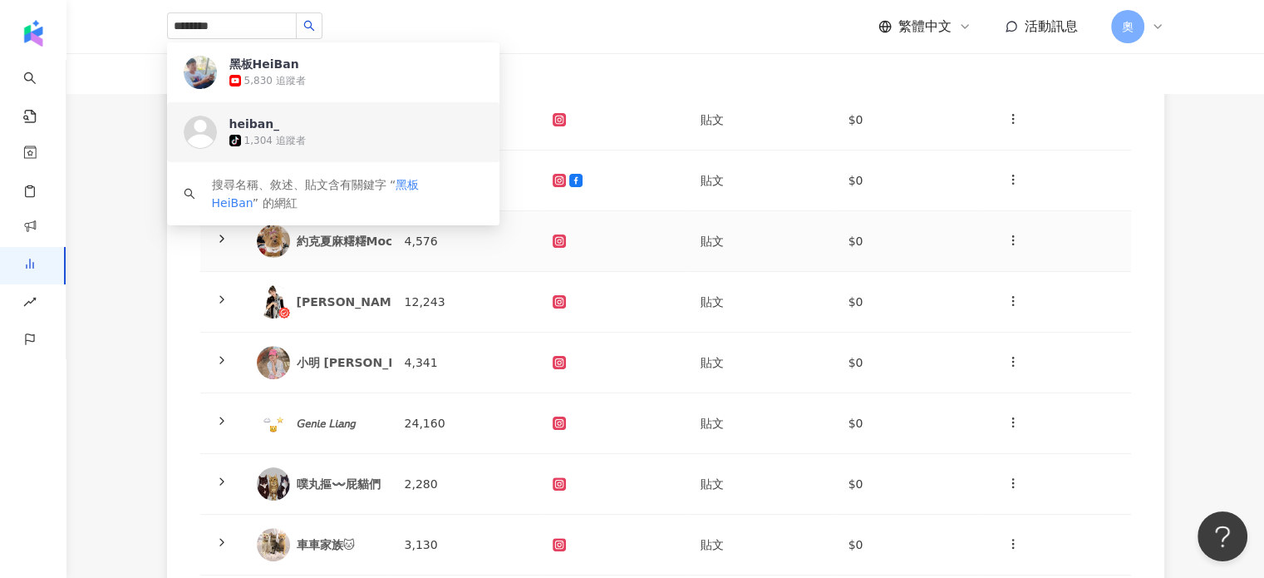
scroll to position [332, 0]
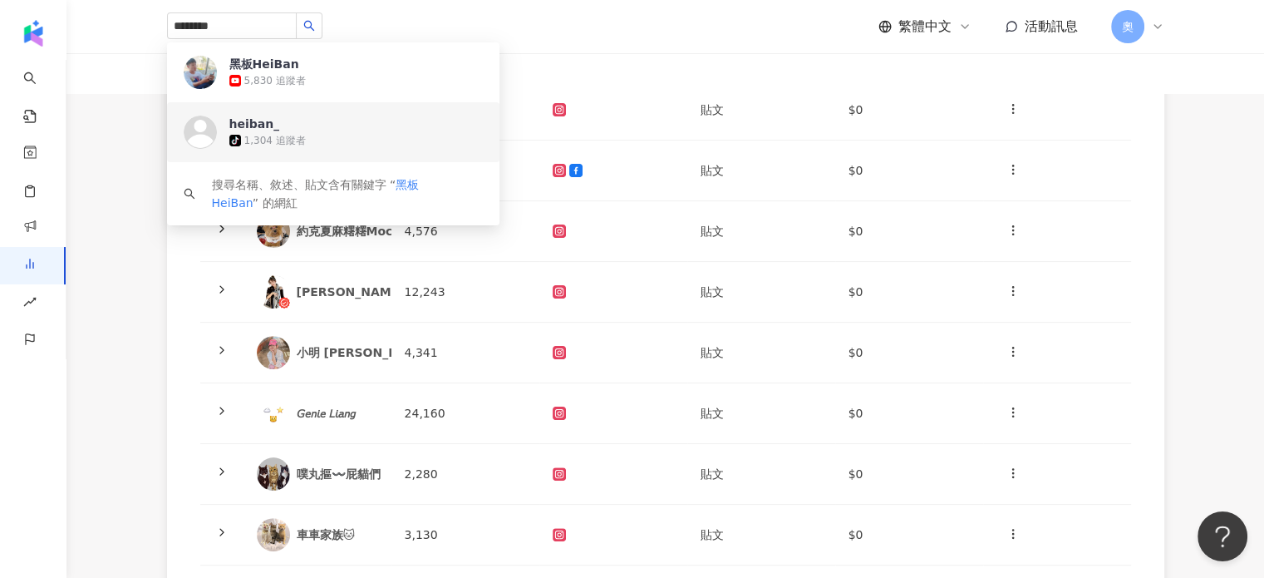
drag, startPoint x: 143, startPoint y: 381, endPoint x: 186, endPoint y: 379, distance: 43.3
click at [143, 381] on div "KOL 名稱 總追蹤數 合作平台 合作類型 合作費用 操作 Nn🍒｜台中女教練｜減重豐胸｜小紅書穿搭 23,146 貼文 $0 樂比比 屏東、高雄、台南、嘉義…" at bounding box center [666, 300] width 1064 height 892
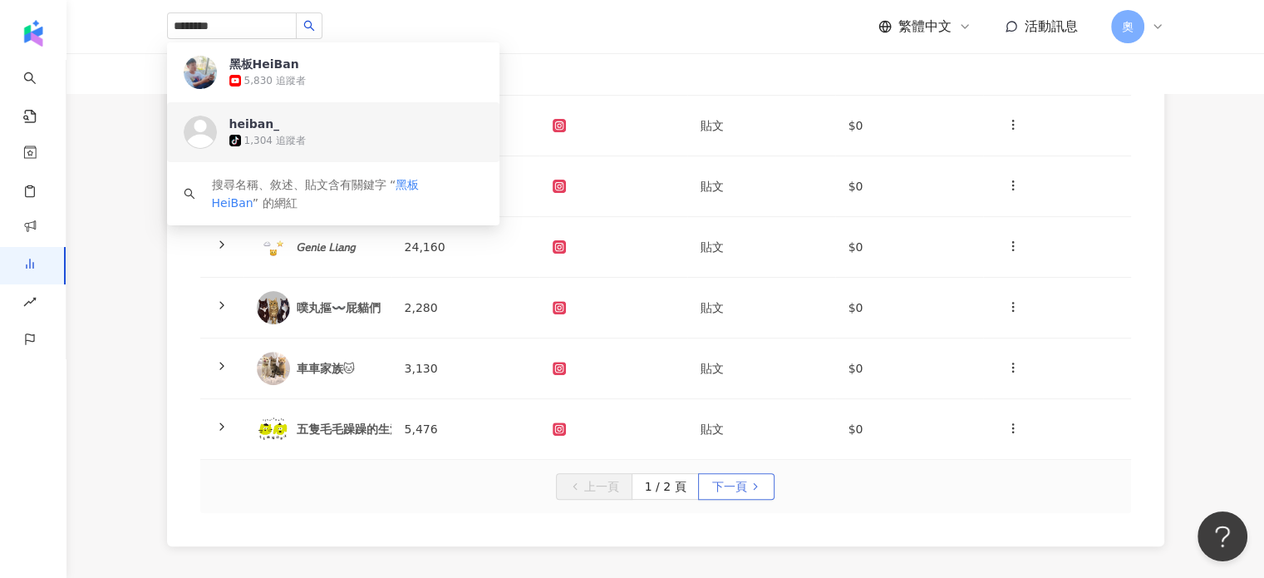
click at [720, 490] on span "下一頁" at bounding box center [728, 487] width 35 height 27
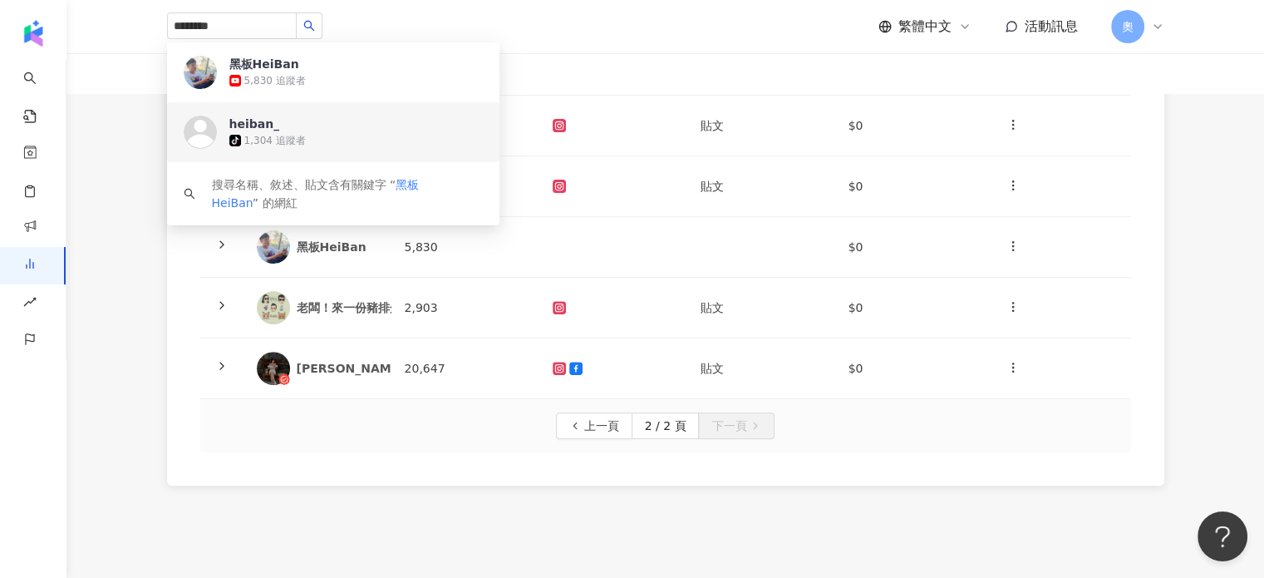
click at [695, 49] on div "******** 黑板HeiBan 5,830 追蹤者 heiban_ tiktok-icon 1,304 追蹤者 搜尋名稱、敘述、貼文含有關鍵字 “ 黑板H…" at bounding box center [665, 26] width 997 height 53
click at [1193, 294] on div "KOL 名稱 總追蹤數 合作平台 合作類型 合作費用 操作 NiNi❀ 美食/生活/旅遊/寵物🍒 4,636 貼文 $0 呆萌 Diamond 4,742 貼…" at bounding box center [666, 103] width 1064 height 831
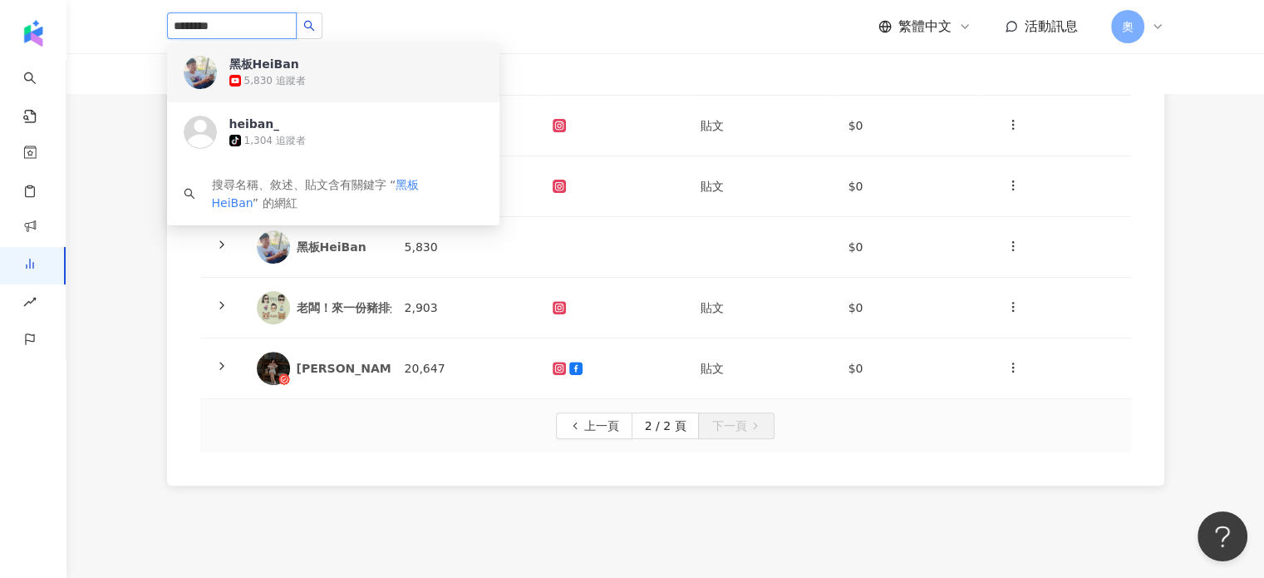
drag, startPoint x: 263, startPoint y: 17, endPoint x: 120, endPoint y: 12, distance: 143.1
click at [114, 11] on header "******** 黑板HeiBan 5,830 追蹤者 heiban_ tiktok-icon 1,304 追蹤者 搜尋名稱、敘述、貼文含有關鍵字 “ 黑板H…" at bounding box center [665, 27] width 1198 height 54
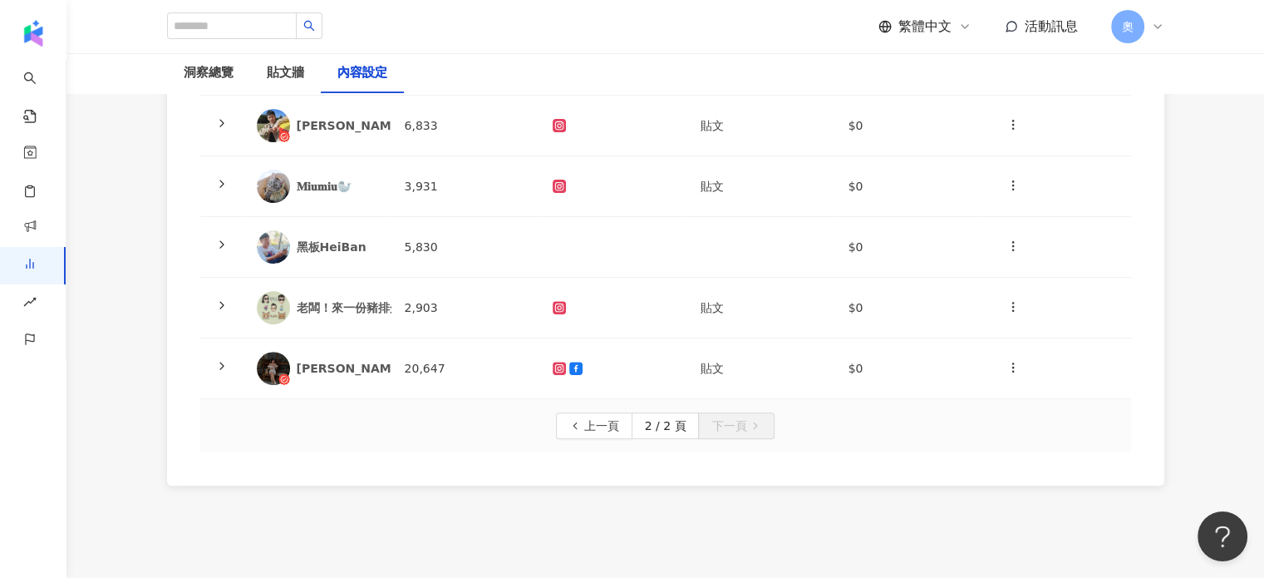
click at [1218, 282] on main "洞察報告 艾凘克_耐吉斯系列產品 艾凘克_耐吉斯系列產品 加入網紅 洞察總覽 貼文牆 內容設定 KOL 名稱 總追蹤數 合作平台 合作類型 合作費用 操作 N…" at bounding box center [665, 37] width 1198 height 964
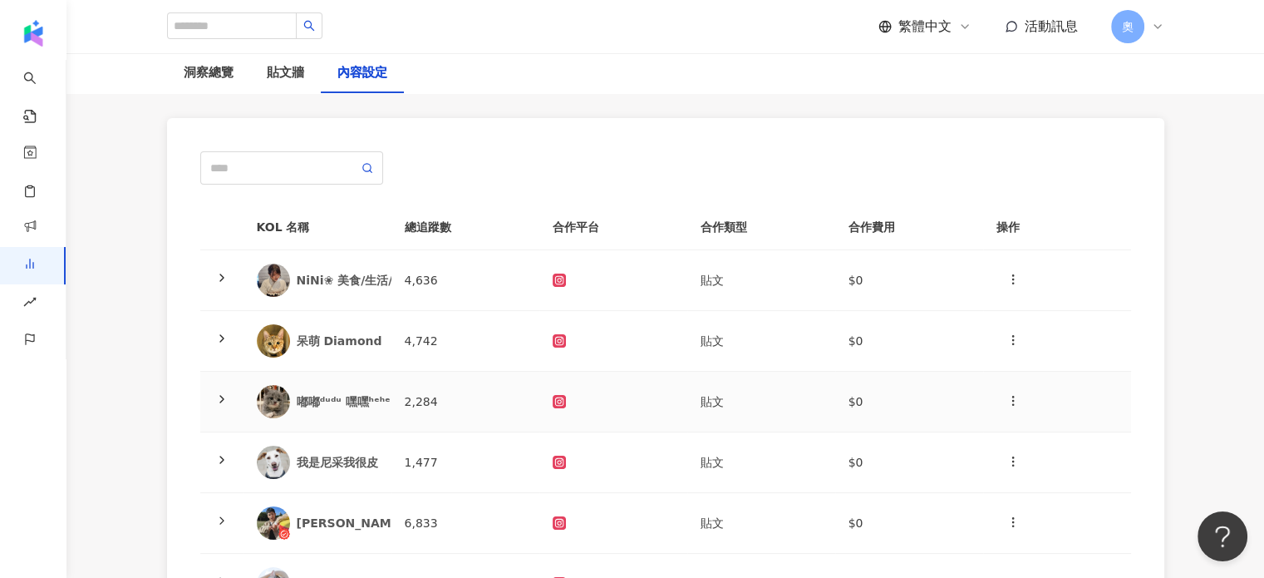
scroll to position [0, 0]
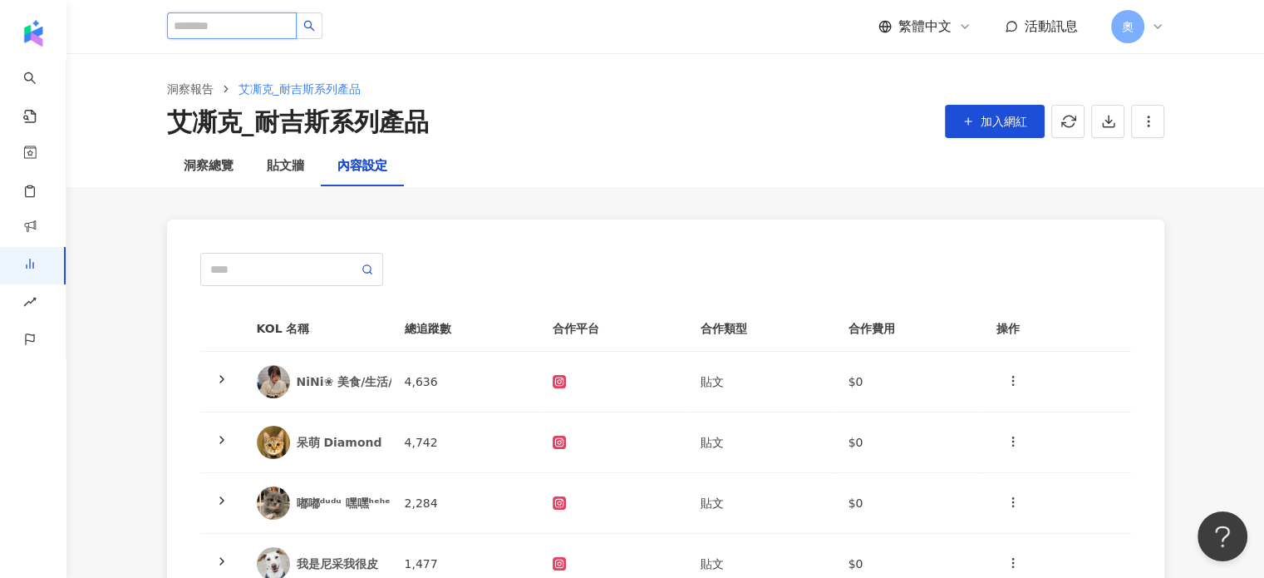
click at [256, 21] on input "search" at bounding box center [232, 25] width 130 height 27
paste input "*******"
type input "*******"
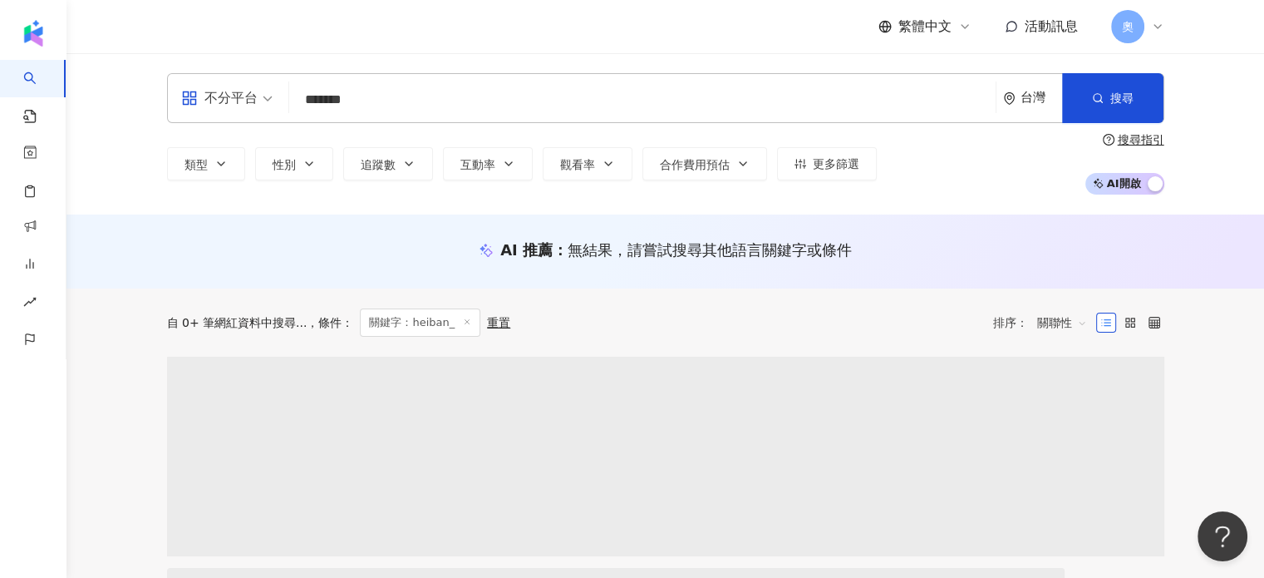
click at [226, 96] on div "不分平台" at bounding box center [219, 98] width 76 height 27
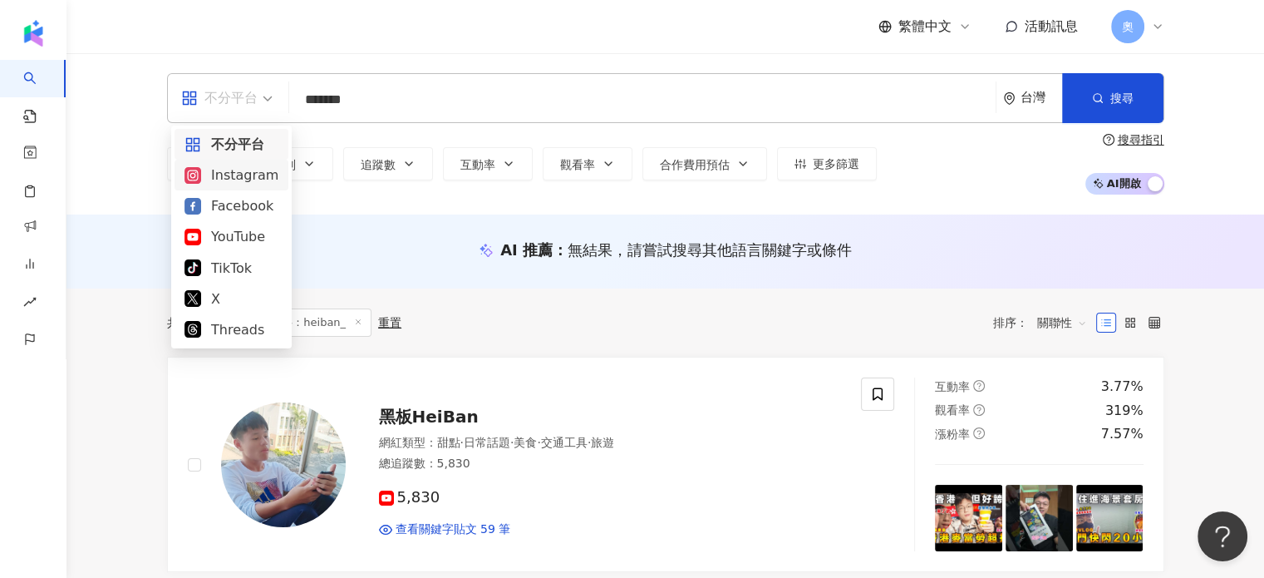
click at [253, 166] on div "Instagram" at bounding box center [232, 175] width 94 height 21
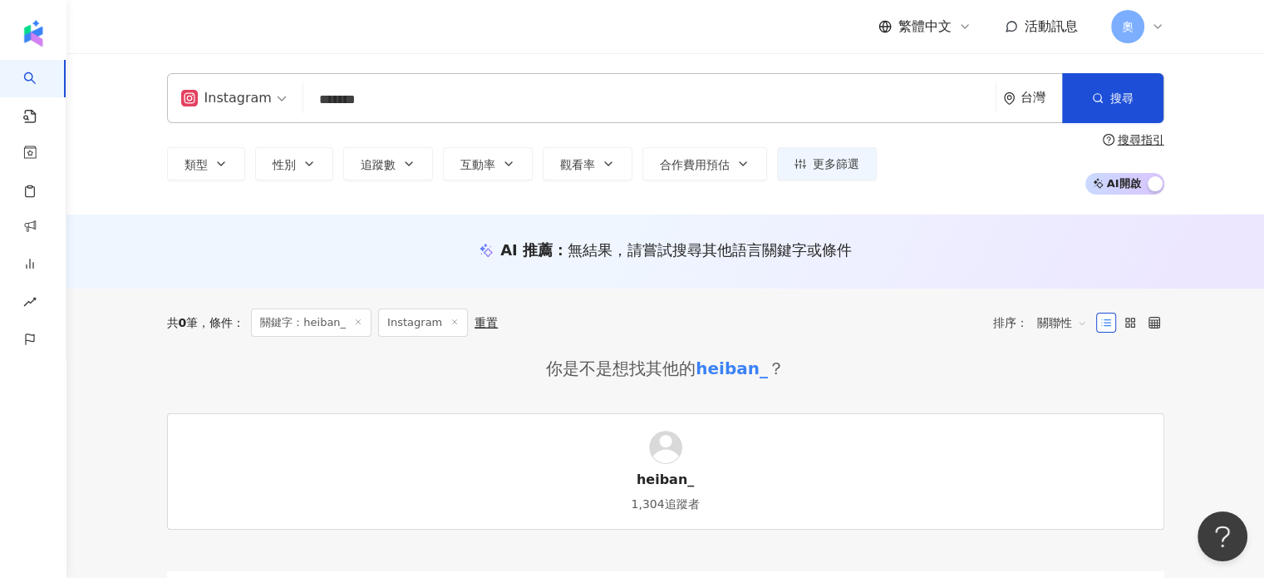
drag, startPoint x: 845, startPoint y: 360, endPoint x: 857, endPoint y: 325, distance: 36.8
click at [845, 360] on div "你是不是想找其他的 heiban_ ？" at bounding box center [665, 368] width 997 height 23
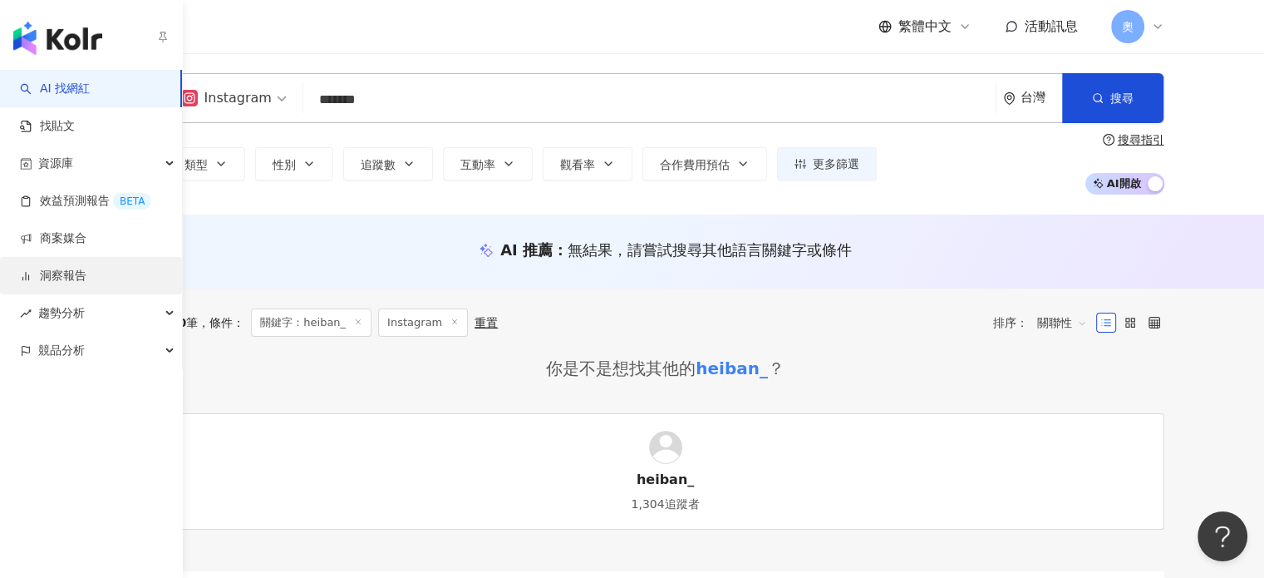
click at [86, 284] on link "洞察報告" at bounding box center [53, 276] width 66 height 17
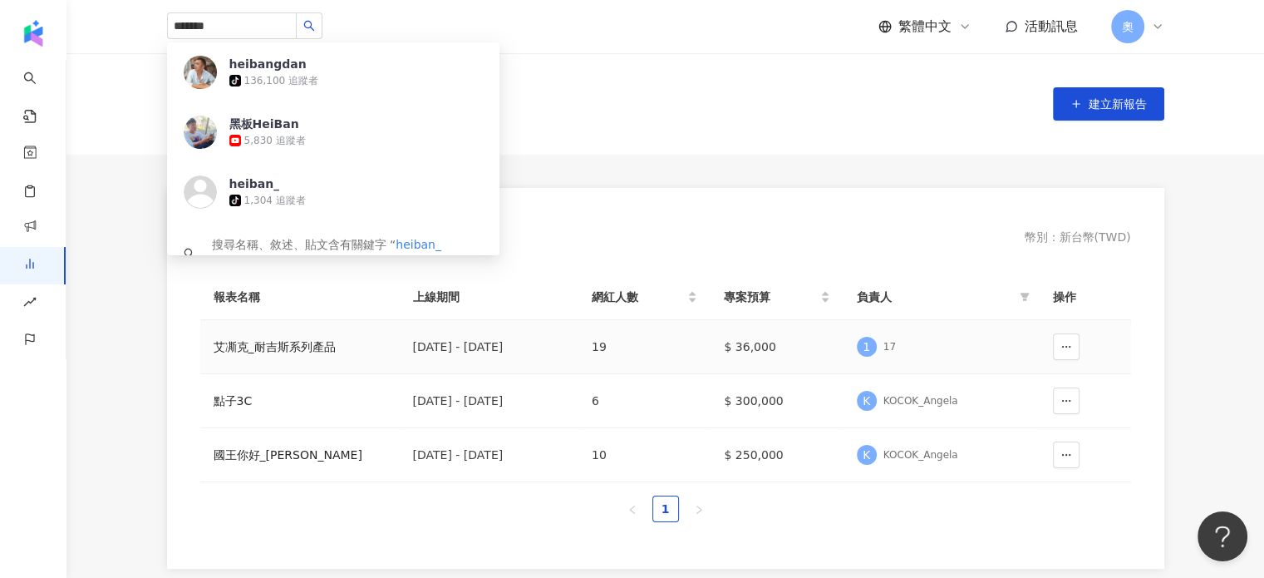
click at [642, 357] on td "19" at bounding box center [644, 347] width 132 height 54
drag, startPoint x: 442, startPoint y: 349, endPoint x: 772, endPoint y: 356, distance: 330.0
click at [442, 350] on div "[DATE] - [DATE]" at bounding box center [489, 346] width 153 height 18
click at [284, 344] on div "艾凘克_耐吉斯系列產品" at bounding box center [300, 346] width 173 height 18
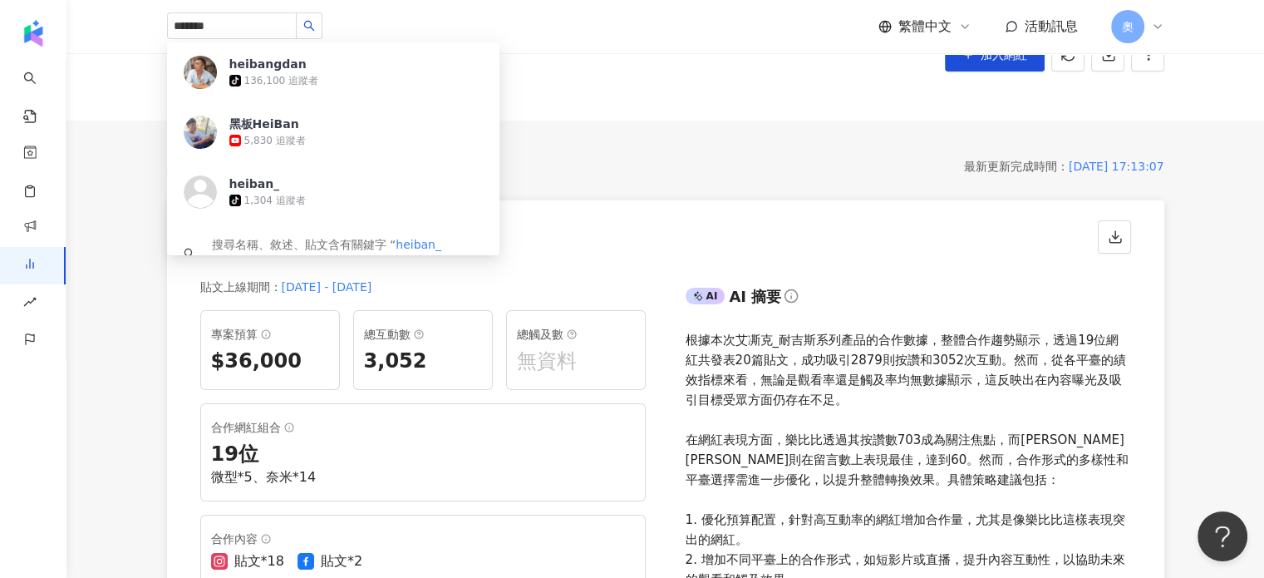
scroll to position [166, 0]
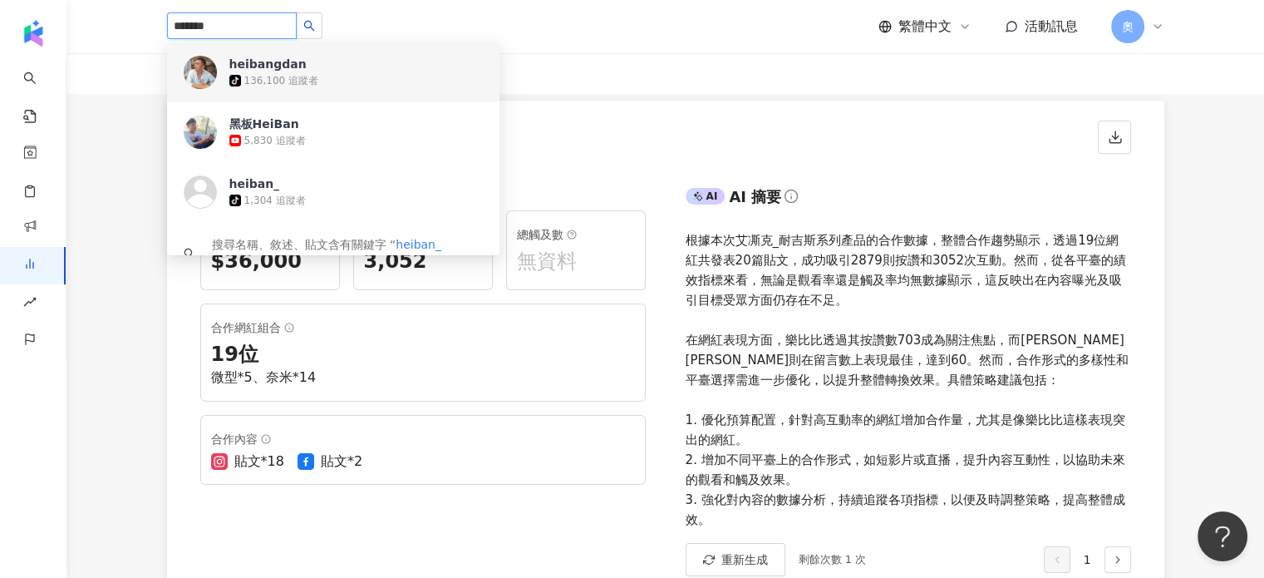
drag, startPoint x: 212, startPoint y: 19, endPoint x: 47, endPoint y: 20, distance: 165.4
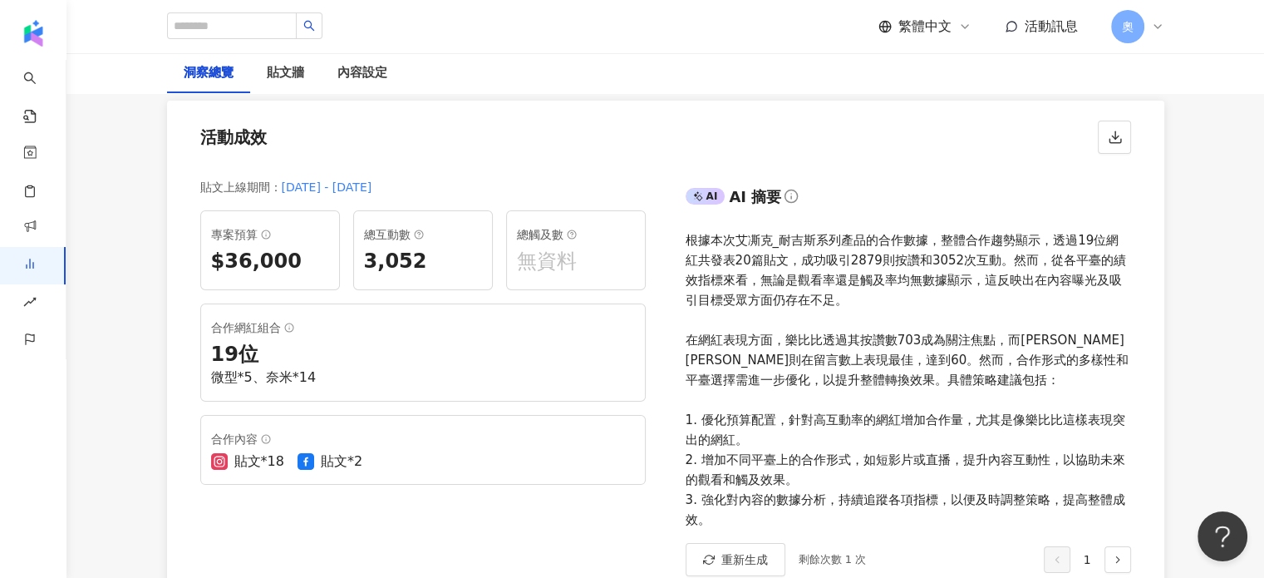
click at [675, 130] on div "活動成效" at bounding box center [665, 132] width 997 height 63
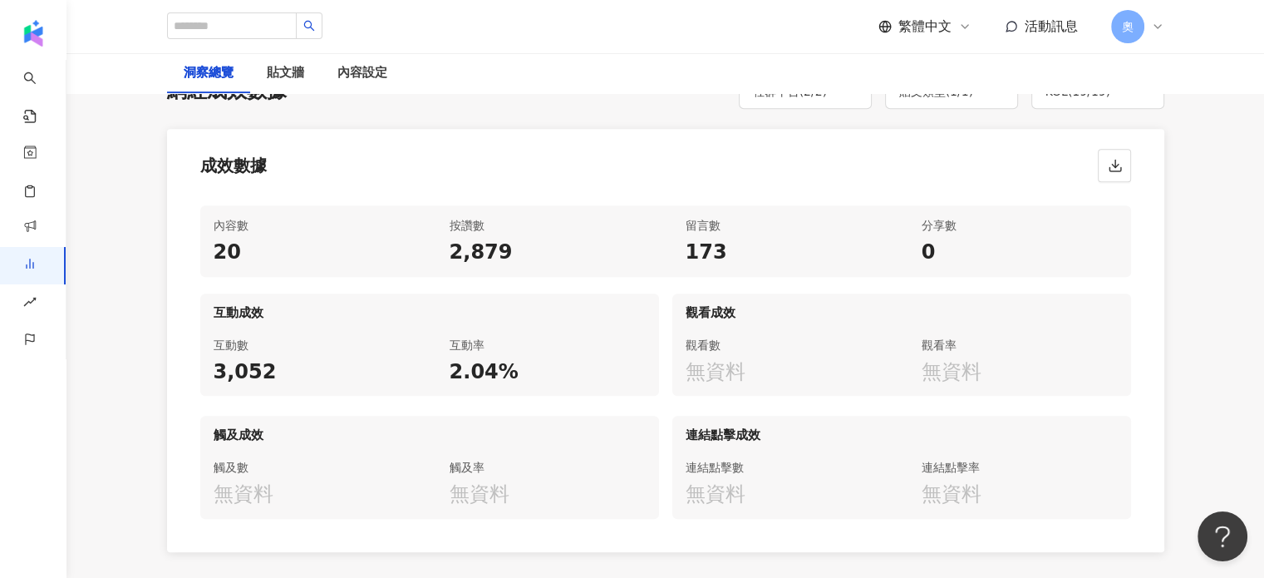
scroll to position [831, 0]
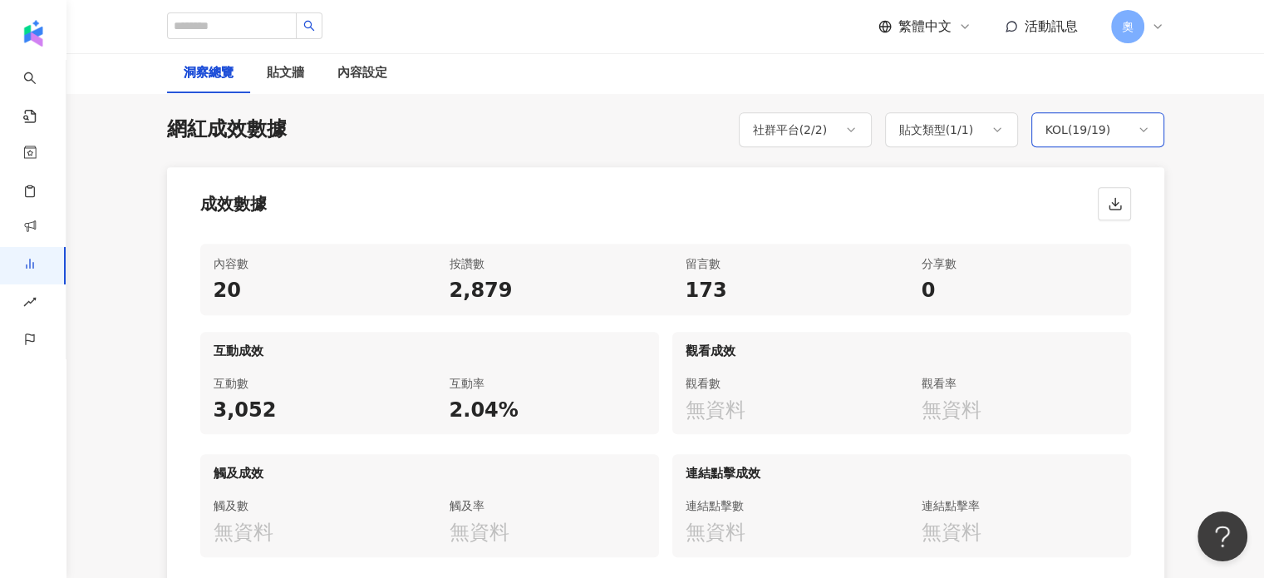
click at [1063, 128] on div "KOL ( 19 / 19 )" at bounding box center [1079, 130] width 66 height 20
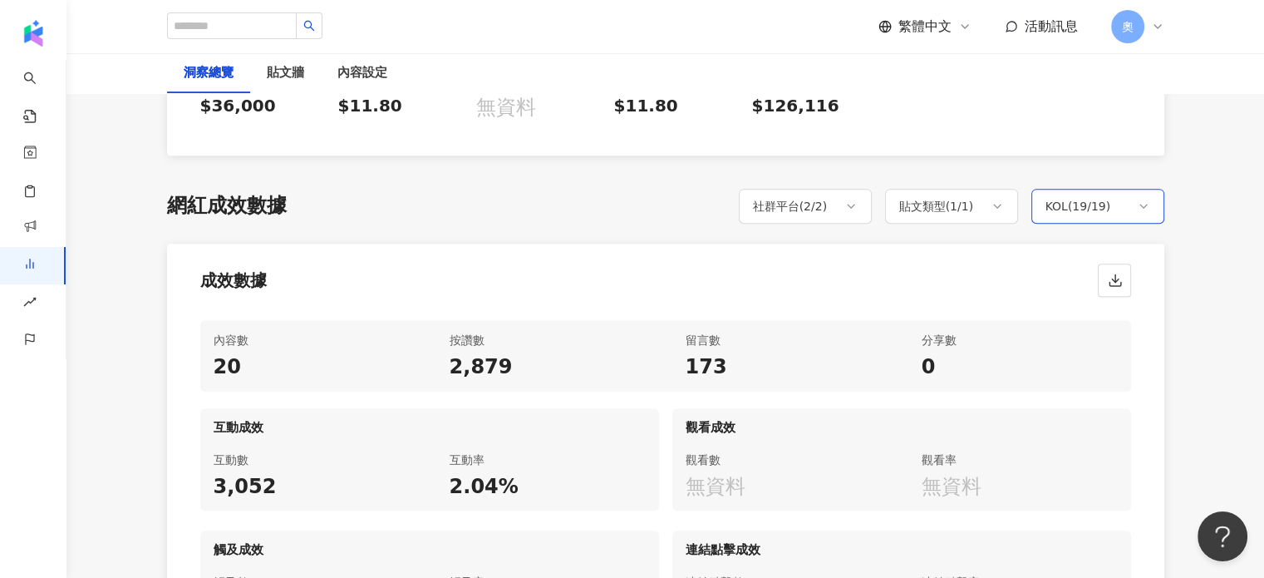
click at [1097, 209] on div "KOL ( 19 / 19 )" at bounding box center [1079, 206] width 66 height 20
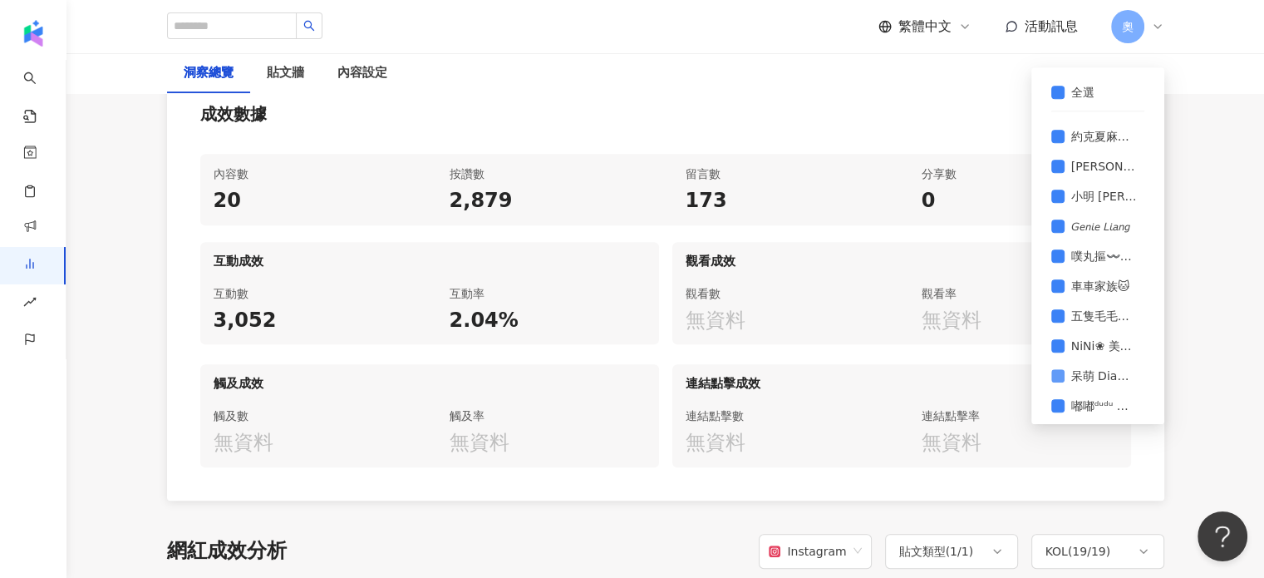
scroll to position [0, 0]
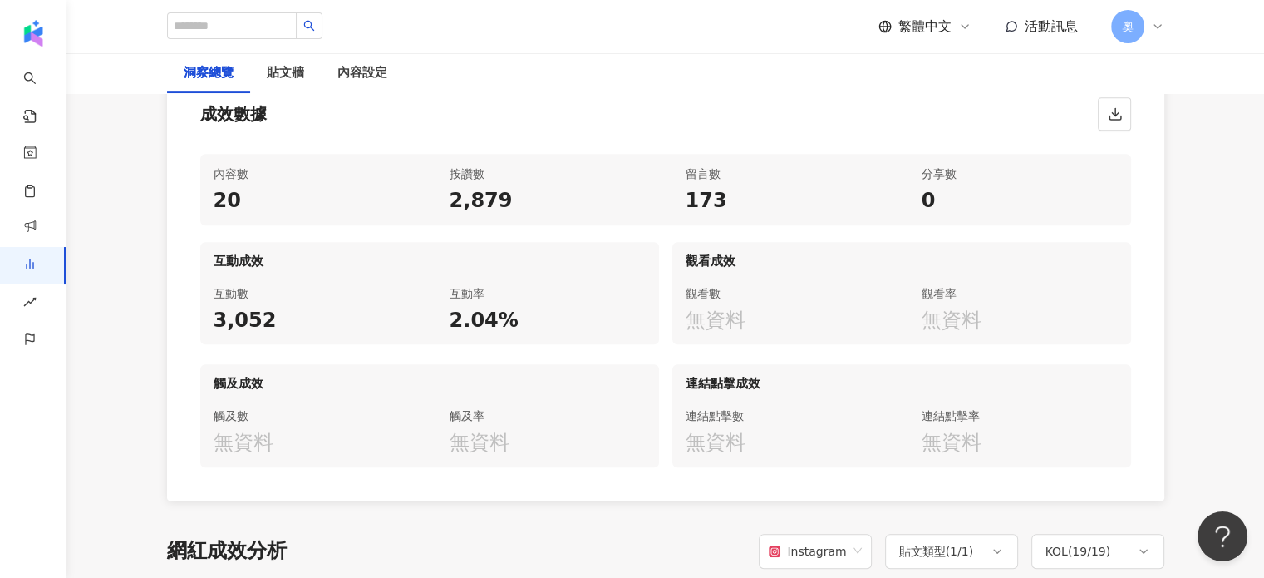
scroll to position [838, 0]
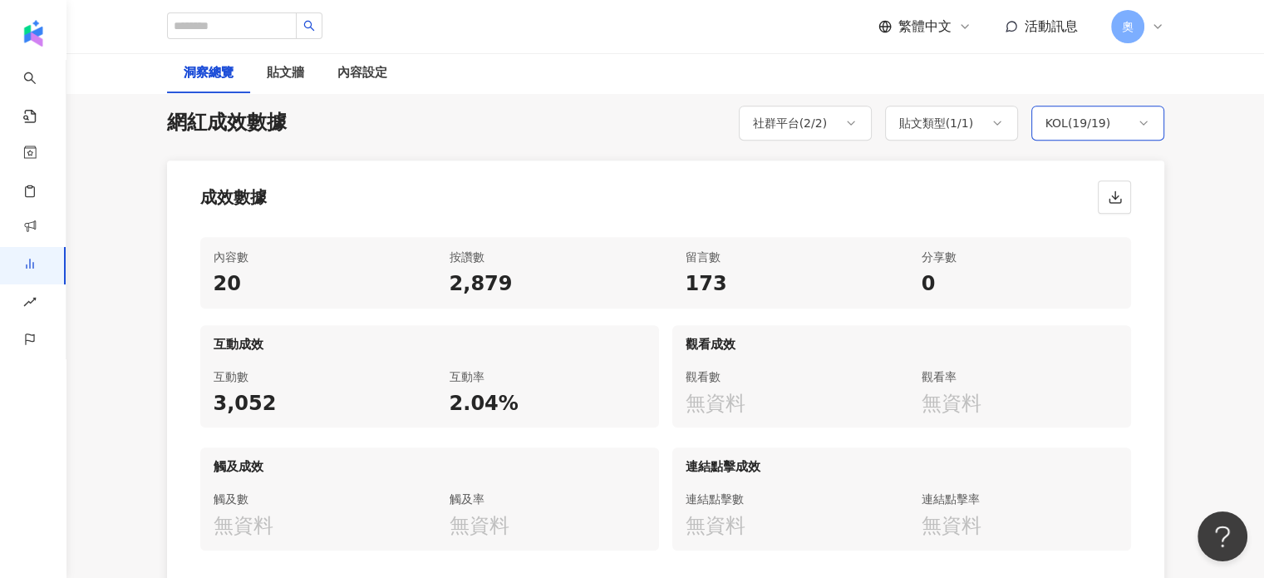
drag, startPoint x: 1103, startPoint y: 140, endPoint x: 1105, endPoint y: 127, distance: 13.5
click at [1103, 140] on div "網紅成效數據 社群平台 ( 2 / 2 ) 貼文類型 ( 1 / 1 ) KOL ( 19 / 19 ) 全選 Nn🍒｜台中女教練｜減重豐胸｜小紅書穿搭 樂比…" at bounding box center [665, 345] width 997 height 478
click at [1107, 125] on div "KOL ( 19 / 19 )" at bounding box center [1079, 123] width 66 height 20
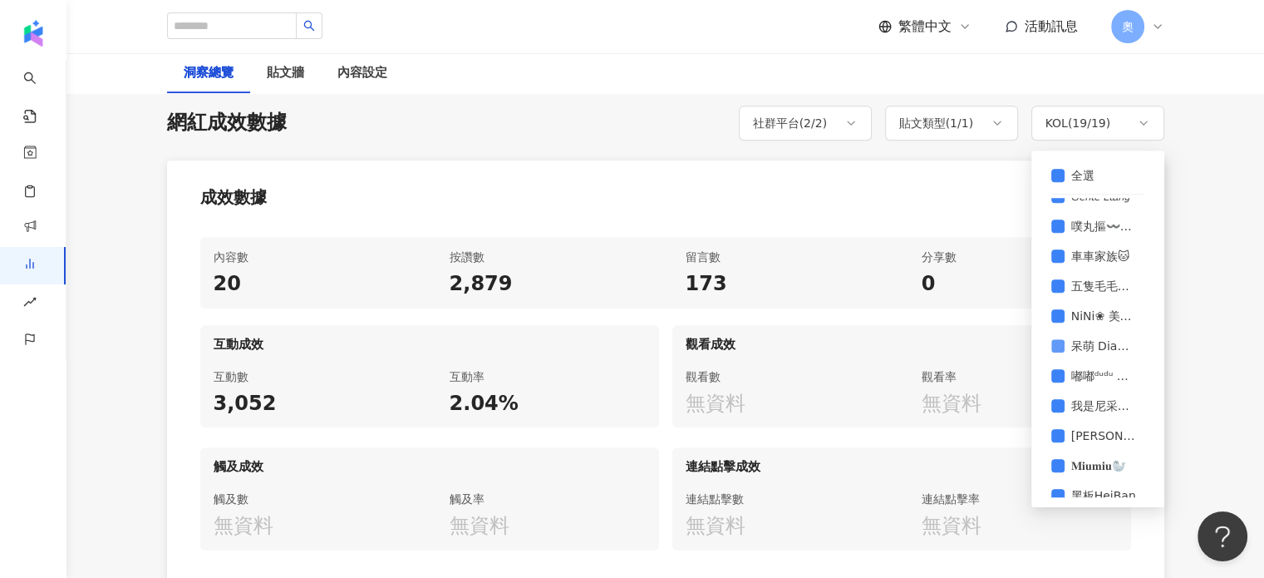
scroll to position [249, 0]
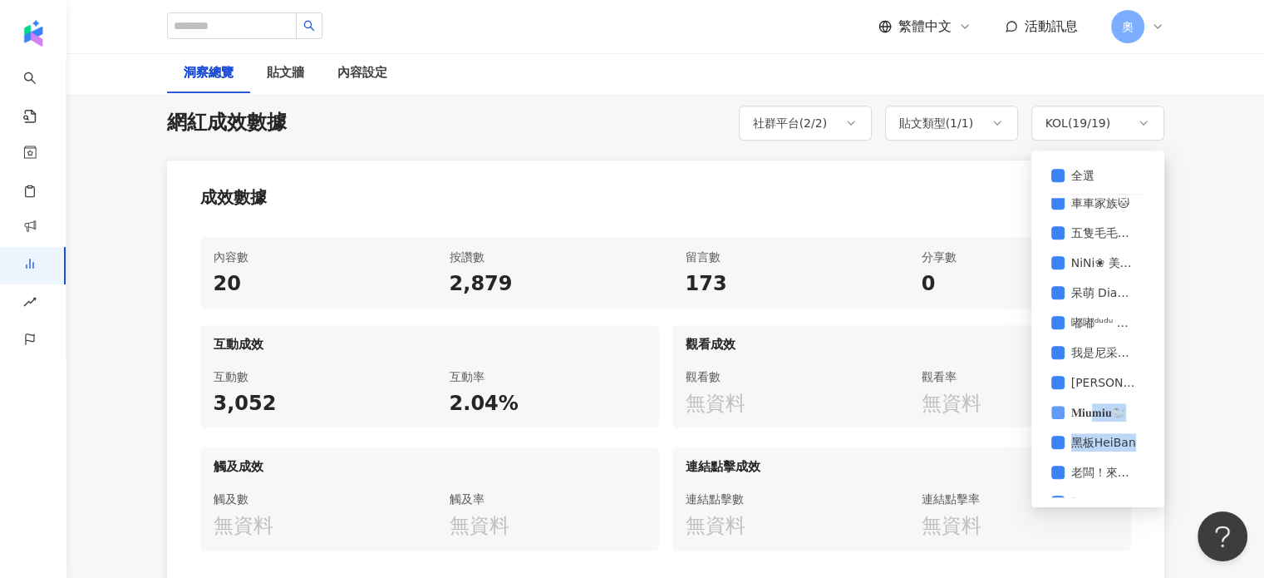
drag, startPoint x: 1065, startPoint y: 472, endPoint x: 1094, endPoint y: 411, distance: 67.3
click at [1094, 411] on div "Nn🍒｜台中女教練｜減重豐胸｜小紅書穿搭 樂比比 屏東、高雄、台南、嘉義、雲林，全台景點收集 柴犬皮皮 我不皮 約克夏麻糬糬Mochi🎀 [PERSON_NA…" at bounding box center [1097, 347] width 93 height 299
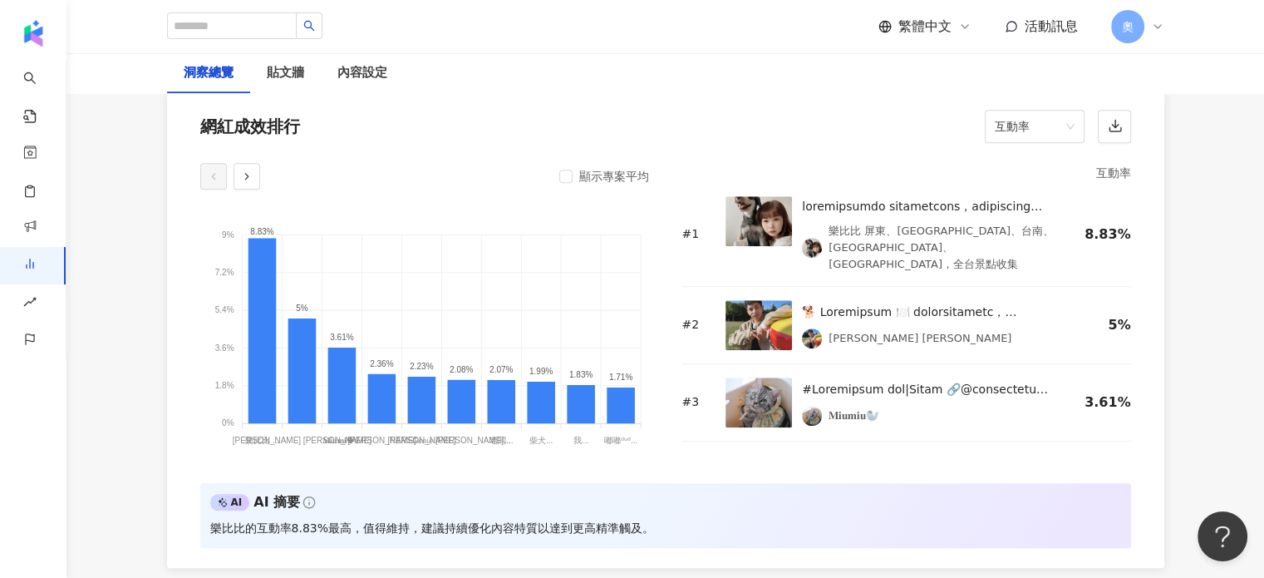
scroll to position [1336, 0]
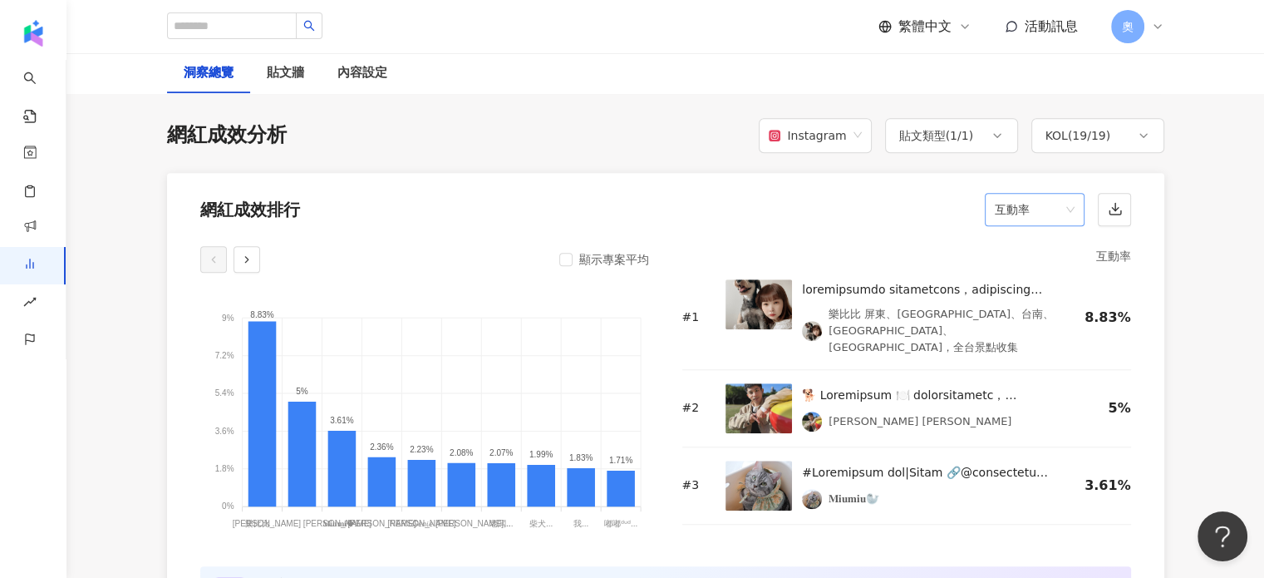
click at [1039, 220] on span "互動率" at bounding box center [1035, 210] width 80 height 32
click at [1051, 212] on span "互動率" at bounding box center [1035, 210] width 80 height 32
click at [1071, 204] on span "互動率" at bounding box center [1035, 210] width 80 height 32
click at [1065, 212] on span "互動率" at bounding box center [1035, 210] width 80 height 32
click at [253, 280] on div "顯示專案平均 9% 9% 7.2% 7.2% 5.4% 5.4% 3.6% 3.6% 1.8% 1.8% 0% 0% 8.83% 5% 3.61% 2.36%…" at bounding box center [424, 396] width 449 height 300
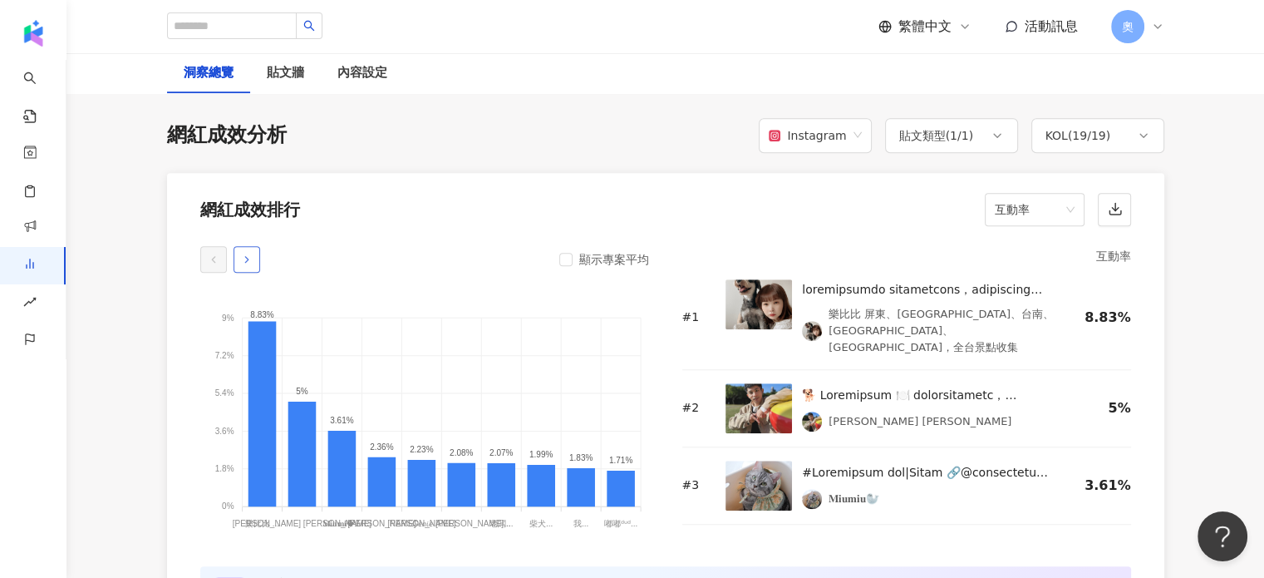
click at [248, 263] on icon "button" at bounding box center [247, 259] width 12 height 12
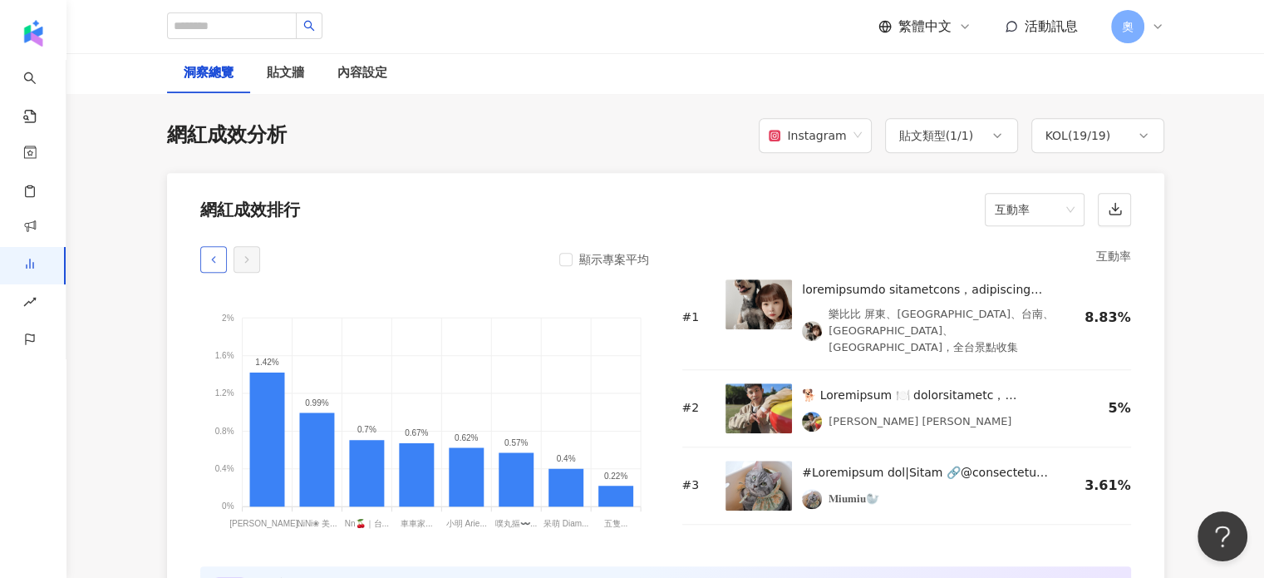
click at [223, 262] on button "button" at bounding box center [213, 259] width 27 height 27
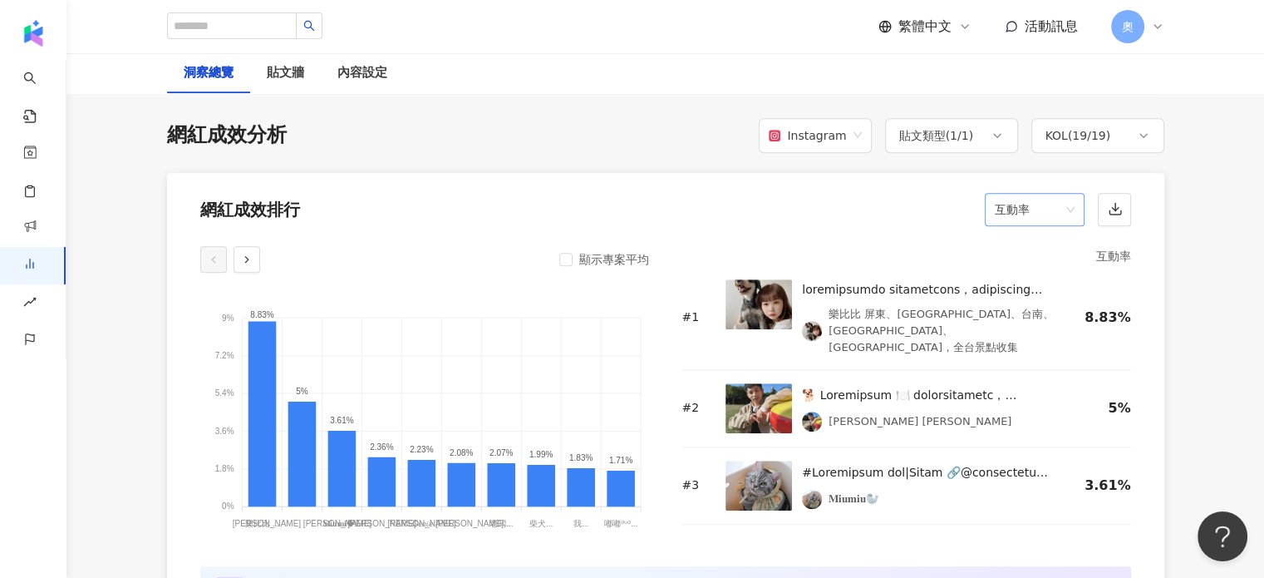
click at [1026, 212] on span "互動率" at bounding box center [1035, 210] width 80 height 32
click at [1024, 253] on div "按讚數" at bounding box center [1033, 246] width 73 height 18
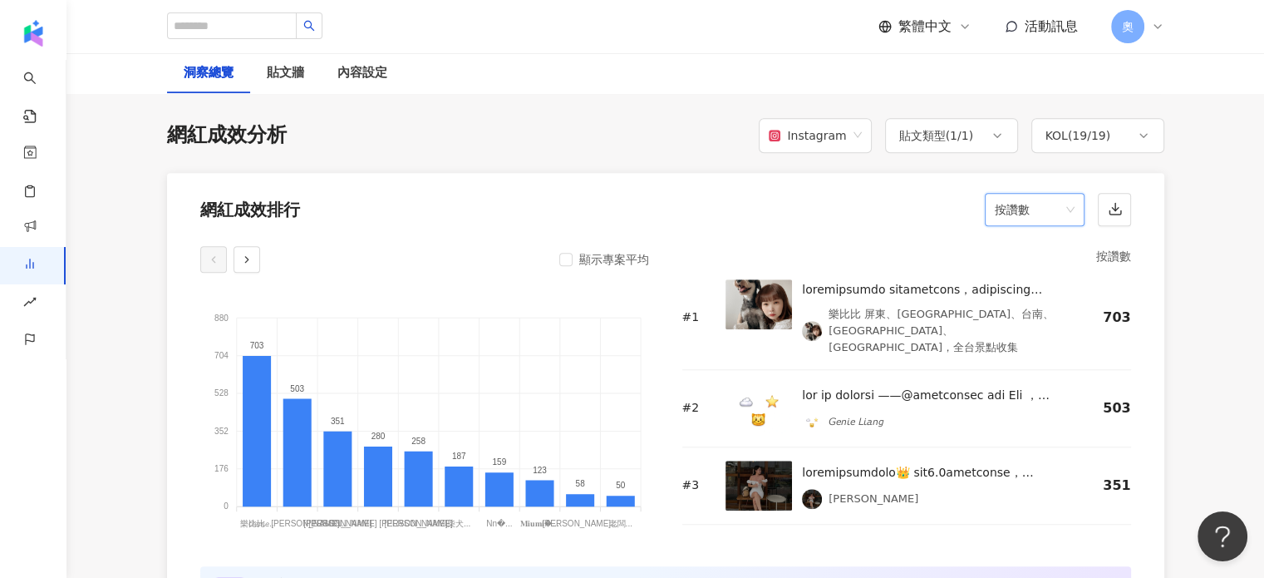
click at [1039, 201] on span "按讚數" at bounding box center [1035, 210] width 80 height 32
click at [874, 221] on div "網紅成效排行 按讚數" at bounding box center [665, 204] width 997 height 63
click at [1050, 239] on div "顯示專案平均 880 880 704 704 528 528 352 352 176 176 0 0 703 503 351 280 258 187 159 …" at bounding box center [665, 443] width 997 height 415
click at [1046, 219] on span "按讚數" at bounding box center [1035, 210] width 80 height 32
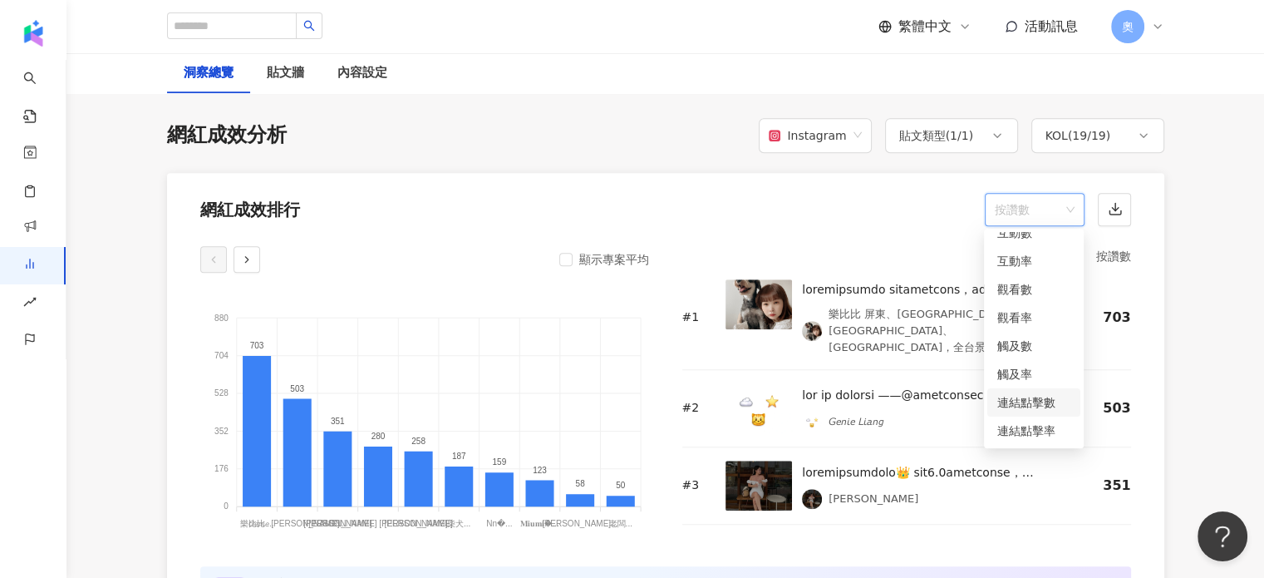
click at [1023, 401] on div "連結點擊數" at bounding box center [1033, 402] width 73 height 18
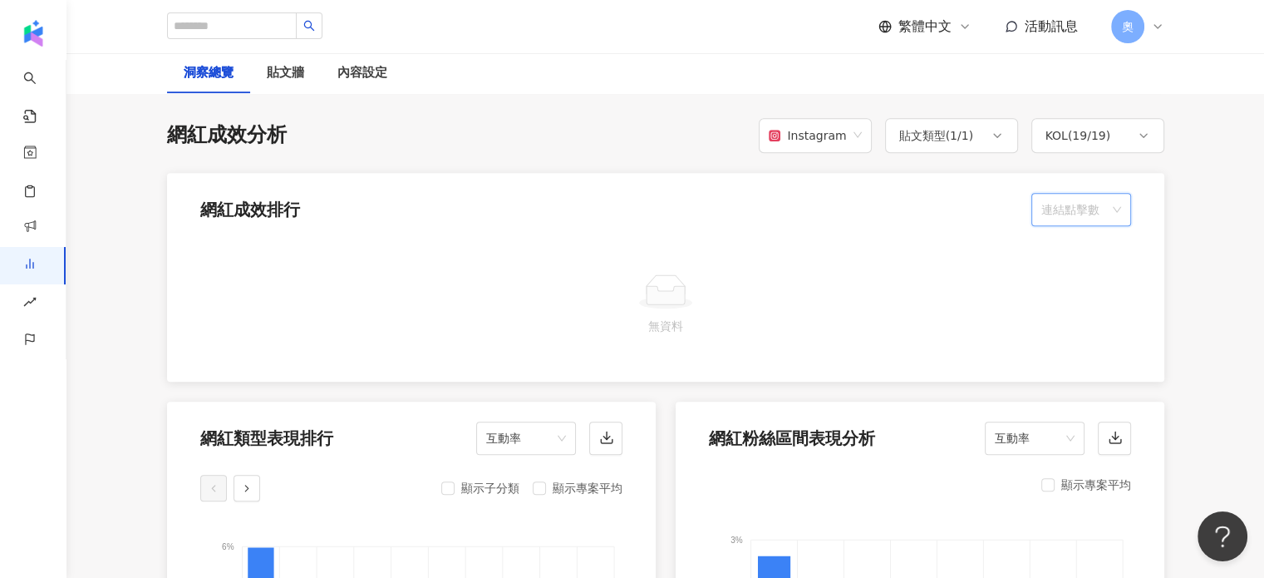
click at [1070, 199] on span "連結點擊數" at bounding box center [1081, 210] width 80 height 32
click at [1074, 316] on div "觀看率" at bounding box center [1080, 317] width 73 height 18
click at [1063, 206] on span "觀看率" at bounding box center [1081, 210] width 80 height 32
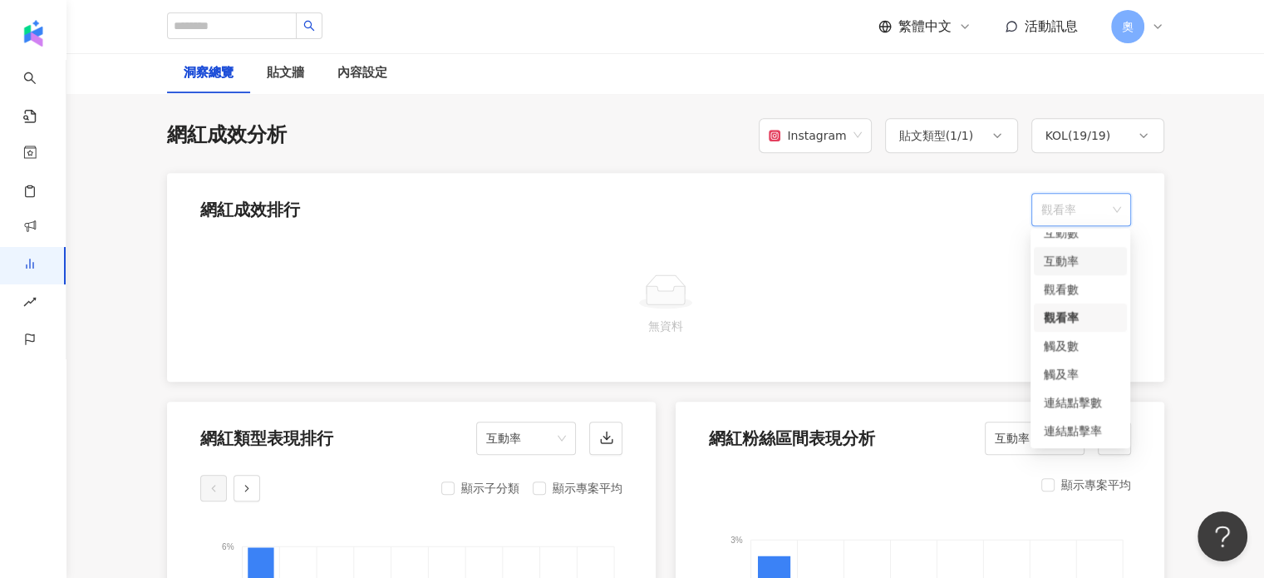
click at [1064, 252] on div "互動率" at bounding box center [1080, 261] width 73 height 18
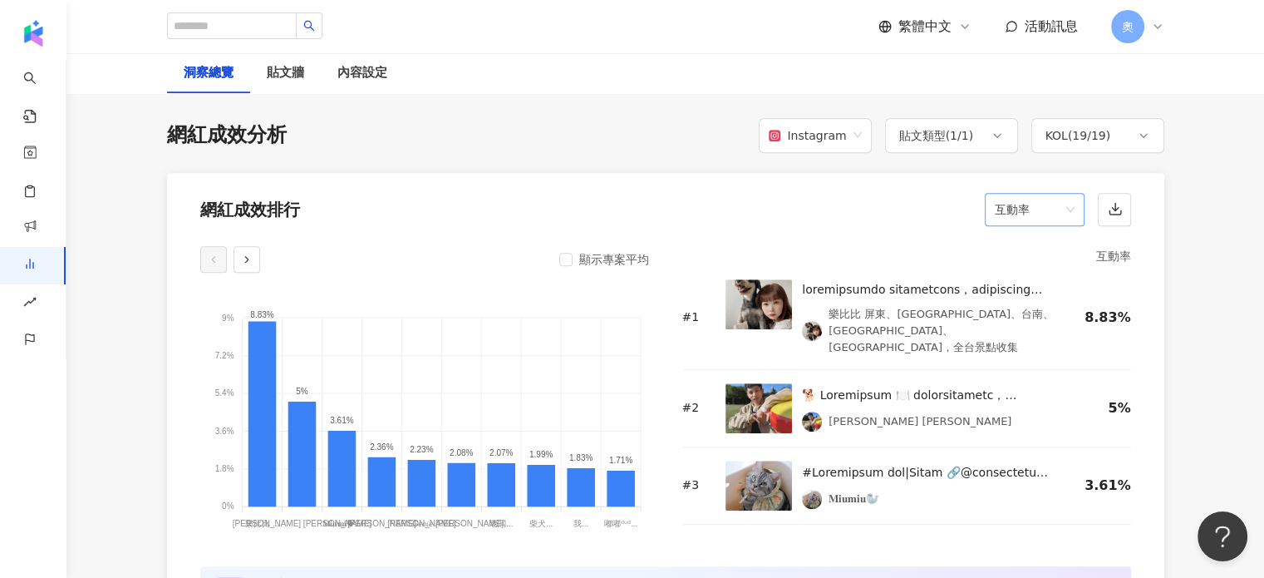
drag, startPoint x: 1067, startPoint y: 197, endPoint x: 1068, endPoint y: 210, distance: 13.3
click at [1067, 197] on span "互動率" at bounding box center [1035, 210] width 80 height 32
click at [1038, 226] on div "網紅成效排行 互動率 互動率" at bounding box center [665, 204] width 997 height 63
click at [1041, 219] on span "互動率" at bounding box center [1035, 210] width 80 height 32
click at [1040, 293] on div "觀看數" at bounding box center [1033, 289] width 73 height 18
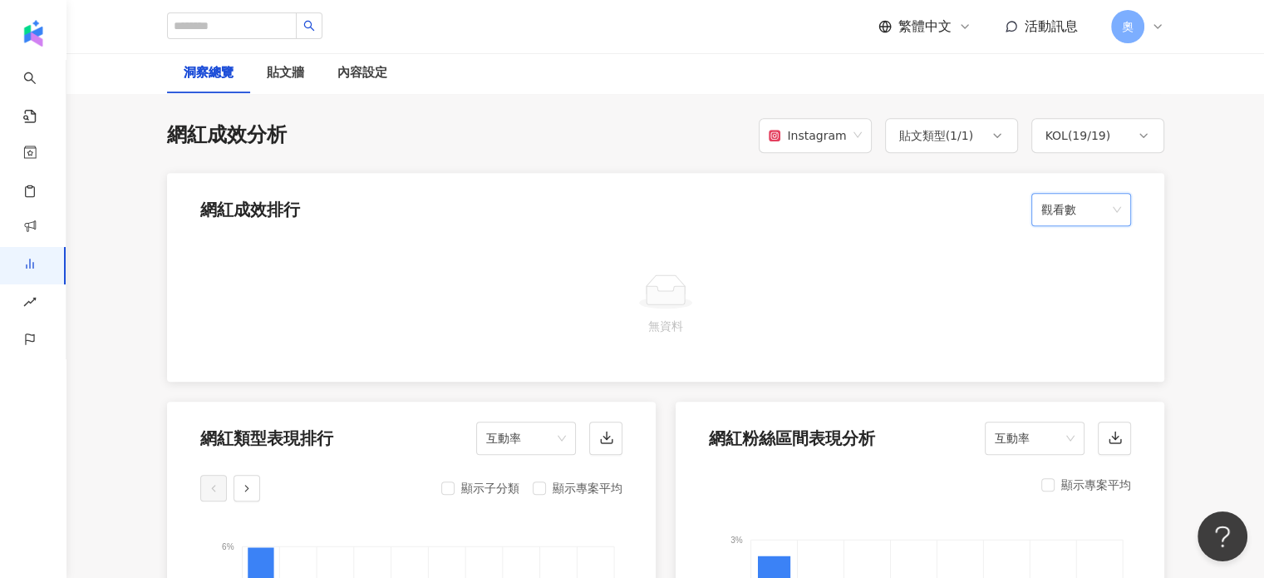
click at [1071, 209] on span "觀看數" at bounding box center [1081, 210] width 80 height 32
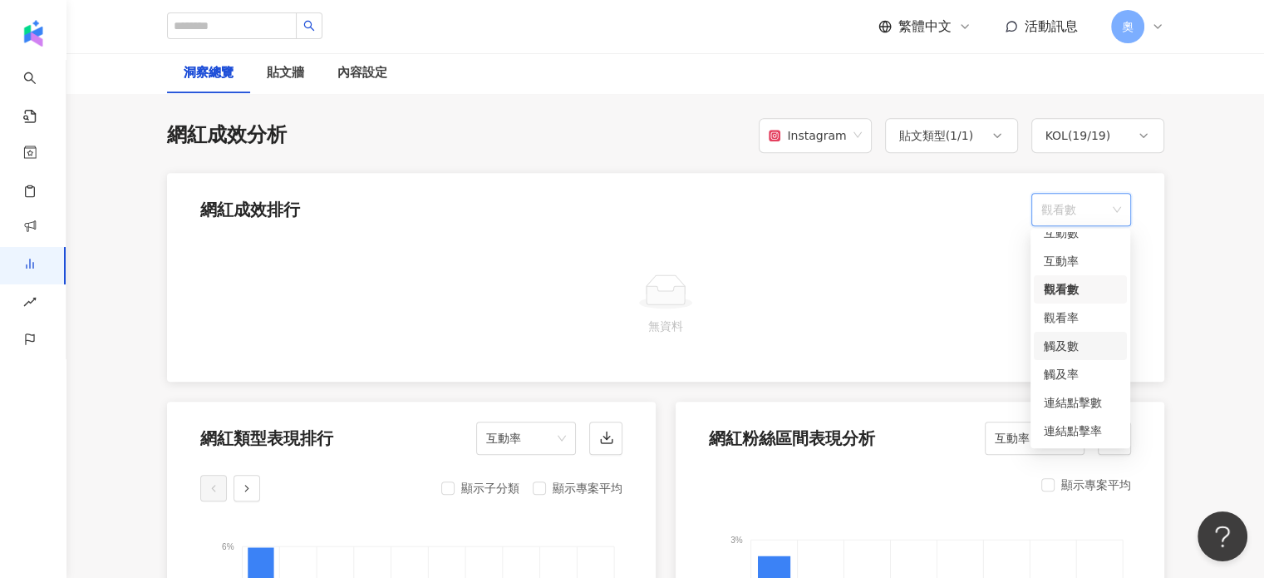
click at [1071, 343] on div "觸及數" at bounding box center [1080, 346] width 73 height 18
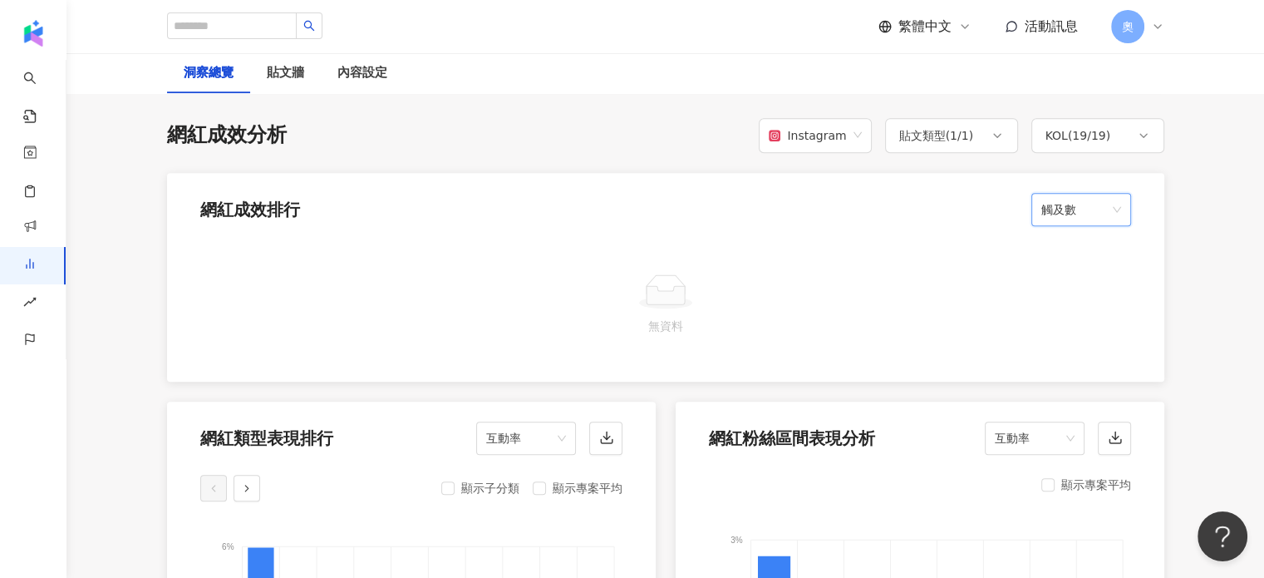
click at [1092, 206] on span "觸及數" at bounding box center [1081, 210] width 80 height 32
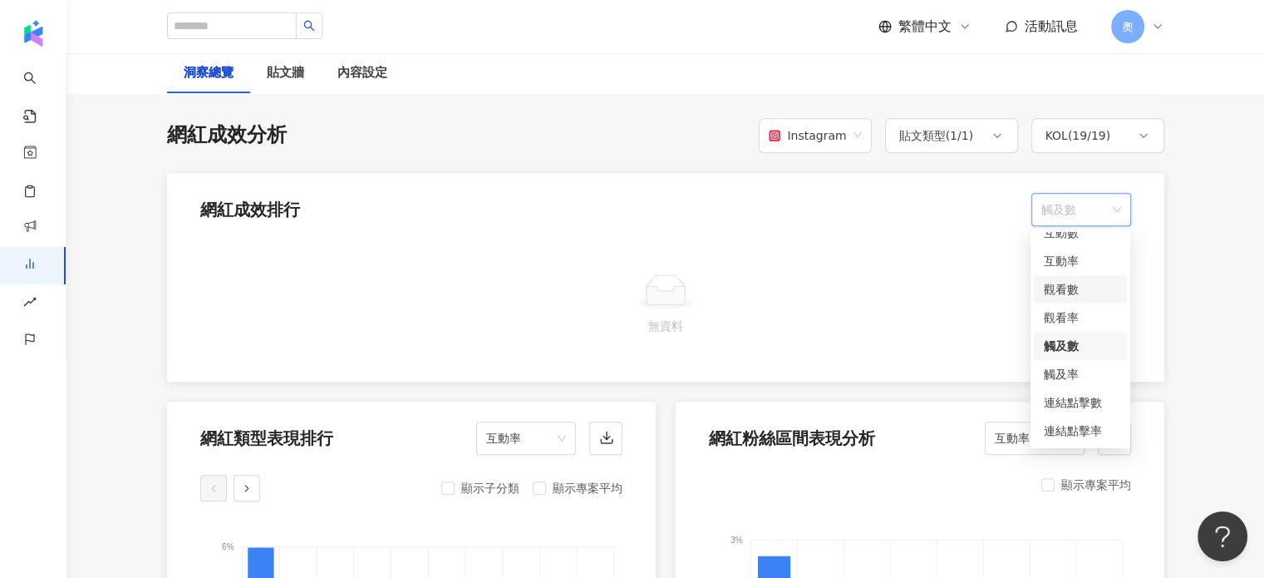
click at [1080, 278] on div "觀看數" at bounding box center [1080, 289] width 93 height 28
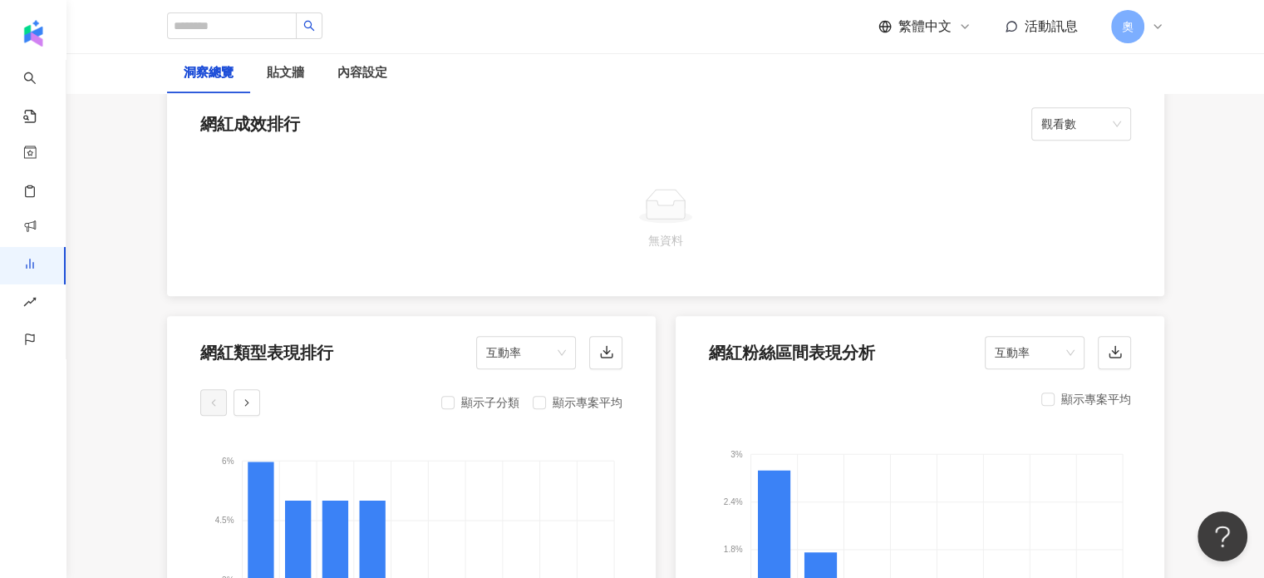
scroll to position [1503, 0]
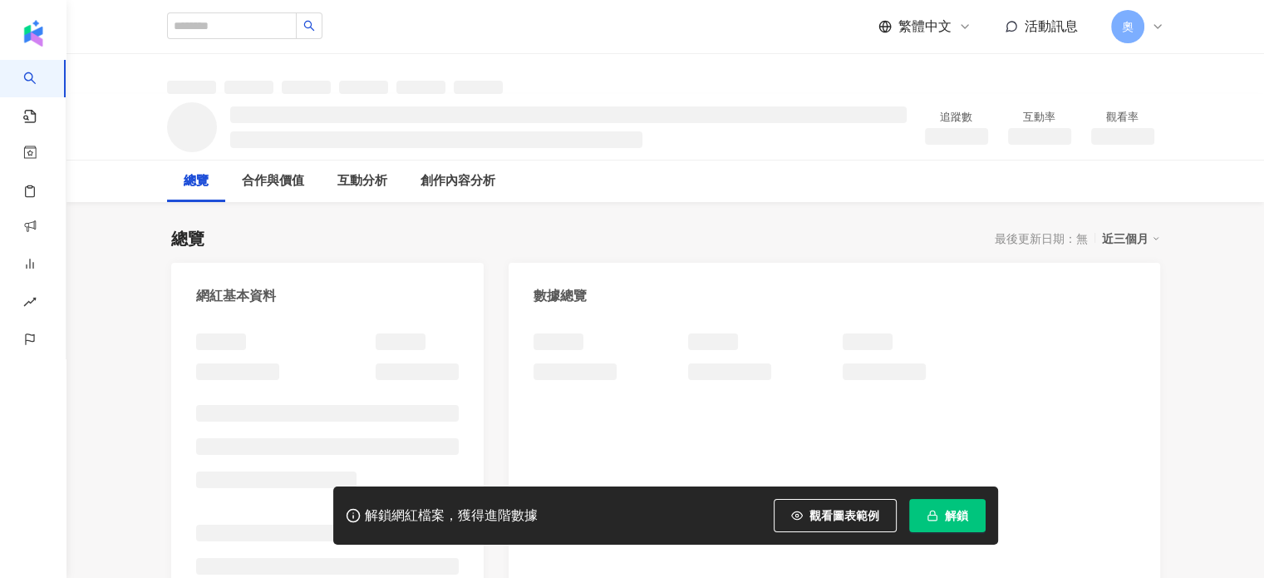
click at [956, 514] on span "解鎖" at bounding box center [956, 515] width 23 height 13
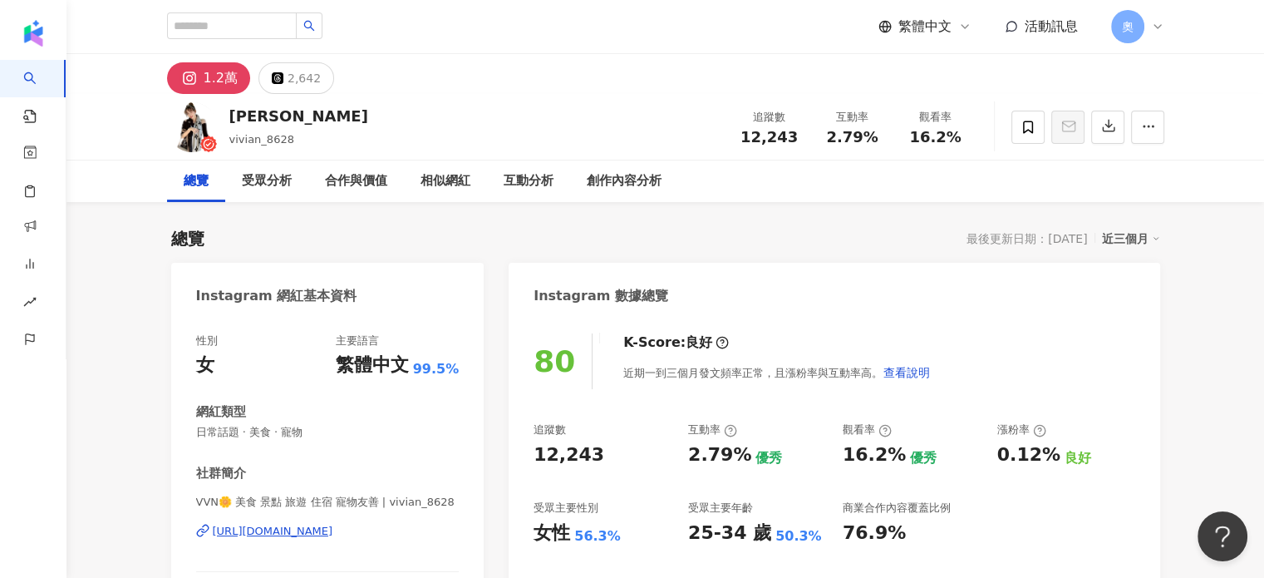
drag, startPoint x: 976, startPoint y: 236, endPoint x: 1044, endPoint y: 160, distance: 102.4
click at [976, 236] on div "最後更新日期：[DATE]" at bounding box center [1027, 238] width 121 height 13
drag, startPoint x: 871, startPoint y: 229, endPoint x: 449, endPoint y: 53, distance: 457.2
click at [869, 228] on div "總覽 最後更新日期：2025/10/7 近三個月" at bounding box center [665, 238] width 989 height 23
click at [252, 33] on input "search" at bounding box center [232, 25] width 130 height 27
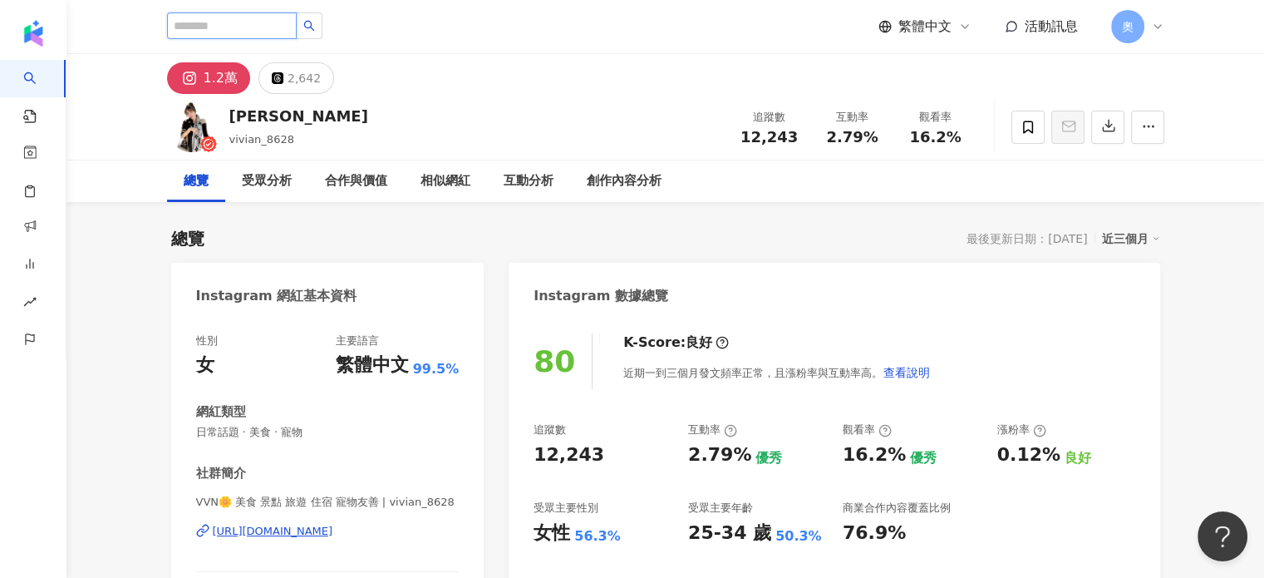
paste input "*********"
type input "*********"
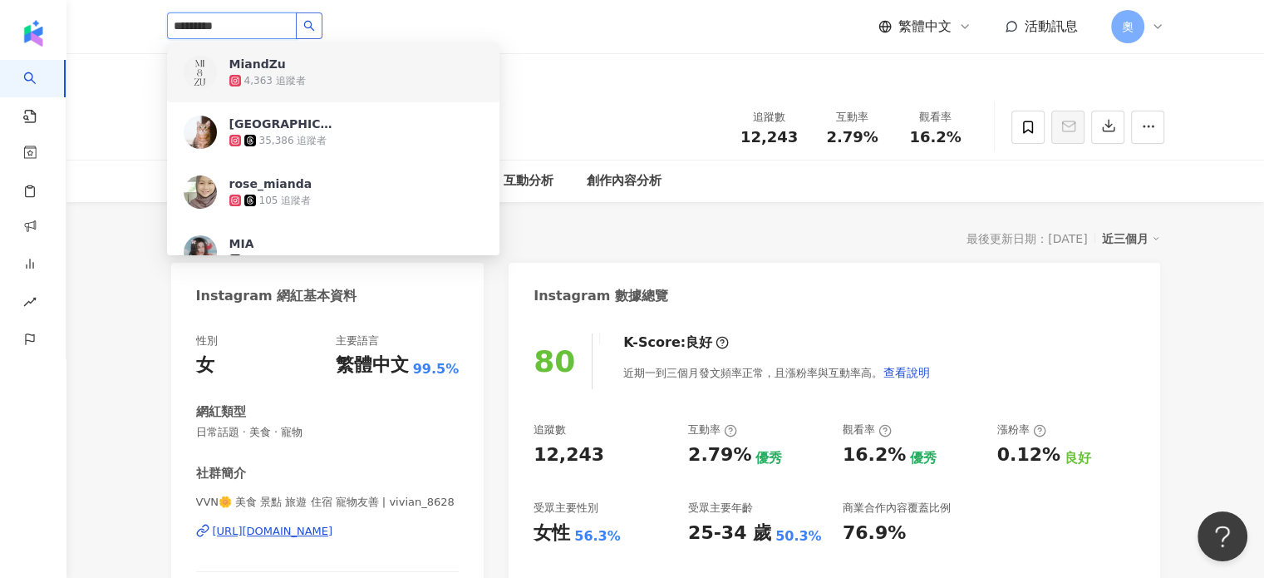
click at [322, 32] on button "button" at bounding box center [309, 25] width 27 height 27
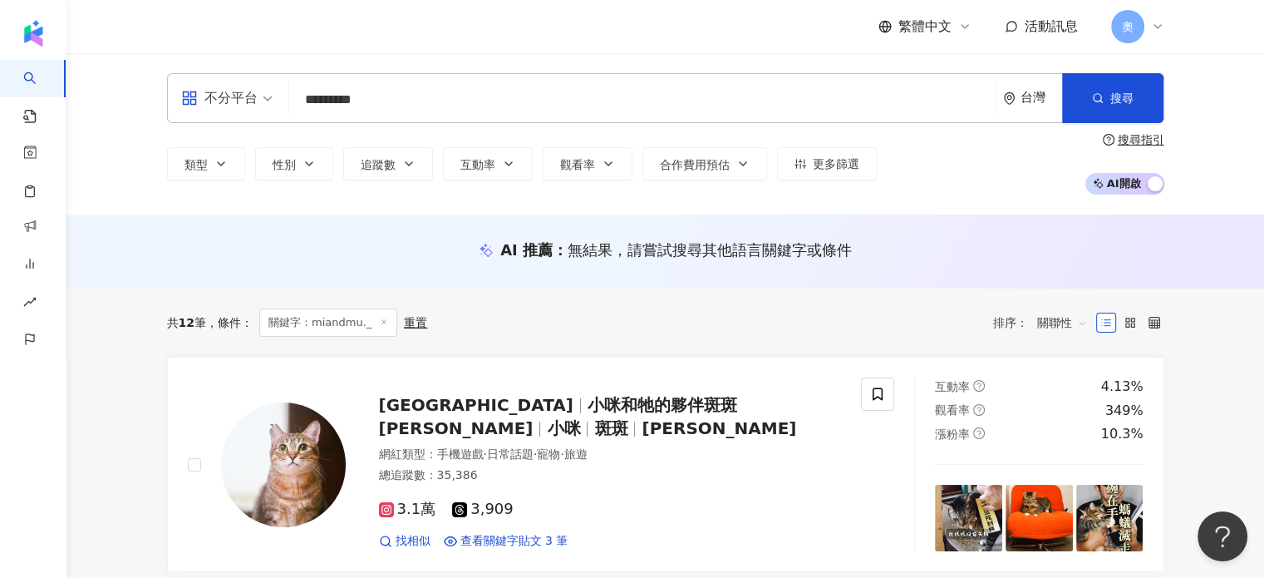
click at [267, 96] on span "不分平台" at bounding box center [226, 98] width 91 height 27
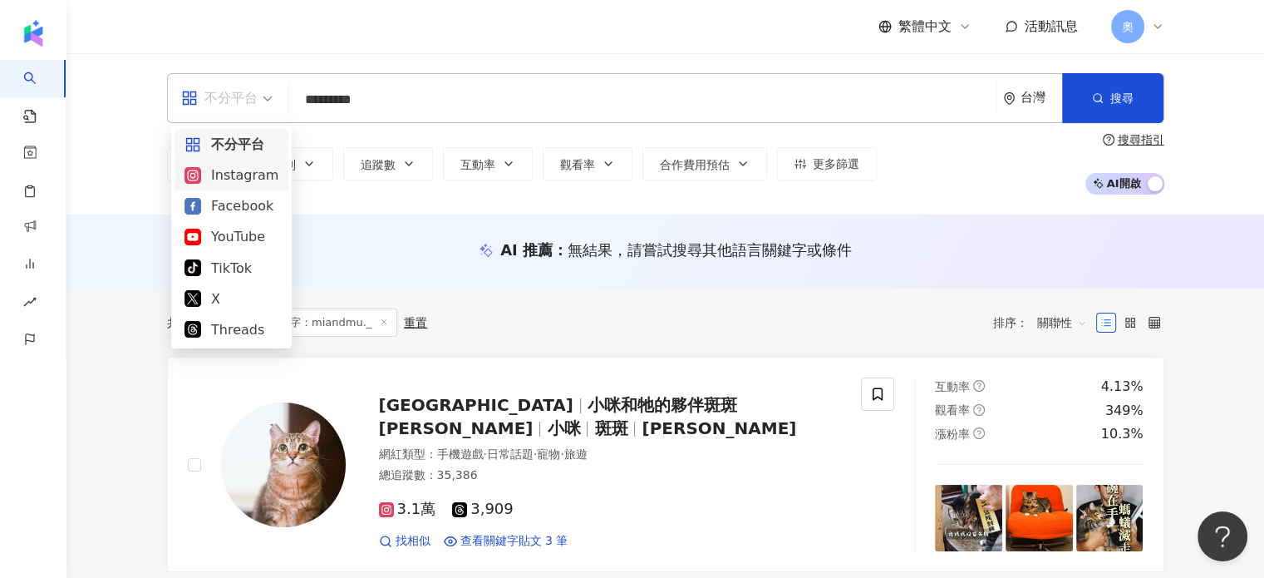
click at [248, 183] on div "Instagram" at bounding box center [232, 175] width 94 height 21
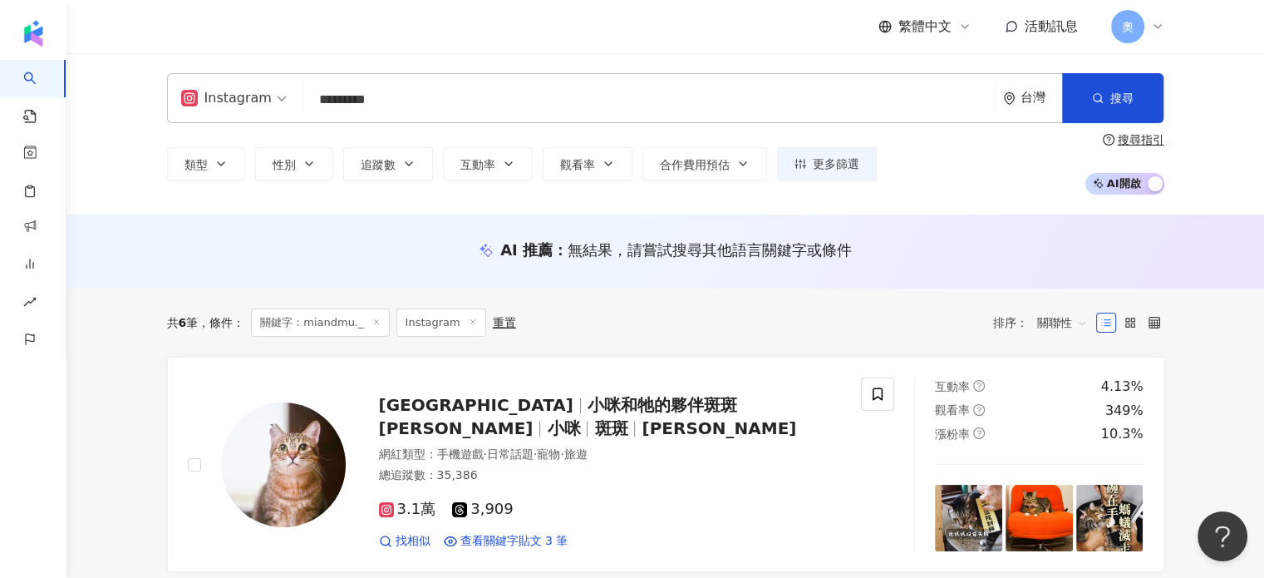
drag, startPoint x: 398, startPoint y: 112, endPoint x: 421, endPoint y: 106, distance: 24.2
click at [398, 112] on input "*********" at bounding box center [649, 100] width 679 height 32
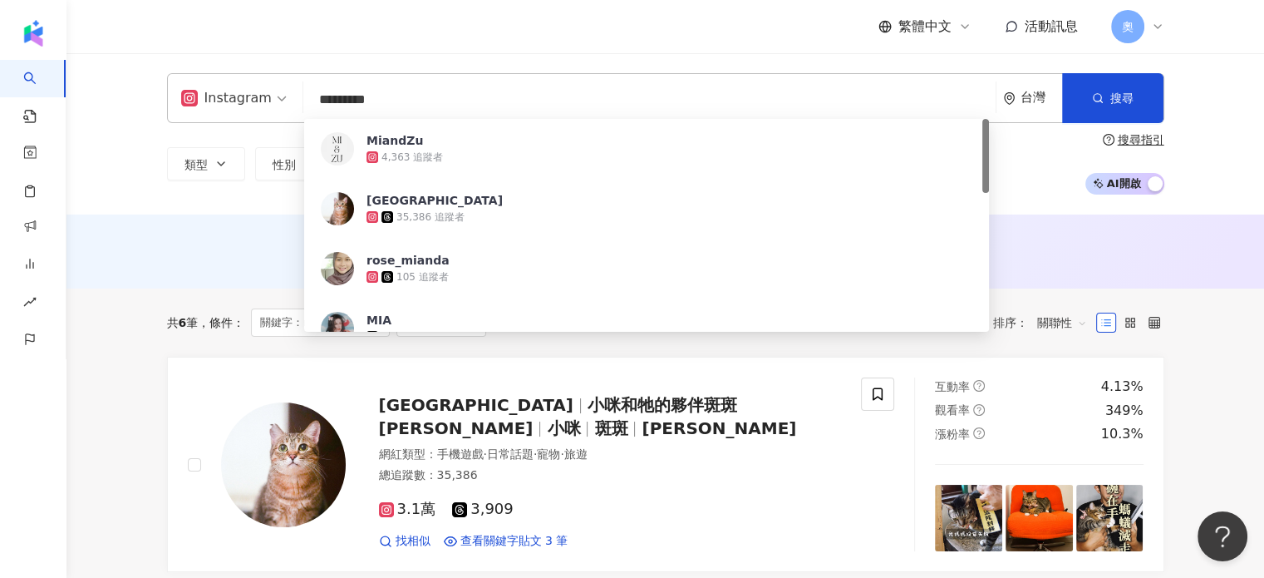
drag, startPoint x: 421, startPoint y: 106, endPoint x: 223, endPoint y: 101, distance: 198.7
click at [214, 99] on div "Instagram ********* 台灣 搜尋 4dc5928d-072f-4862-ab43-ce5e5184d178 MiandZu 4,363 追蹤…" at bounding box center [665, 98] width 997 height 50
paste input "search"
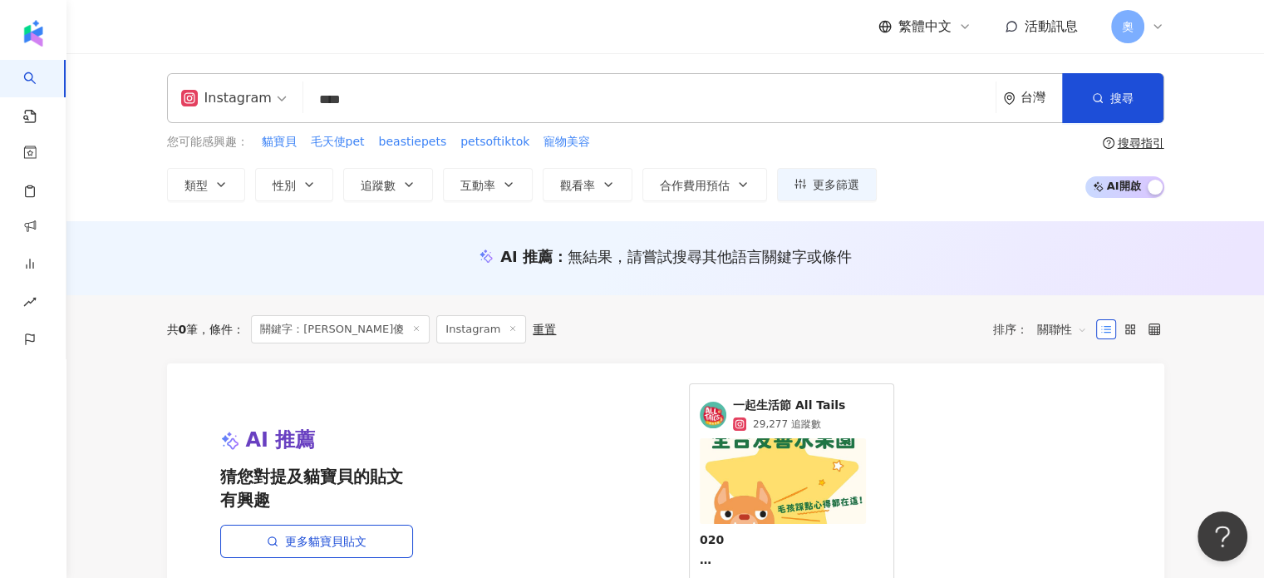
drag, startPoint x: 409, startPoint y: 106, endPoint x: 224, endPoint y: 97, distance: 185.5
click at [224, 97] on div "Instagram **** 台灣 搜尋 loading 搜尋名稱、敘述、貼文含有關鍵字 “ 博美三傻 ” 的網紅" at bounding box center [665, 98] width 997 height 50
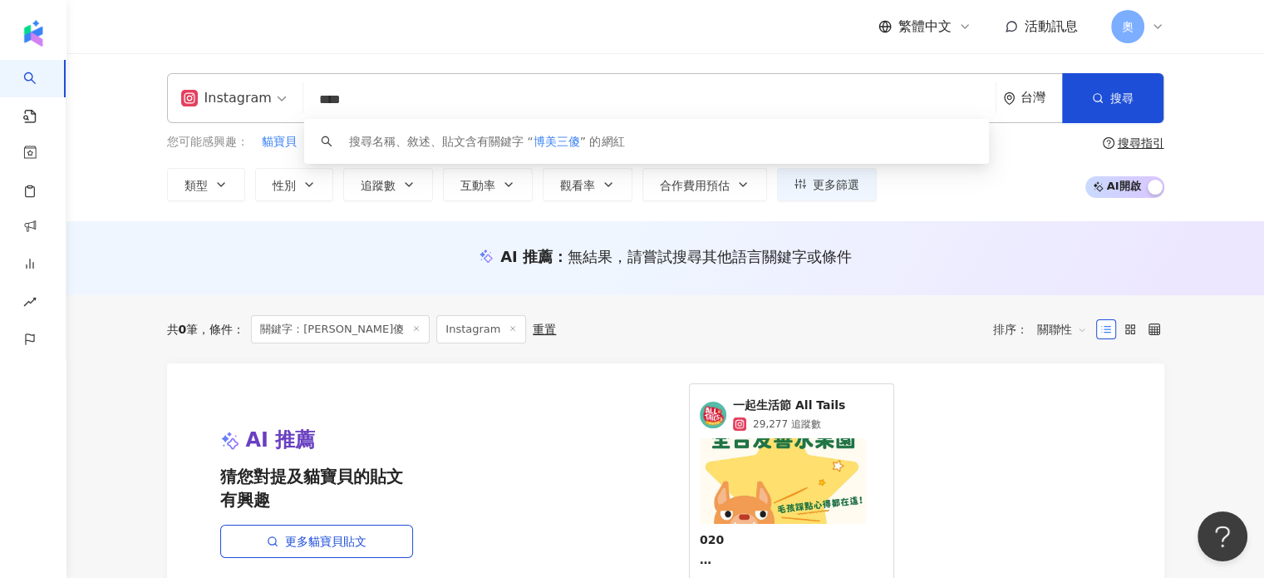
paste input "**********"
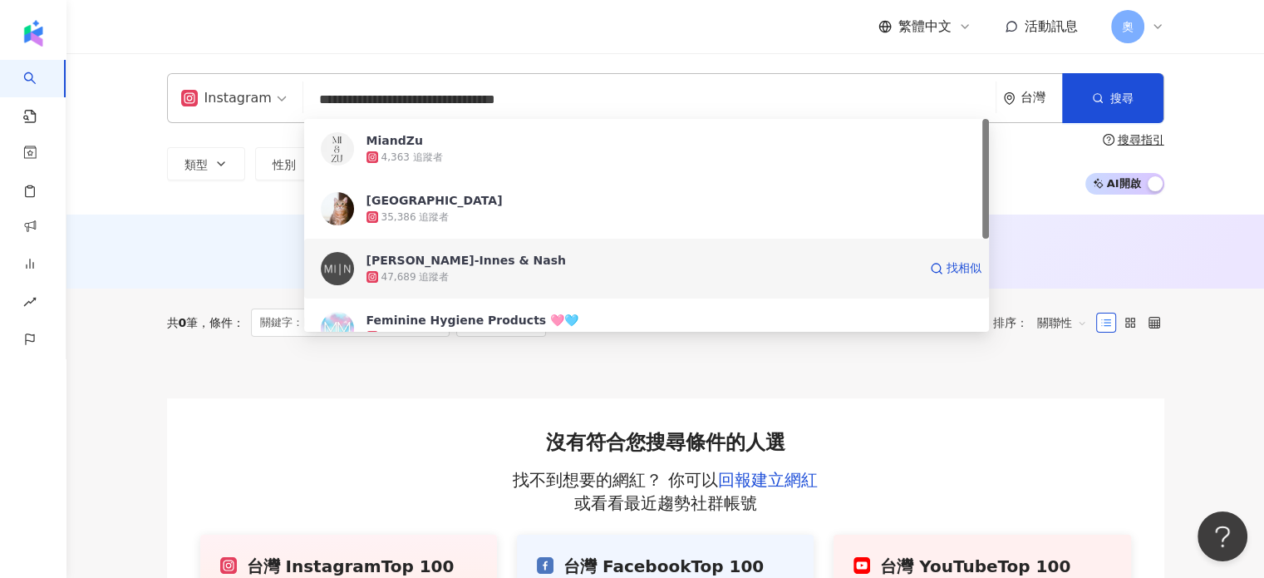
scroll to position [166, 0]
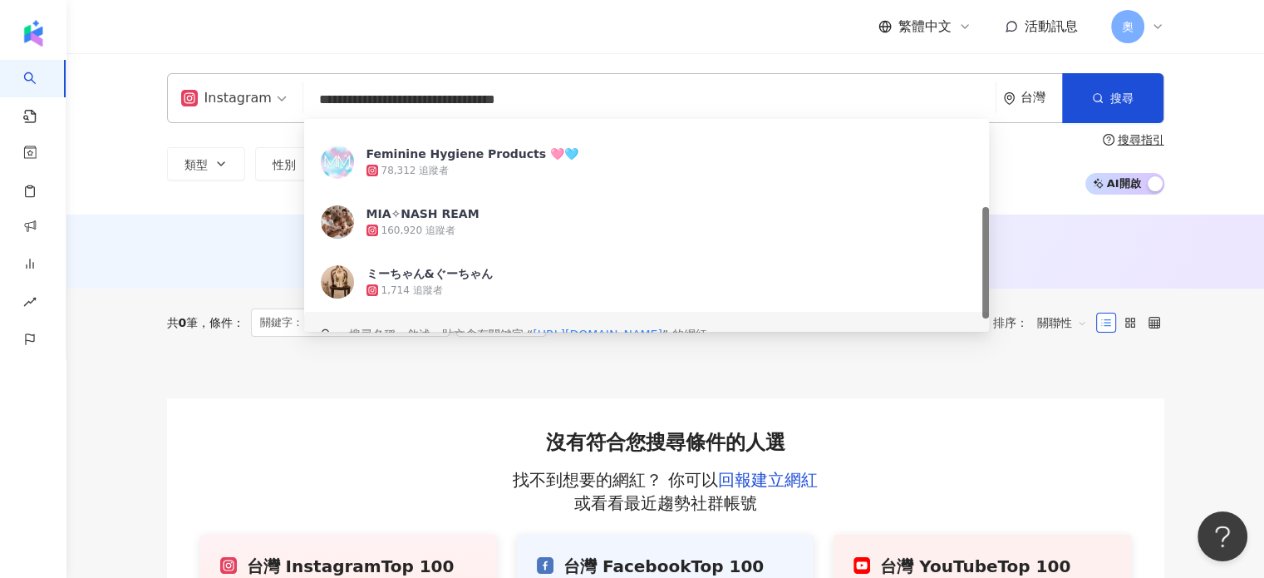
click at [290, 394] on div at bounding box center [665, 378] width 997 height 42
drag, startPoint x: 362, startPoint y: 94, endPoint x: -322, endPoint y: 94, distance: 684.0
click at [0, 94] on html "**********" at bounding box center [632, 289] width 1264 height 578
paste input "search"
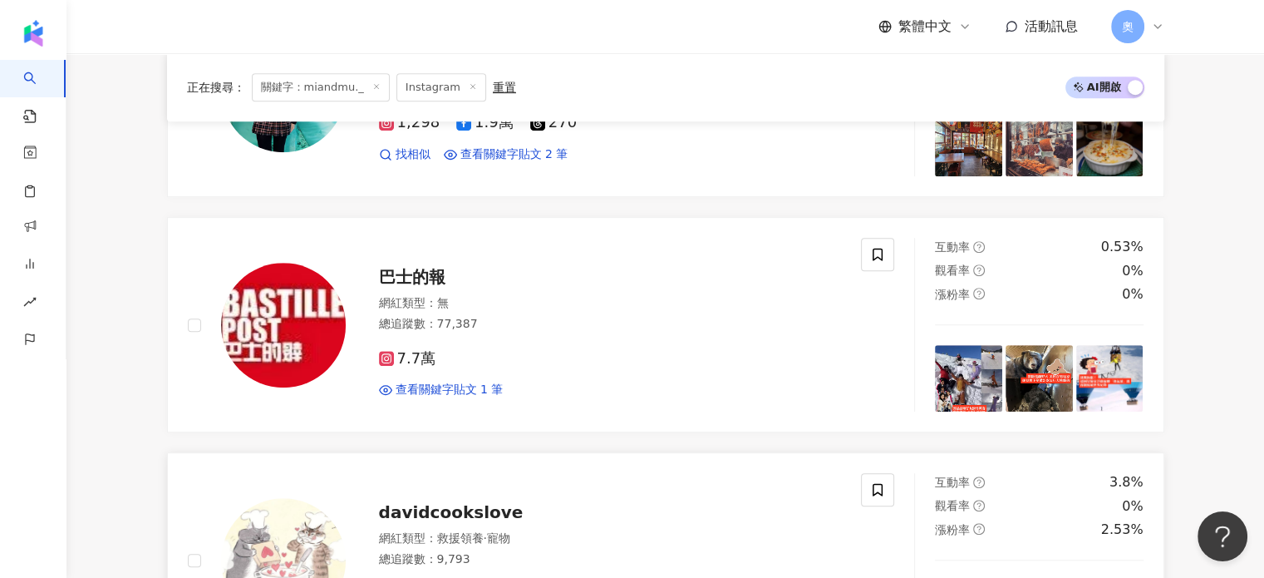
scroll to position [831, 0]
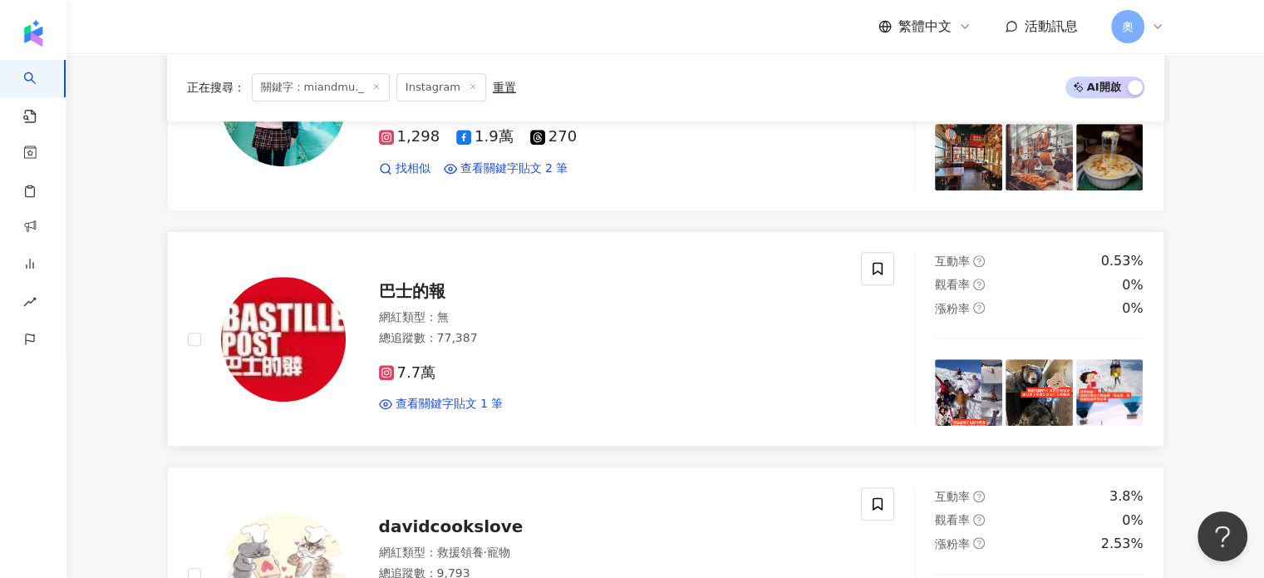
click at [103, 278] on main "Instagram ********* 台灣 搜尋 1f8752ce-737b-44ed-9174-cb9c8d3a1ee3 c2f1b884-0f02-4f…" at bounding box center [665, 320] width 1198 height 2197
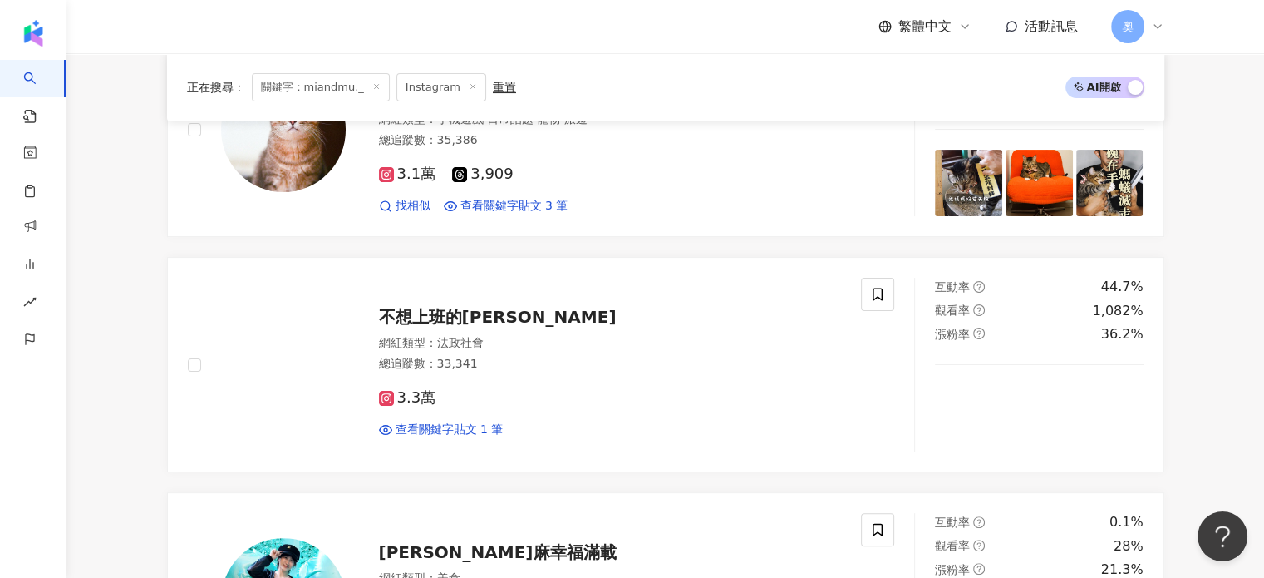
scroll to position [0, 0]
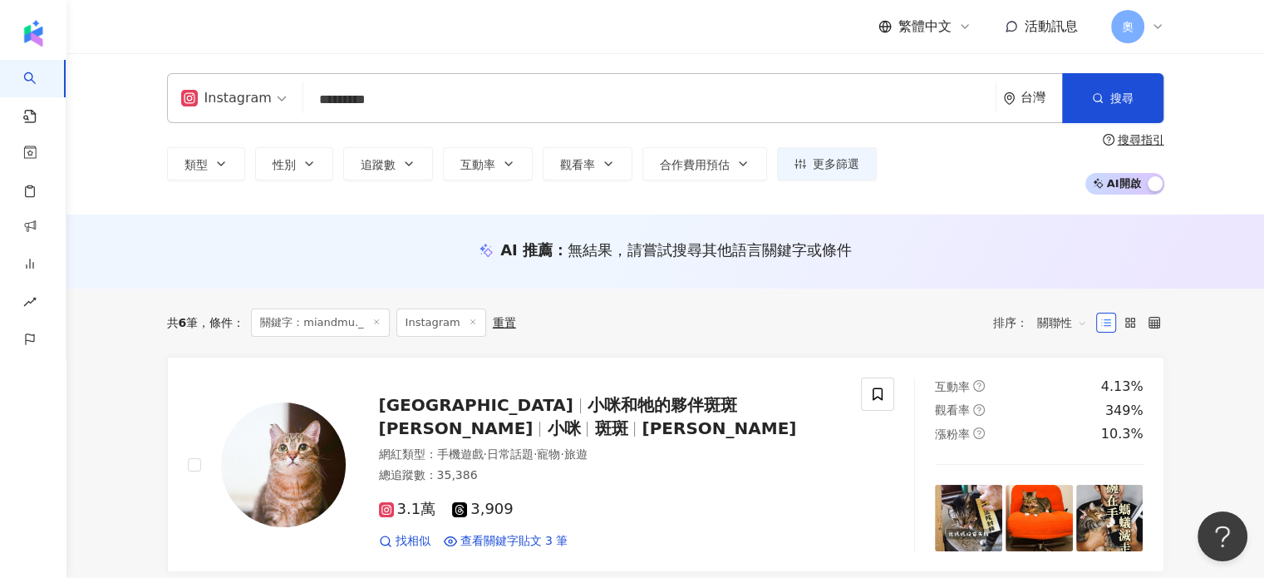
drag, startPoint x: 404, startPoint y: 99, endPoint x: 85, endPoint y: 91, distance: 319.3
click at [85, 91] on div "Instagram ********* 台灣 搜尋 1f8752ce-737b-44ed-9174-cb9c8d3a1ee3 c2f1b884-0f02-4f…" at bounding box center [665, 133] width 1198 height 161
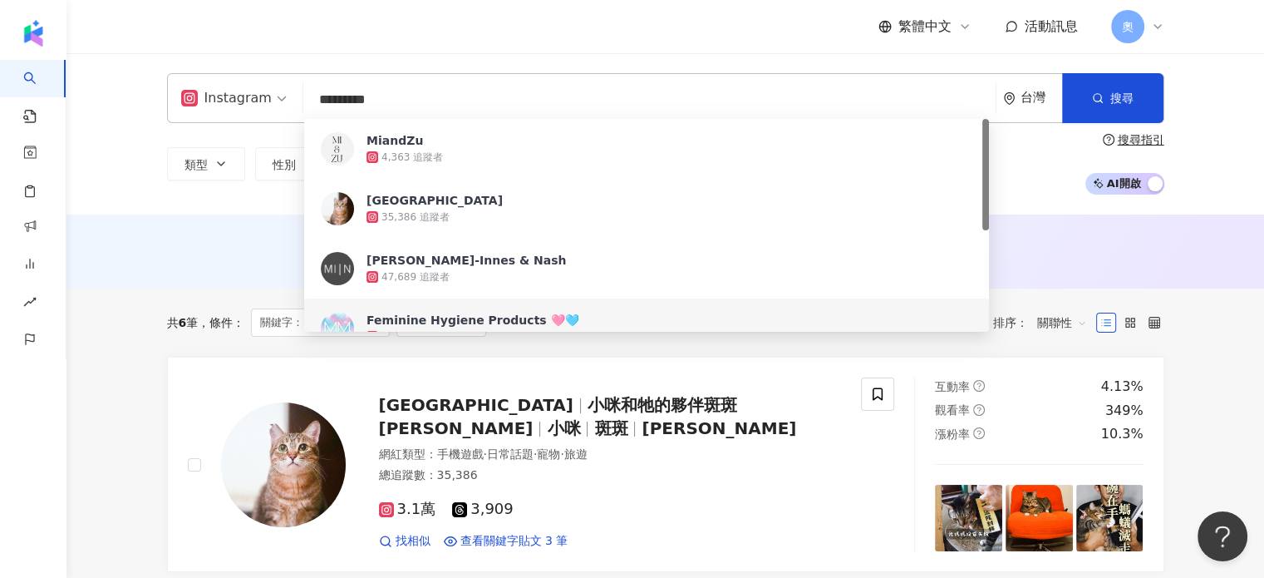
paste input "***"
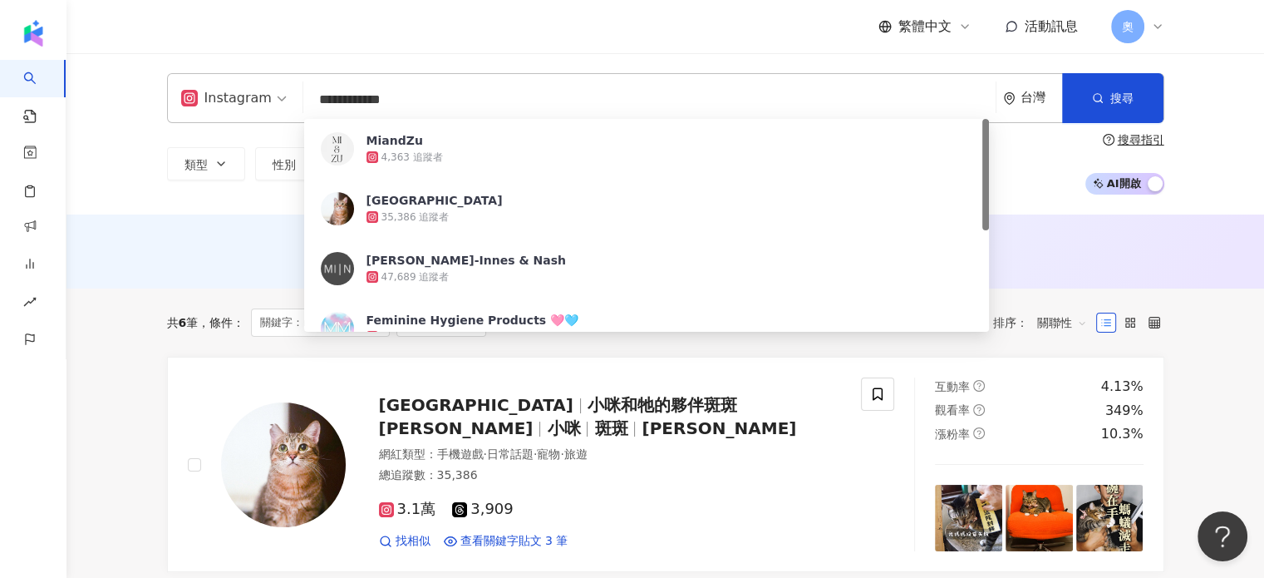
type input "**********"
